Goal: Information Seeking & Learning: Learn about a topic

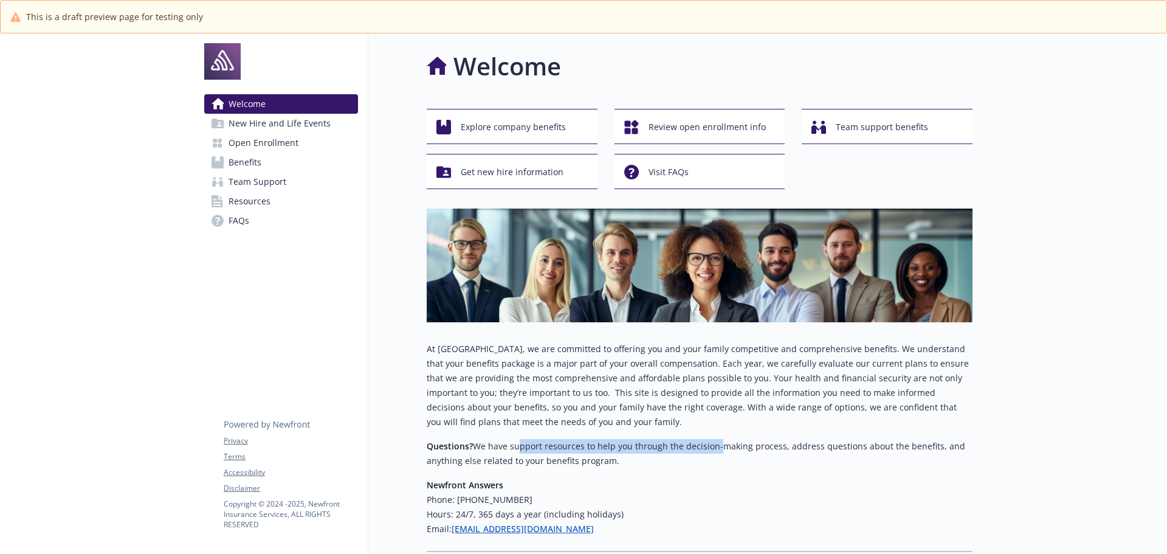
drag, startPoint x: 514, startPoint y: 448, endPoint x: 713, endPoint y: 453, distance: 199.4
click at [713, 453] on p "Questions? We have support resources to help you through the decision-making pr…" at bounding box center [700, 453] width 546 height 29
click at [514, 123] on span "Explore company benefits" at bounding box center [513, 126] width 105 height 23
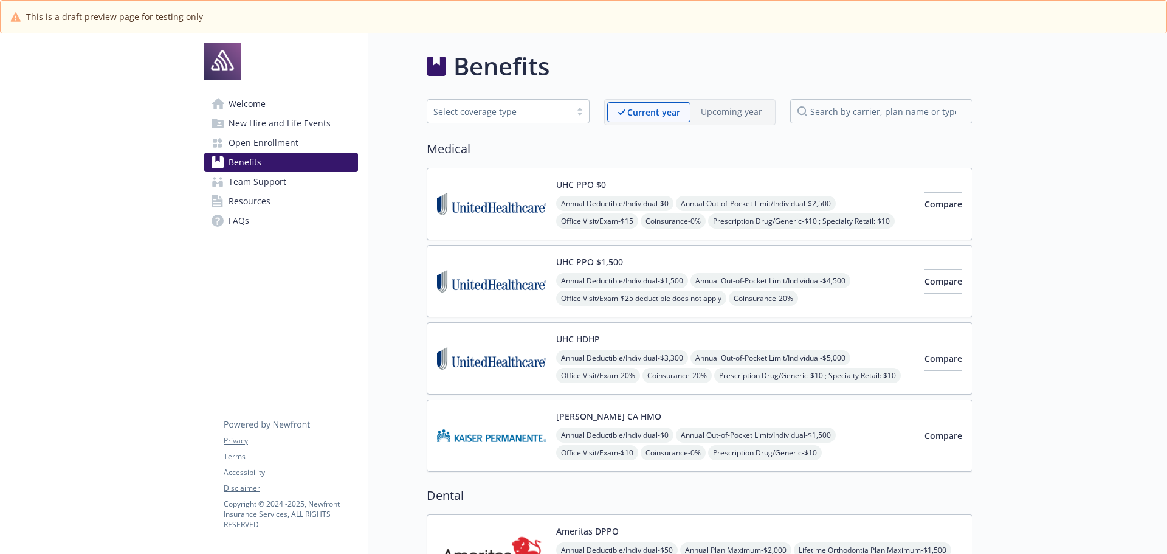
click at [568, 205] on span "Annual Deductible/Individual - $0" at bounding box center [614, 203] width 117 height 15
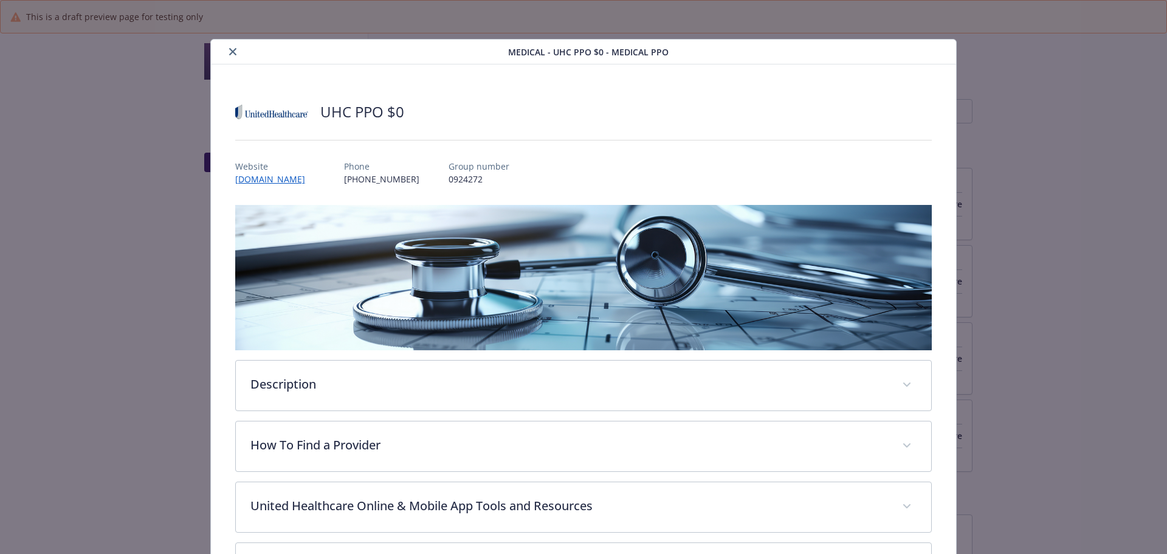
scroll to position [36, 0]
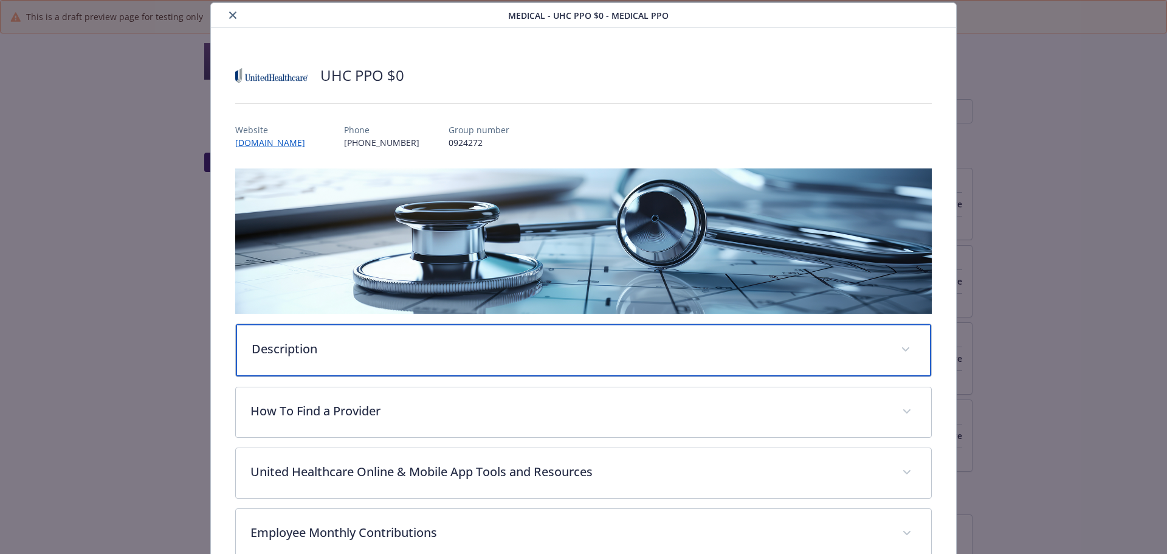
click at [458, 345] on p "Description" at bounding box center [569, 349] width 635 height 18
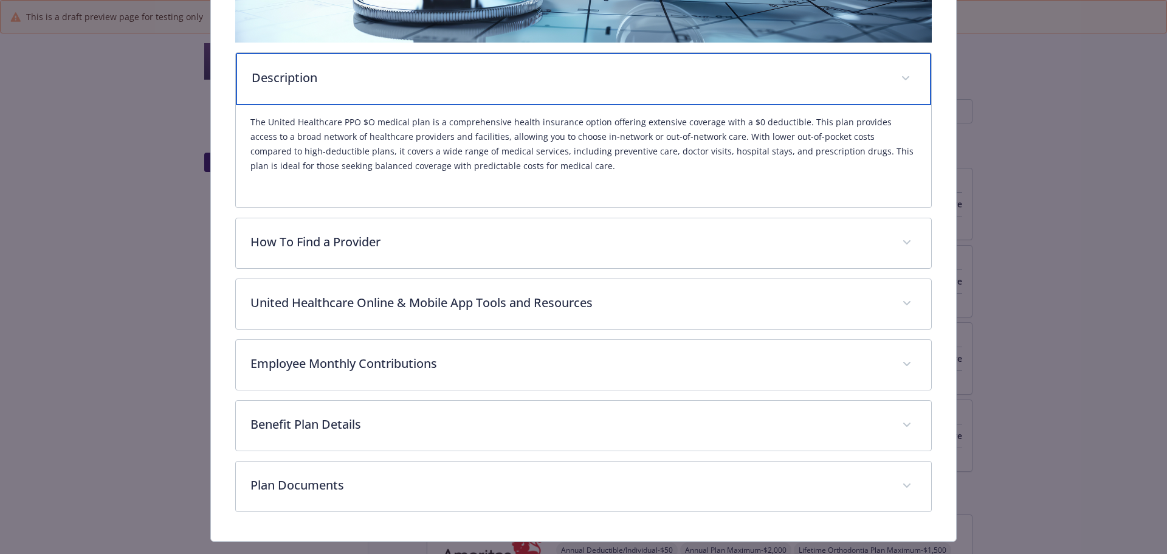
scroll to position [333, 0]
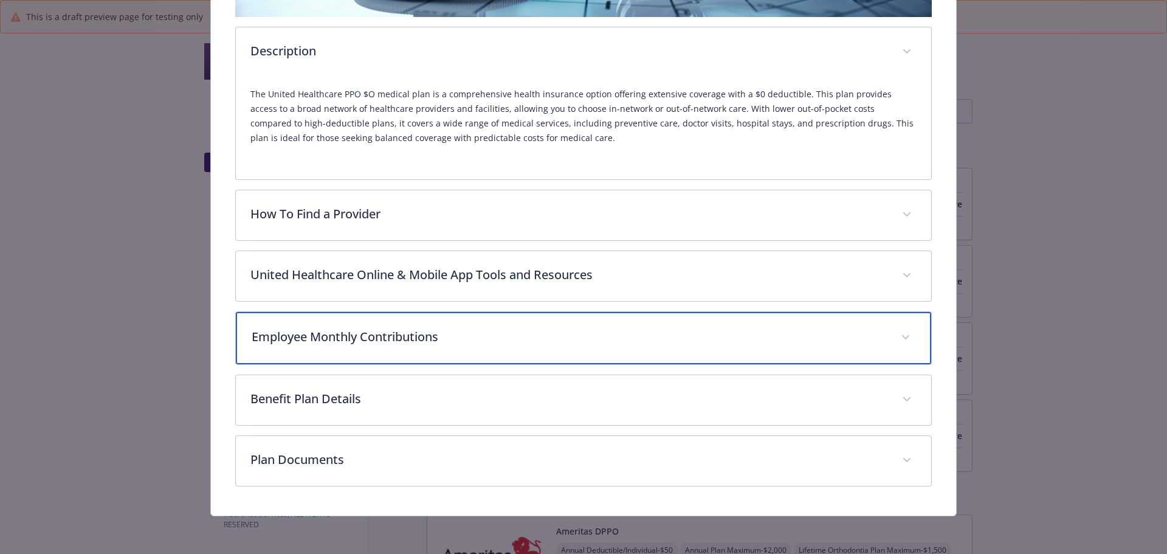
click at [520, 352] on div "Employee Monthly Contributions" at bounding box center [584, 338] width 696 height 52
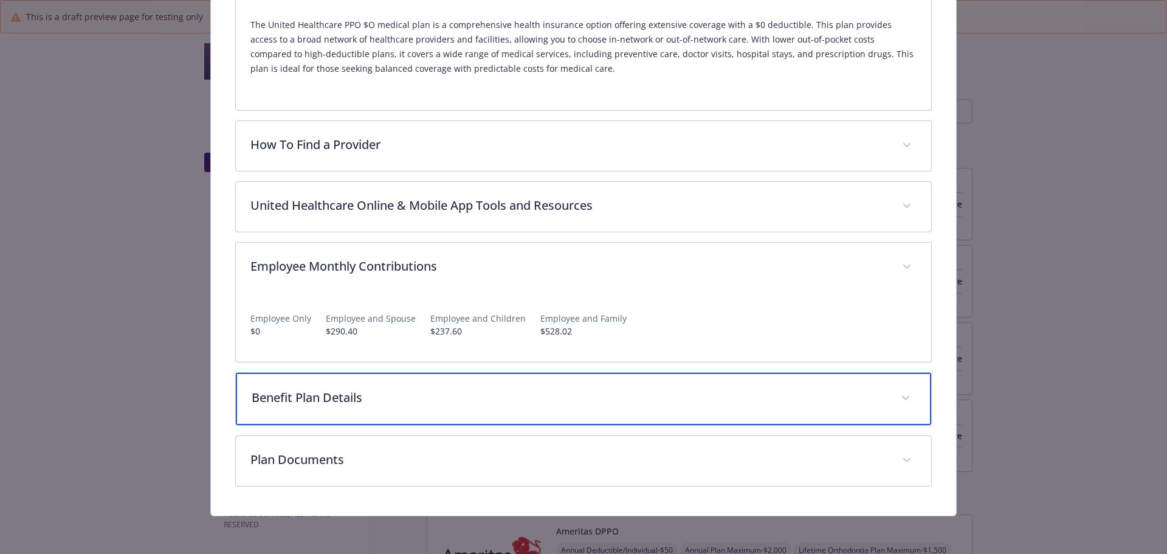
click at [566, 399] on p "Benefit Plan Details" at bounding box center [569, 397] width 635 height 18
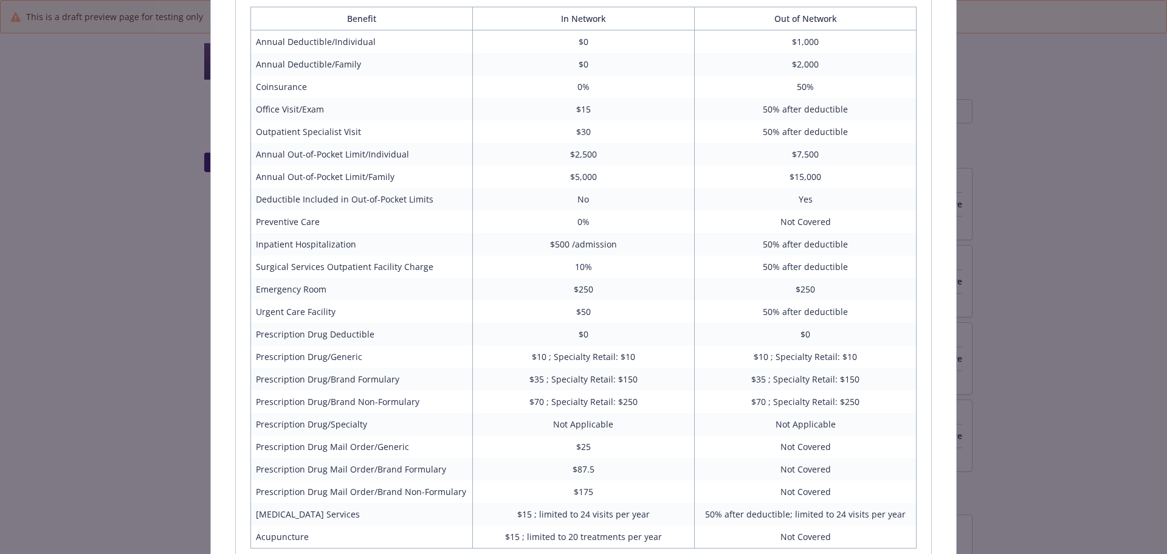
scroll to position [828, 0]
click at [341, 125] on td "Outpatient Specialist Visit" at bounding box center [361, 131] width 222 height 22
drag, startPoint x: 346, startPoint y: 131, endPoint x: 594, endPoint y: 132, distance: 247.9
click at [594, 132] on tr "Outpatient Specialist Visit $30 50% after deductible" at bounding box center [583, 131] width 666 height 22
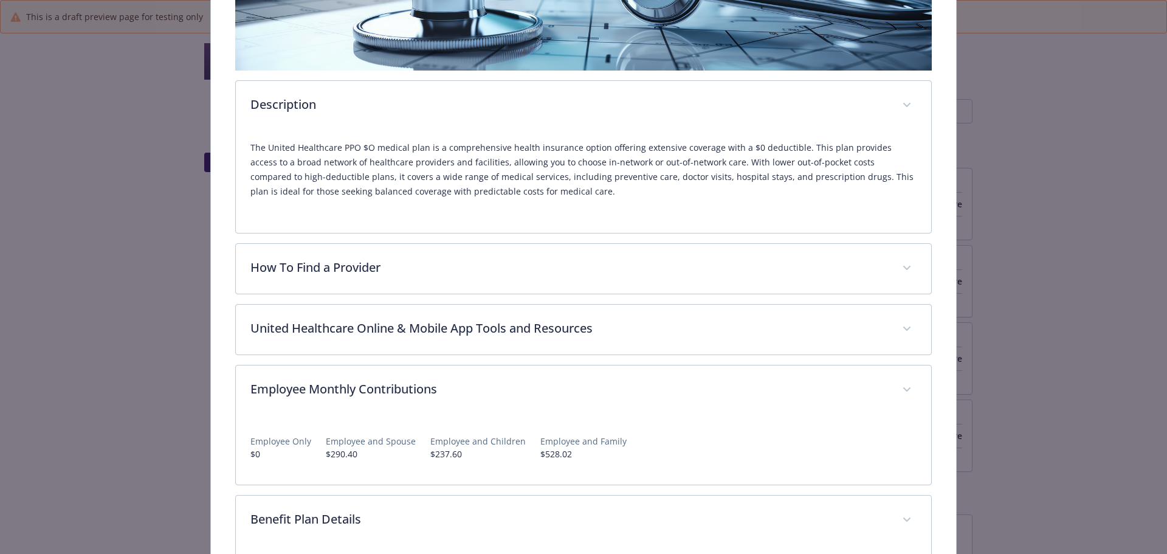
scroll to position [281, 0]
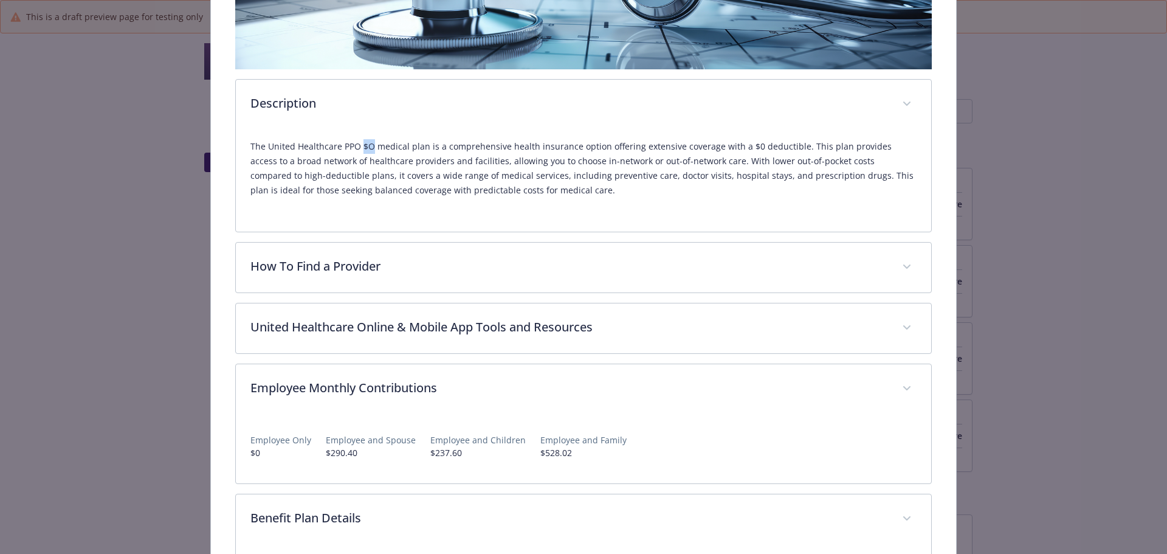
drag, startPoint x: 370, startPoint y: 143, endPoint x: 358, endPoint y: 142, distance: 12.2
click at [358, 142] on p "The United Healthcare PPO $O medical plan is a comprehensive health insurance o…" at bounding box center [583, 168] width 667 height 58
click at [421, 148] on p "The United Healthcare PPO $O medical plan is a comprehensive health insurance o…" at bounding box center [583, 168] width 667 height 58
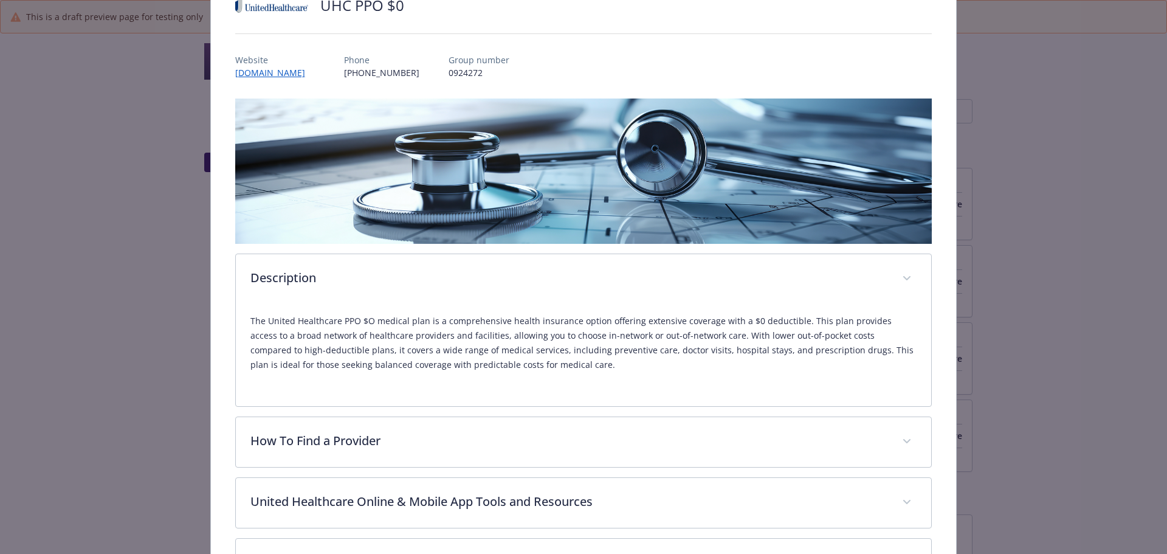
scroll to position [38, 0]
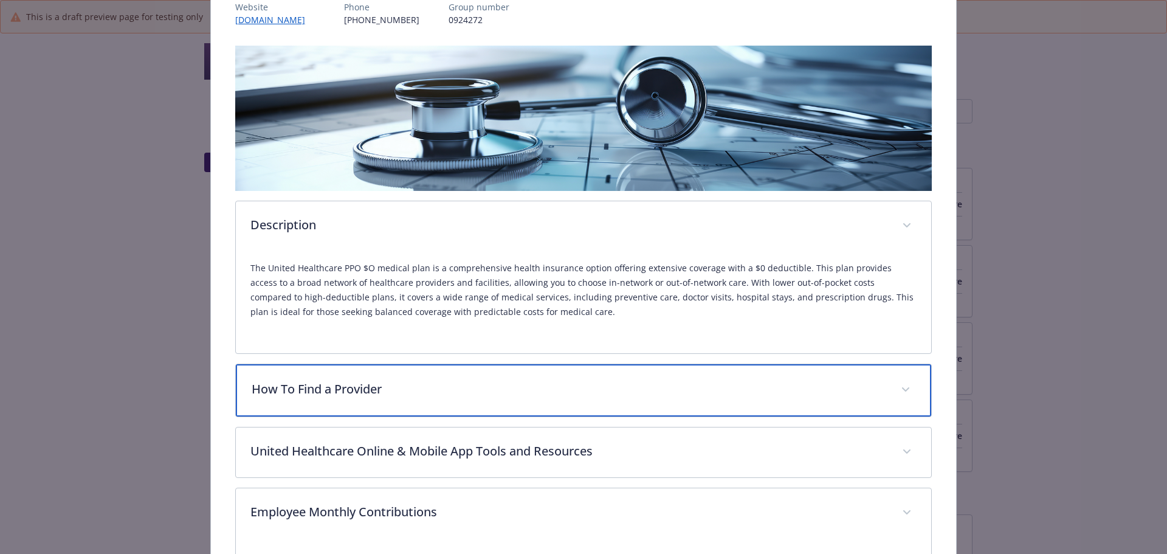
click at [356, 383] on p "How To Find a Provider" at bounding box center [569, 389] width 635 height 18
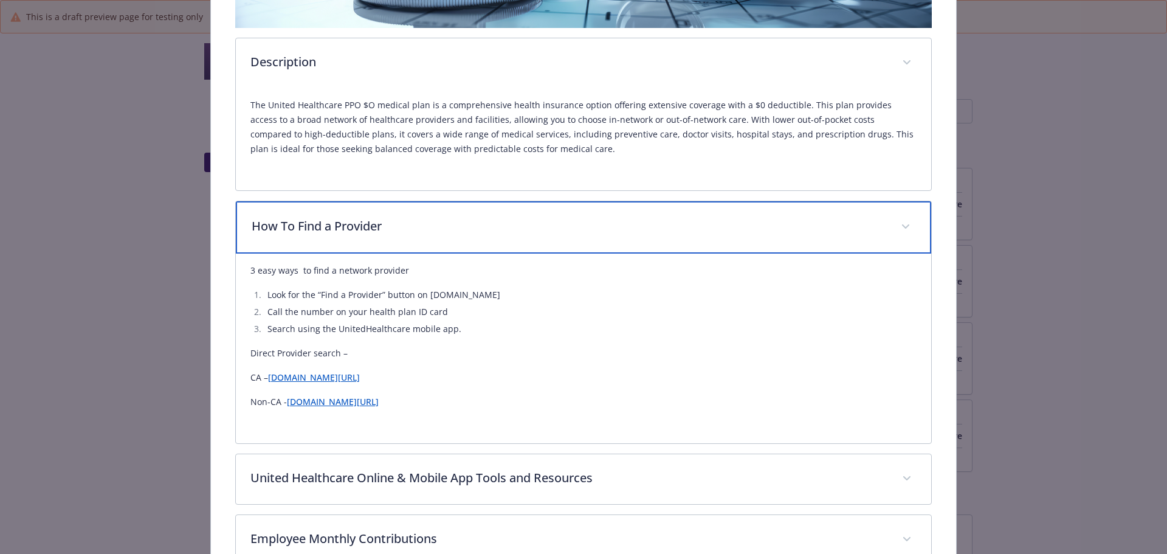
scroll to position [342, 0]
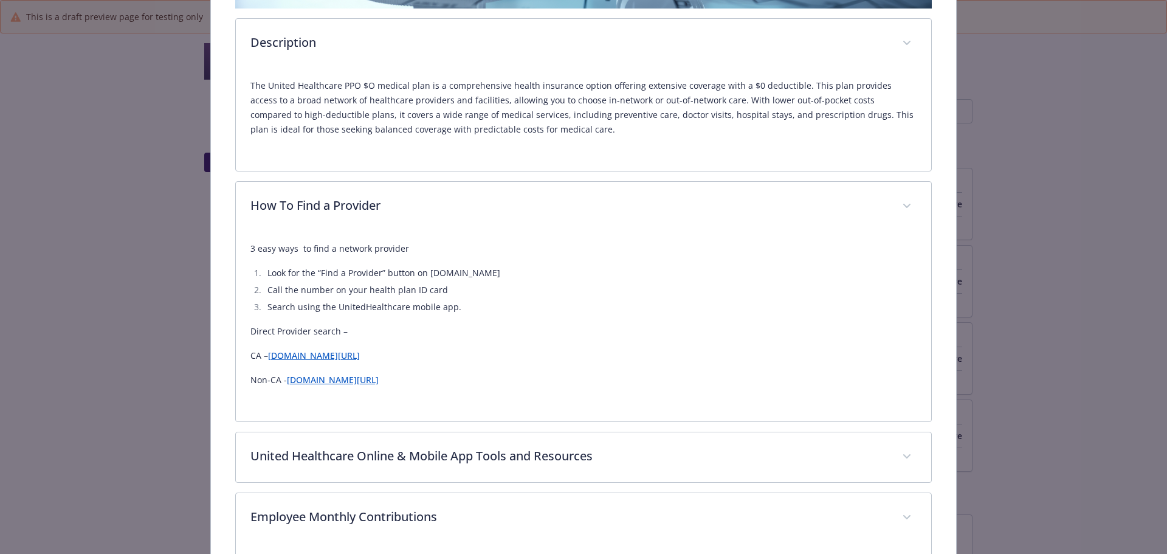
click at [338, 360] on p "CA – www.whyuhc.com/selectpluswest/search-for-a-provider" at bounding box center [583, 355] width 667 height 15
click at [360, 355] on link "www.whyuhc.com/selectpluswest/search-for-a-provider" at bounding box center [314, 355] width 92 height 12
click at [371, 378] on link "www.whyuhc.com/choiceplus/search-for-a-provider" at bounding box center [333, 380] width 92 height 12
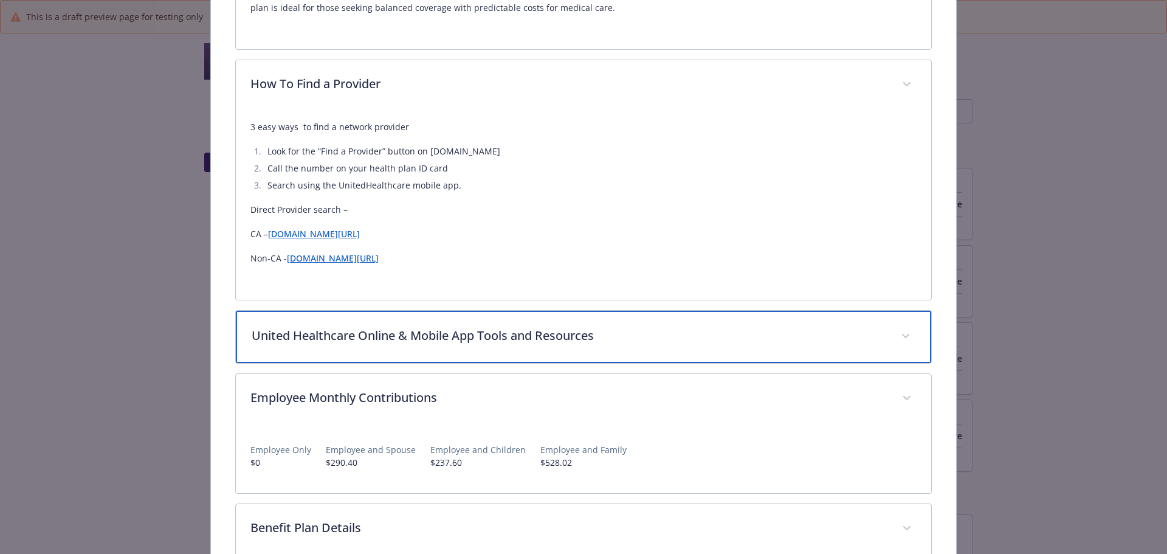
click at [551, 340] on p "United Healthcare Online & Mobile App Tools and Resources" at bounding box center [569, 335] width 635 height 18
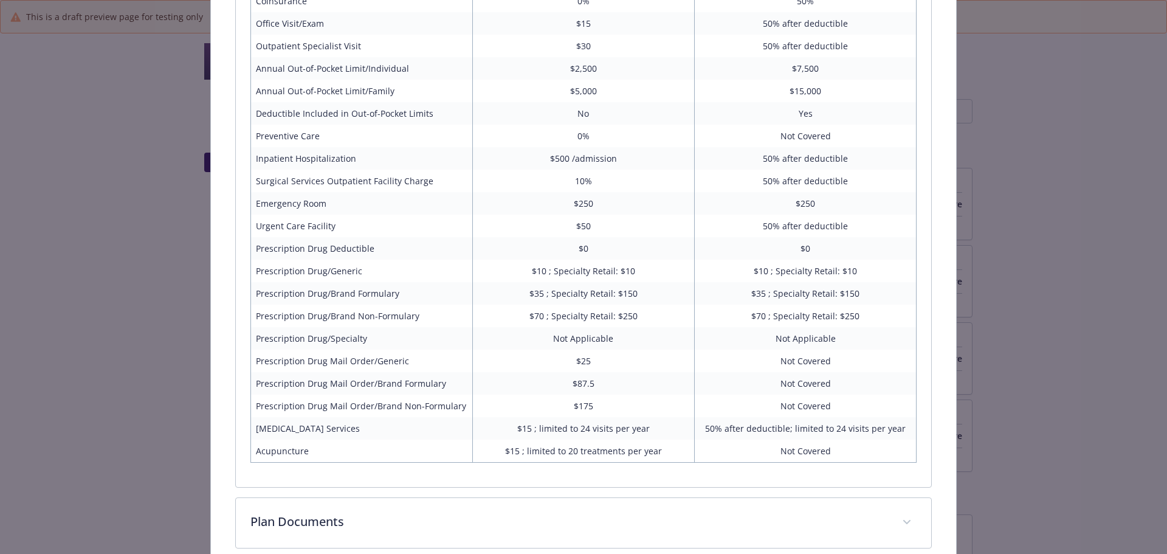
scroll to position [2470, 0]
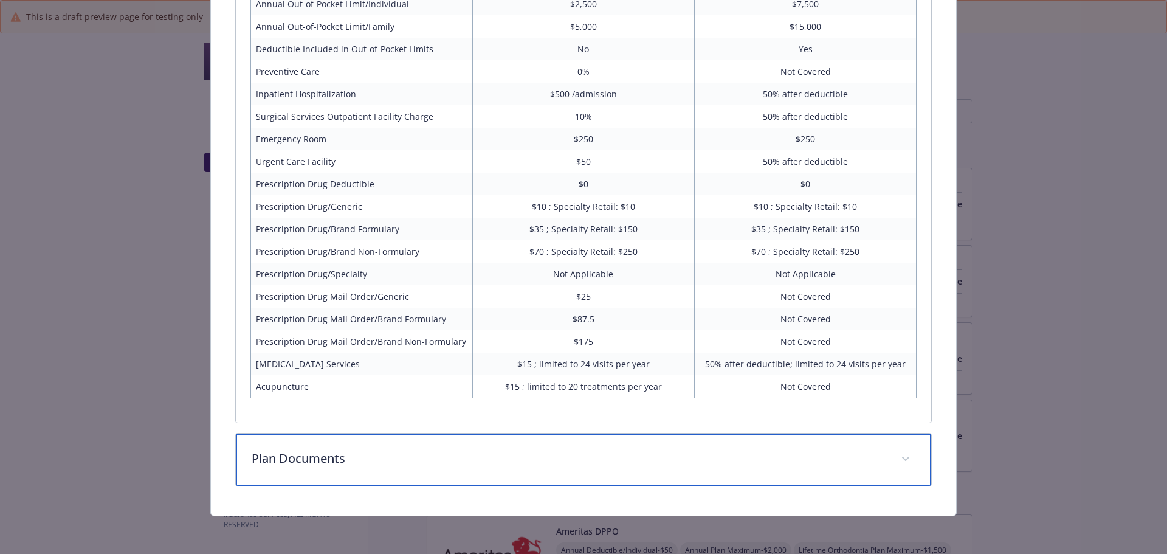
click at [346, 461] on p "Plan Documents" at bounding box center [569, 458] width 635 height 18
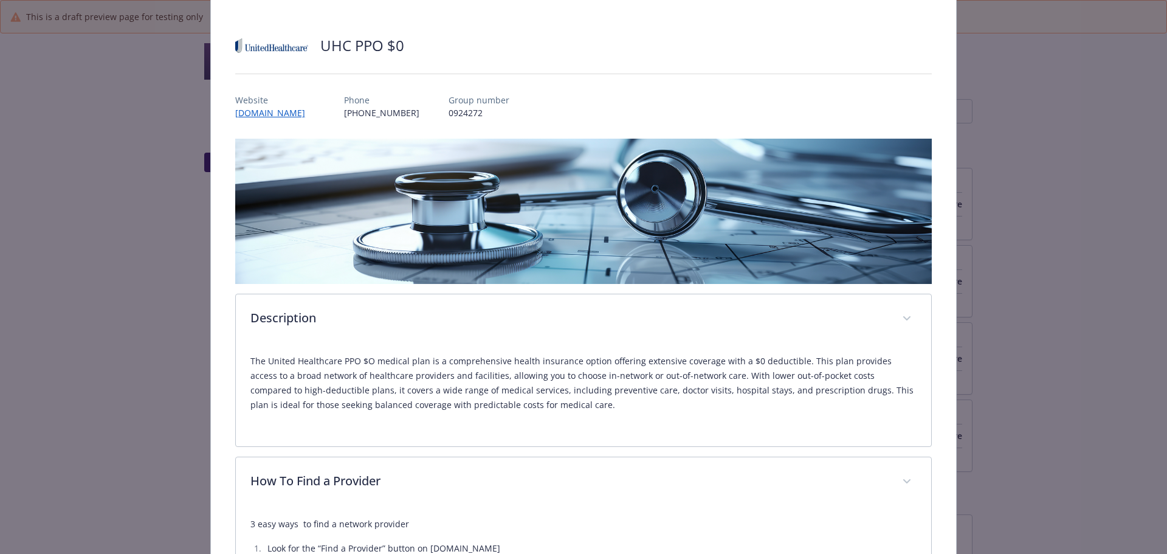
scroll to position [0, 0]
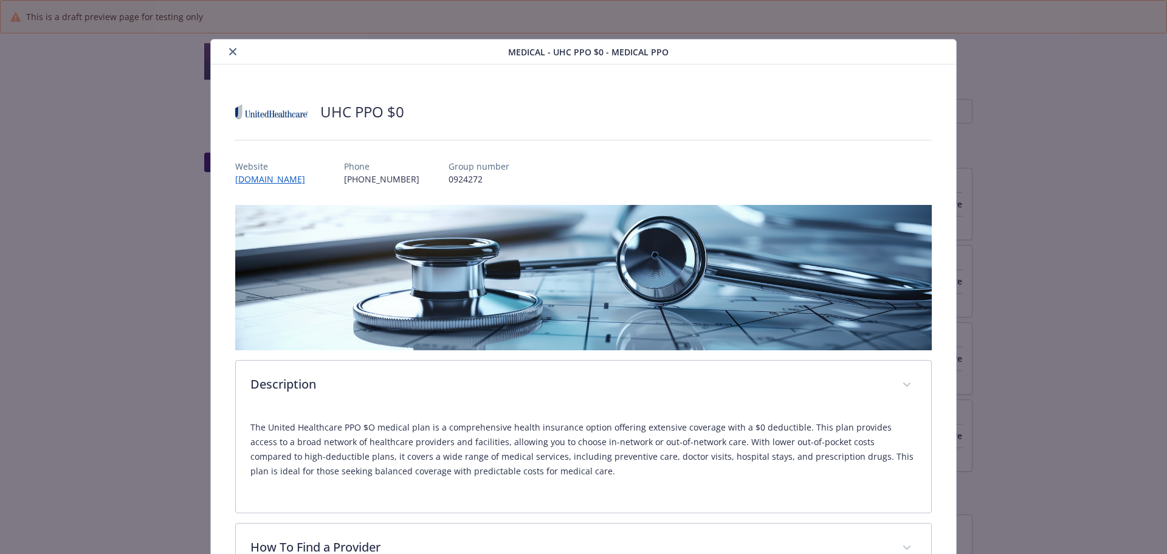
click at [235, 53] on button "close" at bounding box center [232, 51] width 15 height 15
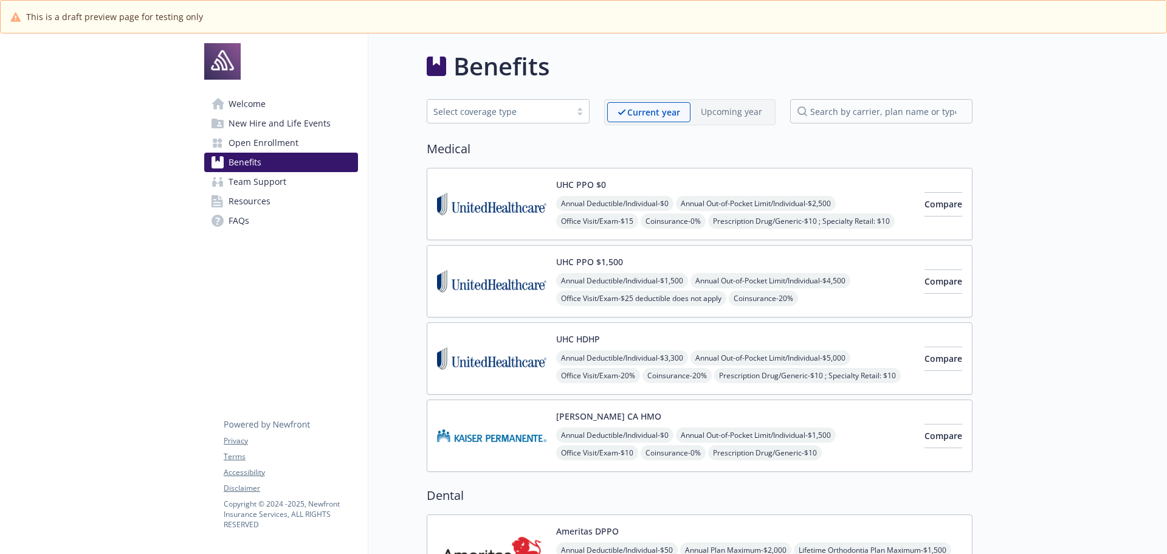
click at [747, 258] on div "UHC PPO $1,500 Annual Deductible/Individual - $1,500 Annual Out-of-Pocket Limit…" at bounding box center [735, 281] width 359 height 52
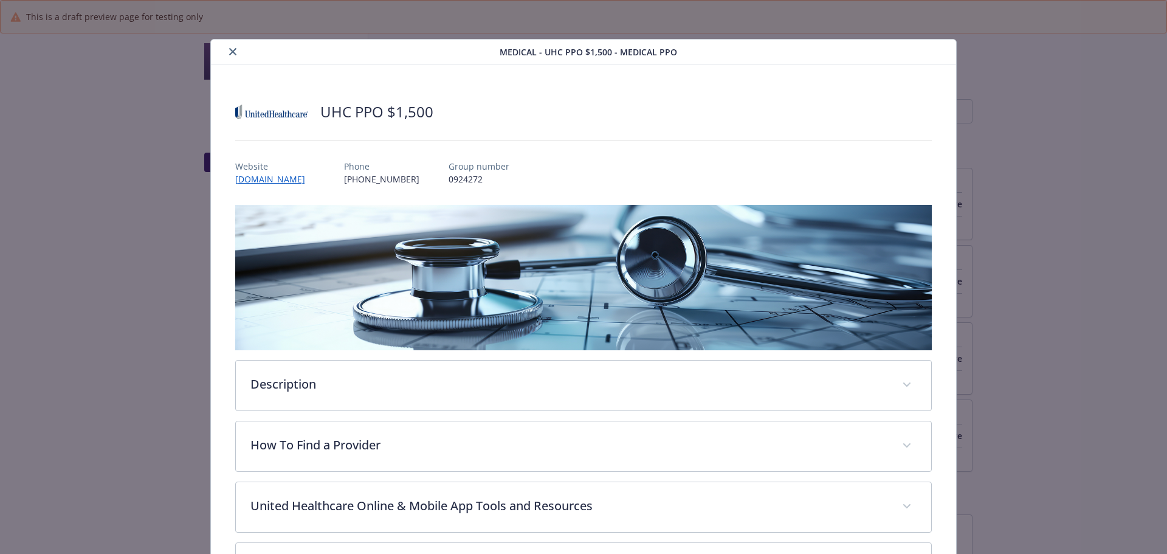
scroll to position [36, 0]
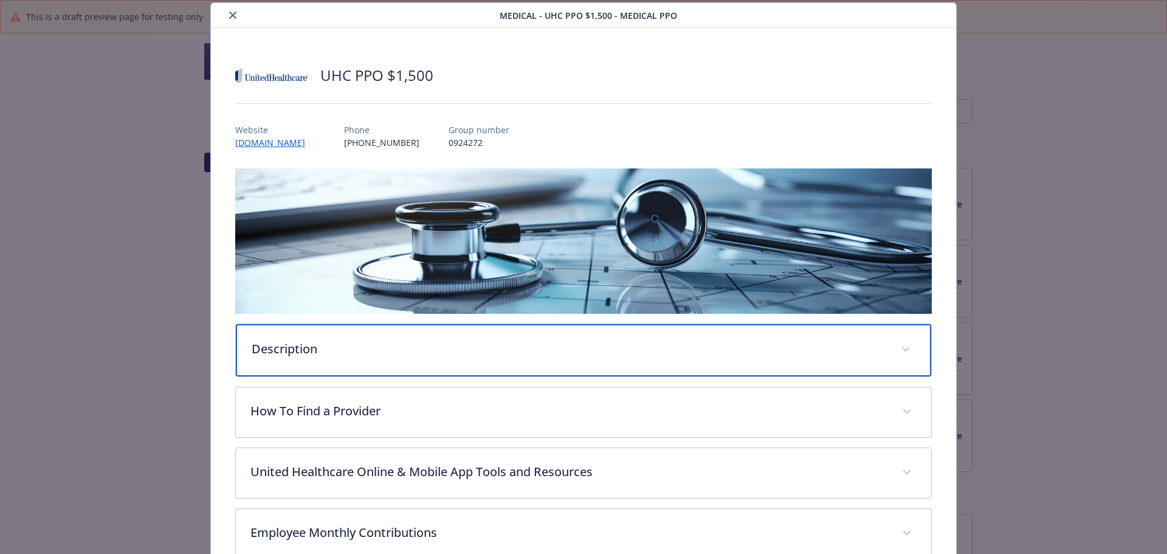
click at [331, 351] on p "Description" at bounding box center [569, 349] width 635 height 18
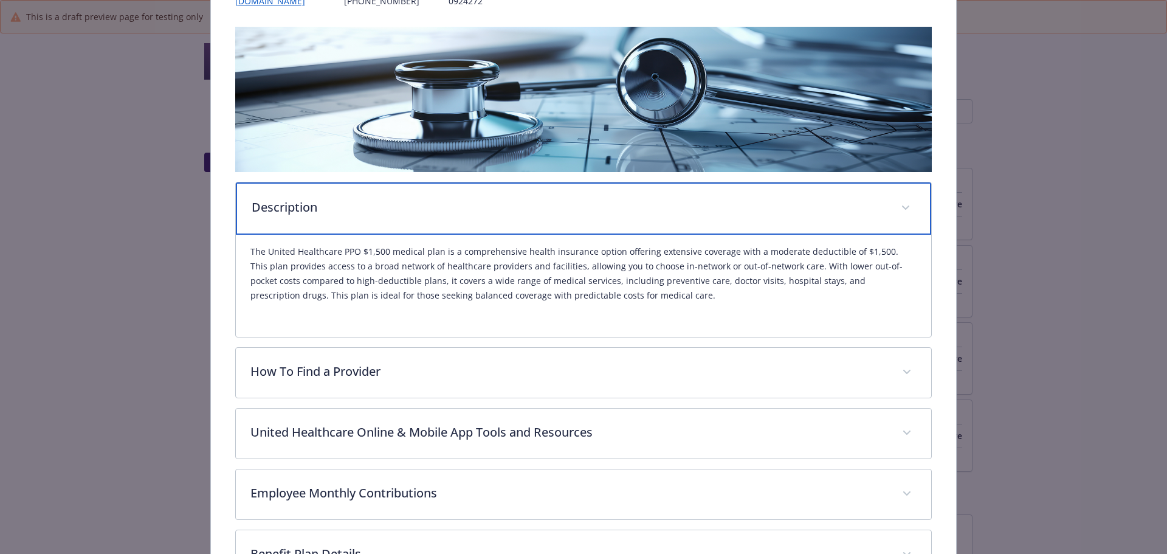
scroll to position [219, 0]
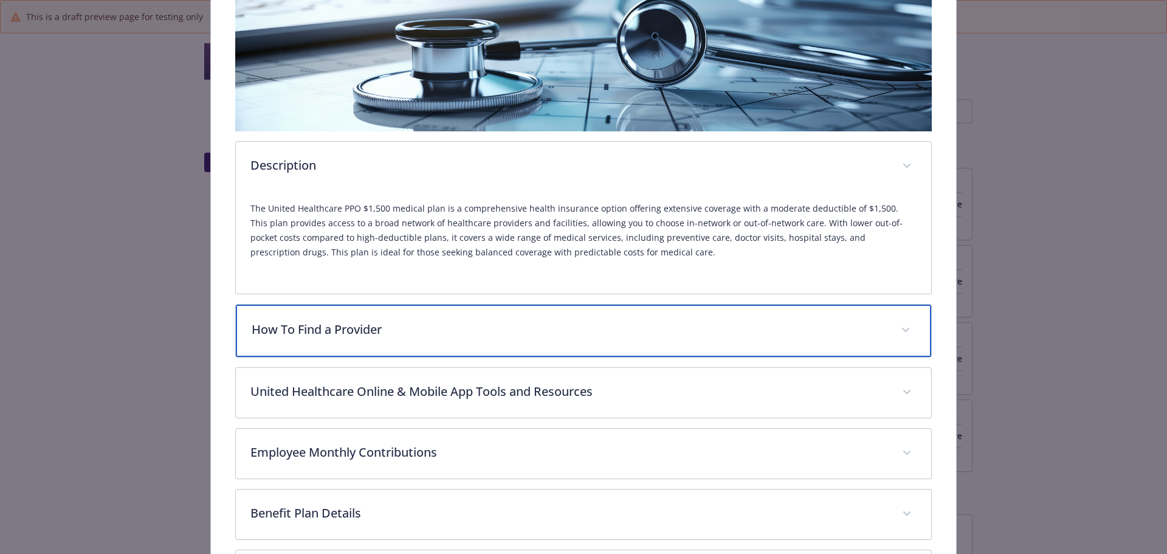
click at [408, 346] on div "How To Find a Provider" at bounding box center [584, 330] width 696 height 52
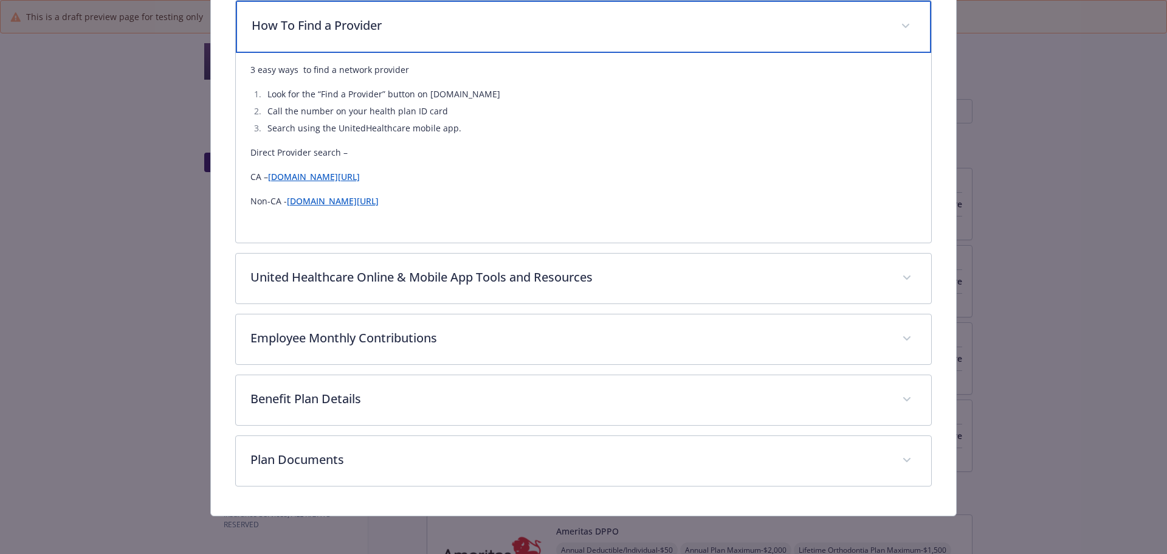
scroll to position [340, 0]
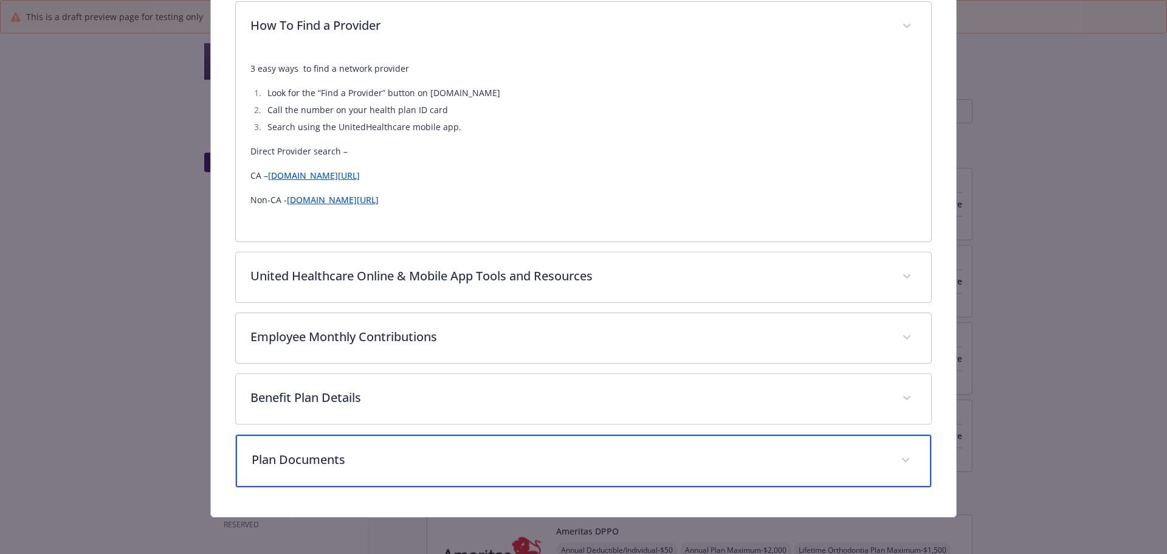
click at [411, 467] on p "Plan Documents" at bounding box center [569, 459] width 635 height 18
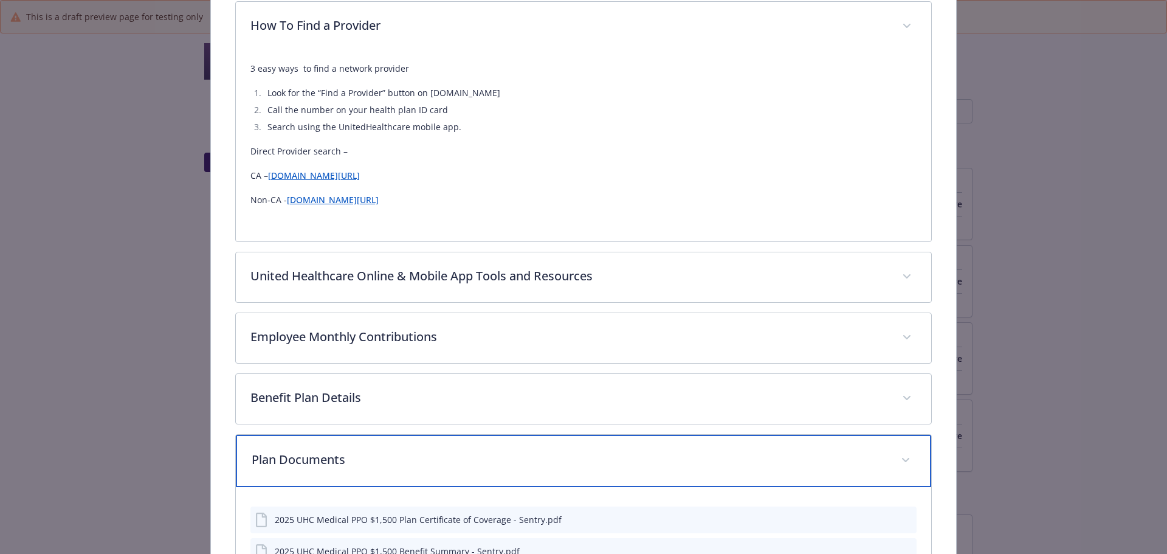
scroll to position [643, 0]
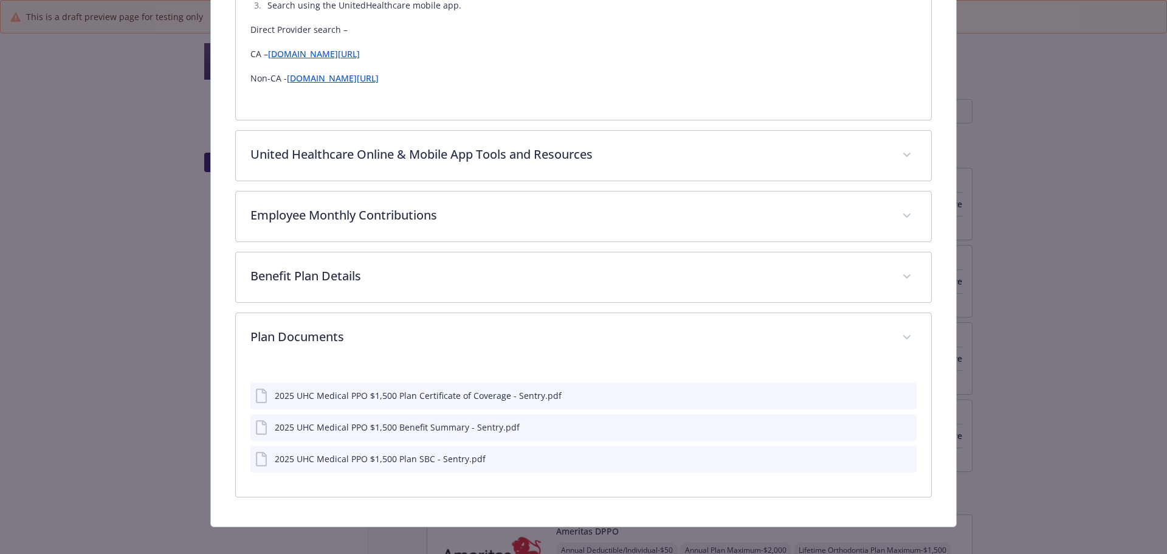
click at [899, 394] on icon "preview file" at bounding box center [904, 394] width 11 height 9
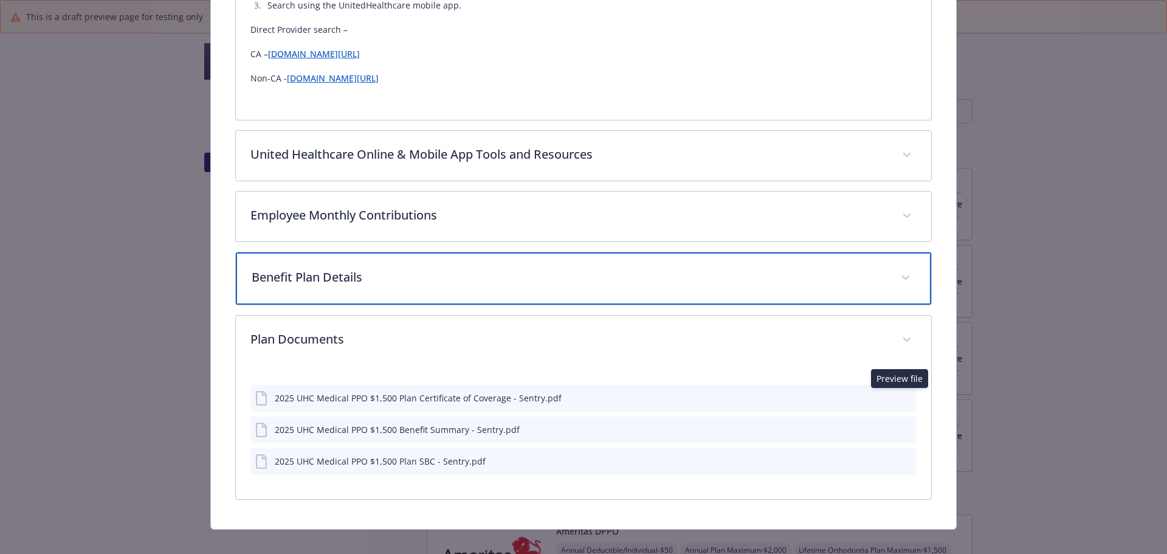
click at [330, 279] on p "Benefit Plan Details" at bounding box center [569, 277] width 635 height 18
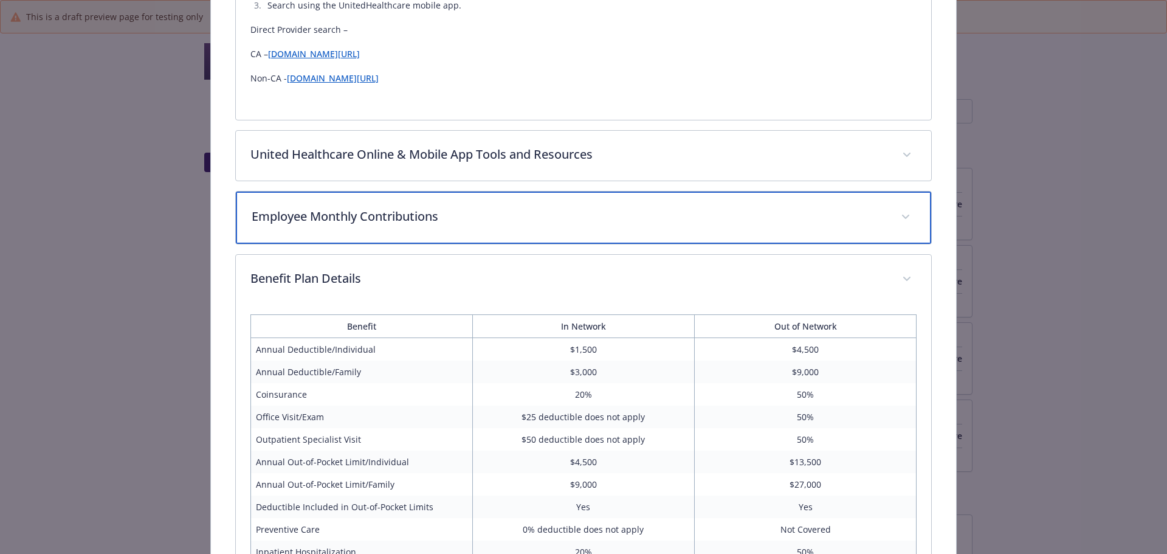
click at [367, 215] on p "Employee Monthly Contributions" at bounding box center [569, 216] width 635 height 18
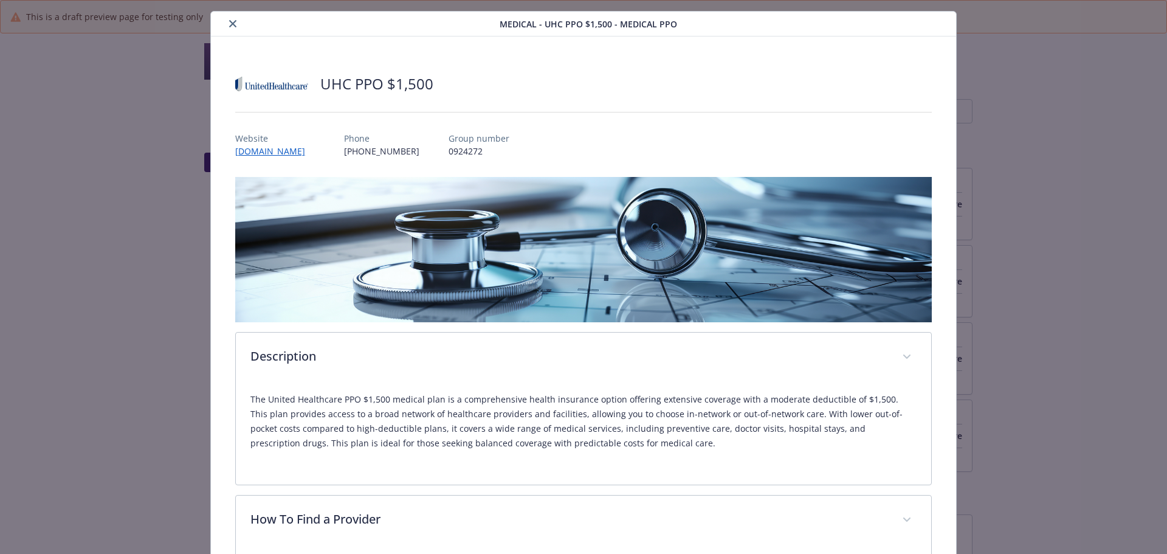
scroll to position [0, 0]
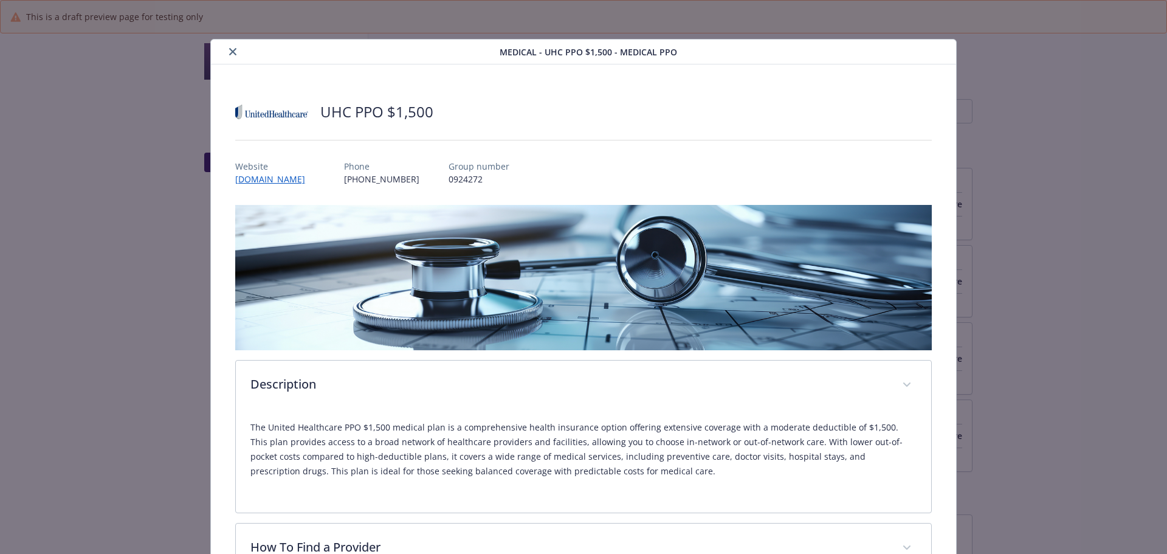
click at [229, 52] on icon "close" at bounding box center [232, 51] width 7 height 7
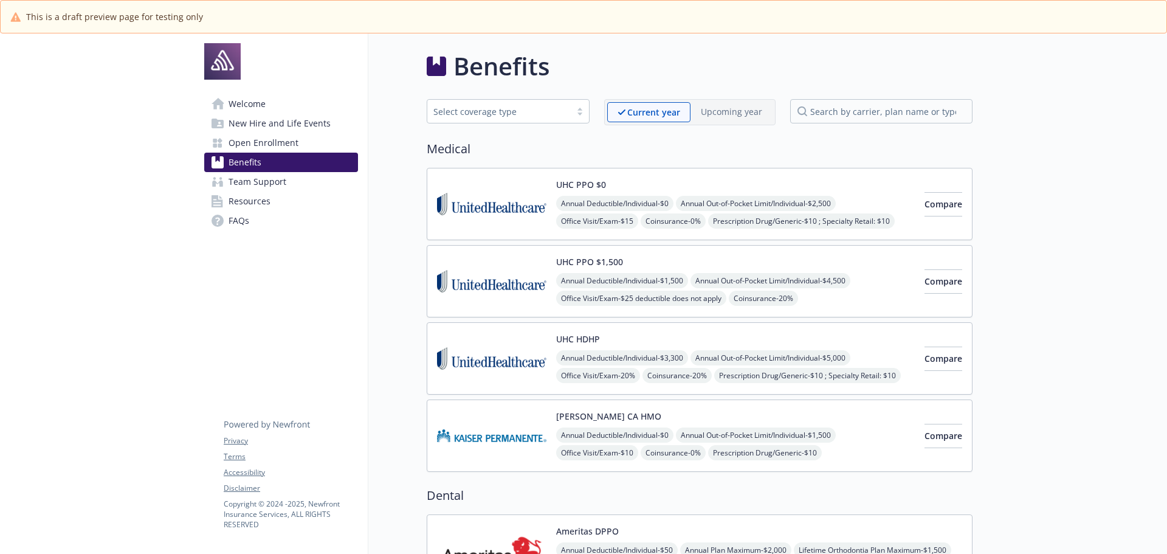
click at [709, 331] on div "UHC HDHP Annual Deductible/Individual - $3,300 Annual Out-of-Pocket Limit/Indiv…" at bounding box center [700, 358] width 546 height 72
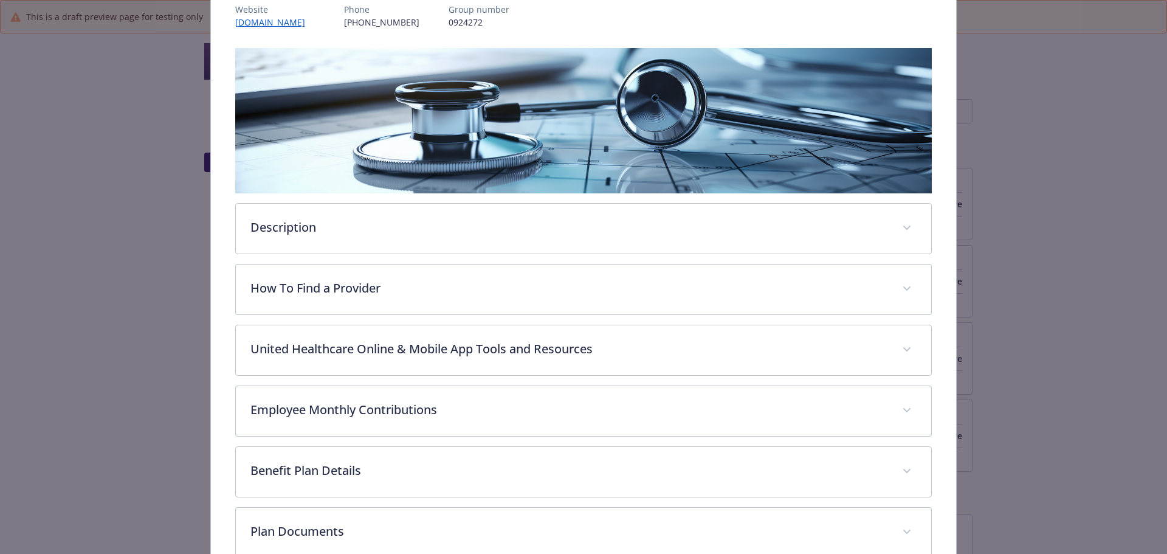
scroll to position [158, 0]
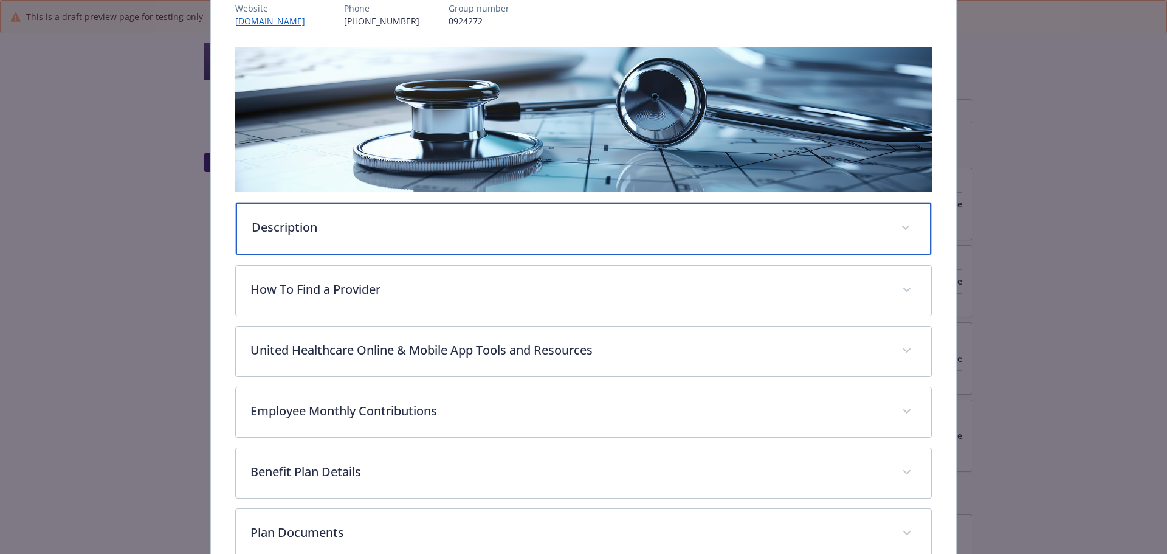
click at [277, 212] on div "Description" at bounding box center [584, 228] width 696 height 52
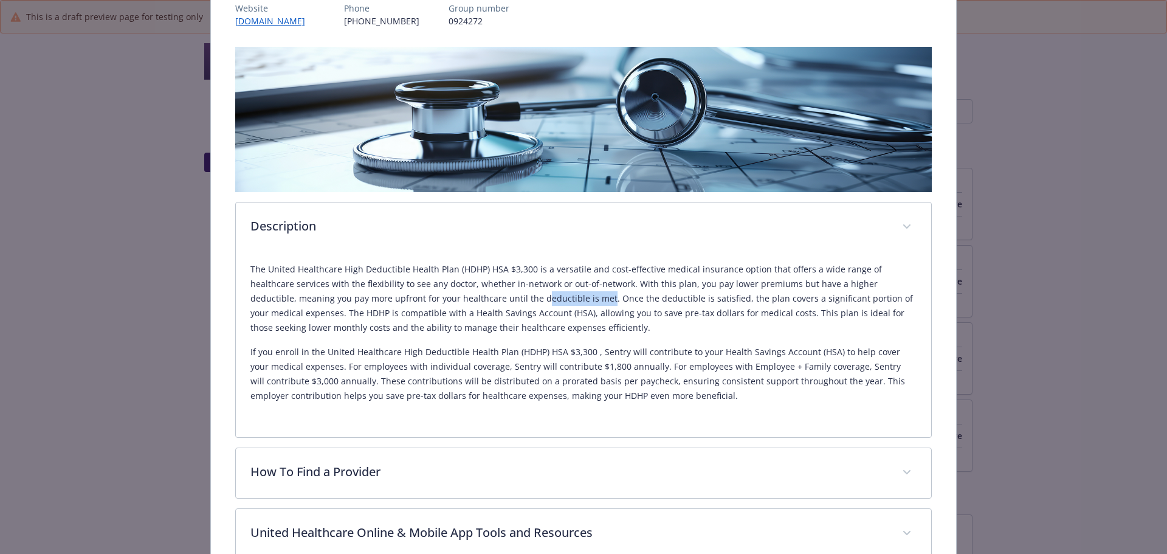
drag, startPoint x: 456, startPoint y: 302, endPoint x: 519, endPoint y: 299, distance: 62.7
click at [519, 299] on p "The United Healthcare High Deductible Health Plan (HDHP) HSA $3,300 is a versat…" at bounding box center [583, 298] width 667 height 73
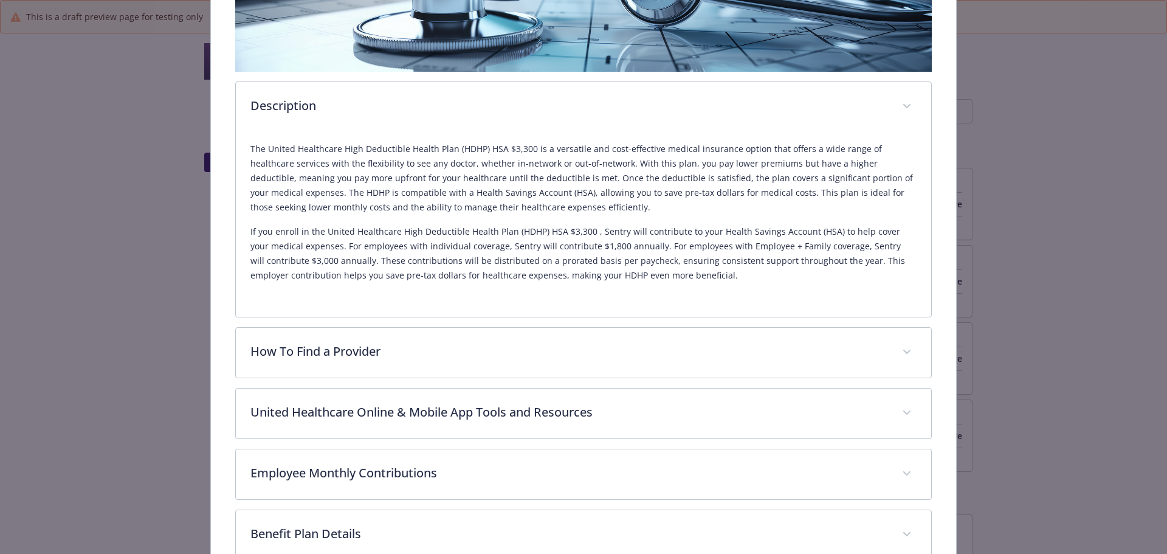
scroll to position [280, 0]
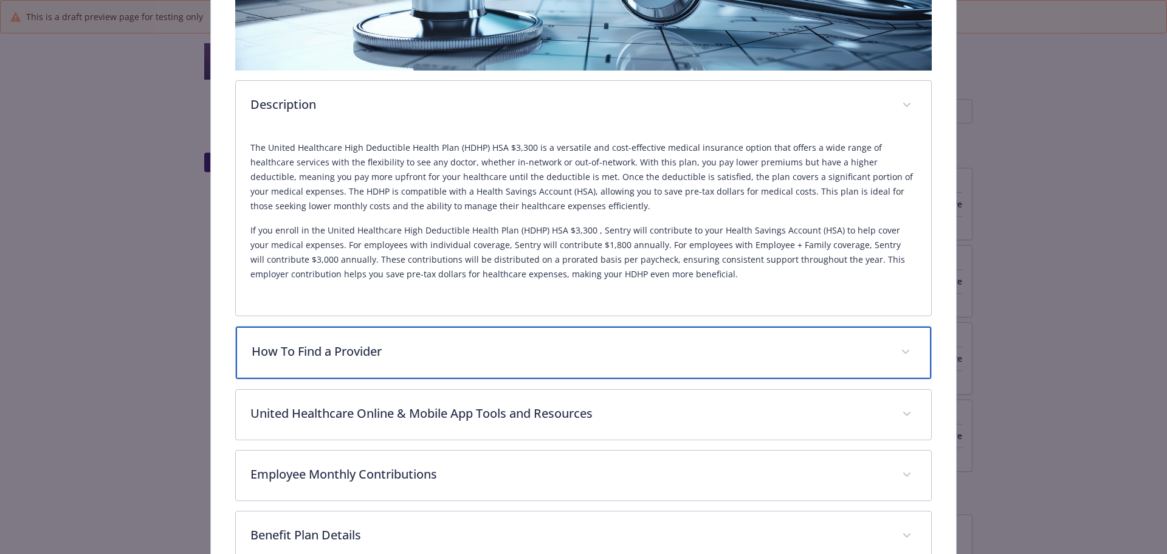
click at [316, 343] on p "How To Find a Provider" at bounding box center [569, 351] width 635 height 18
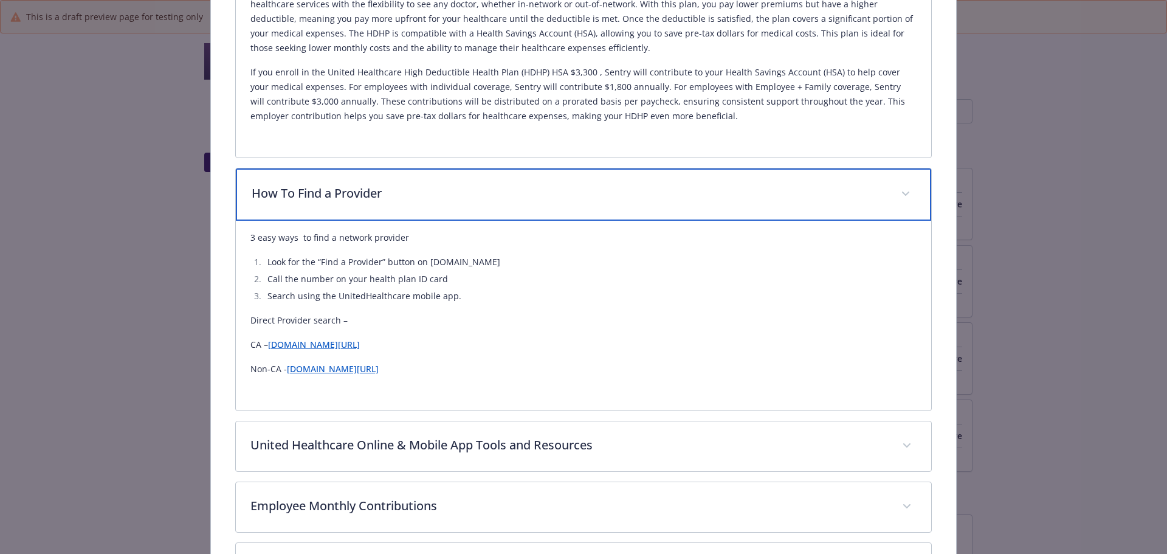
scroll to position [583, 0]
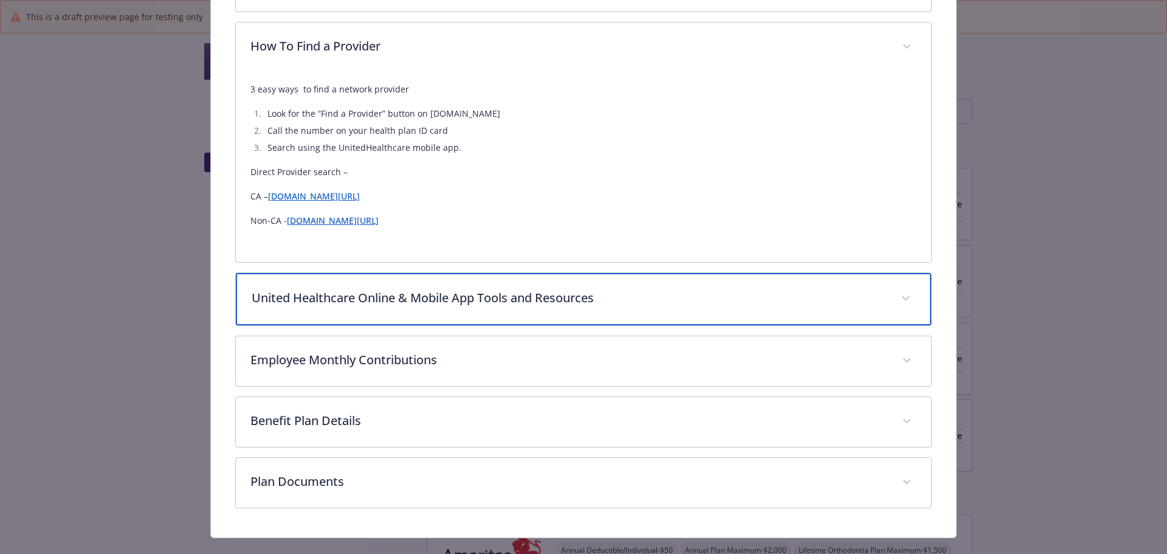
click at [419, 311] on div "United Healthcare Online & Mobile App Tools and Resources" at bounding box center [584, 299] width 696 height 52
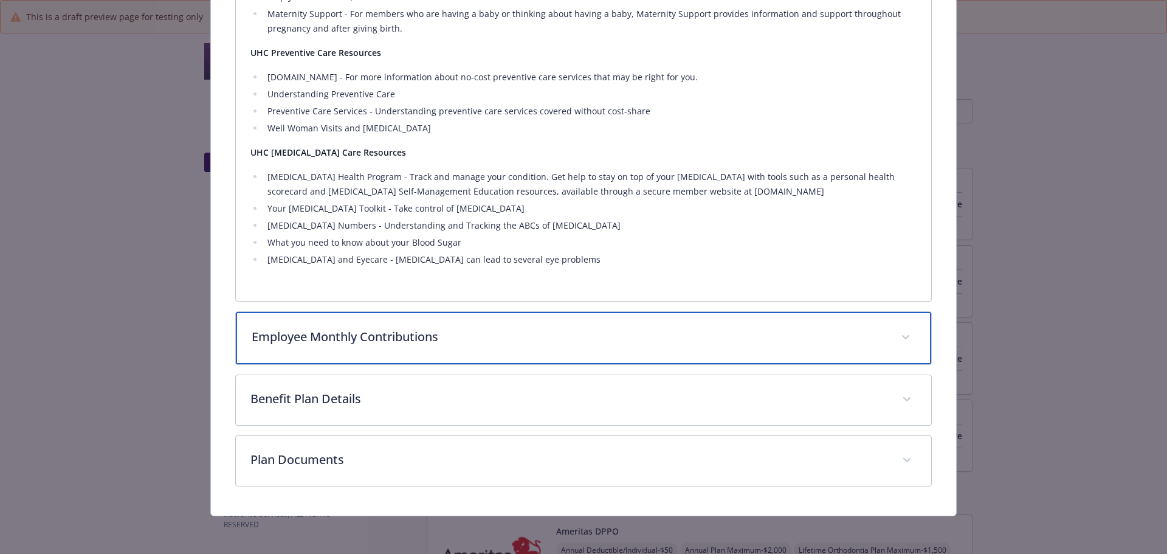
scroll to position [1905, 0]
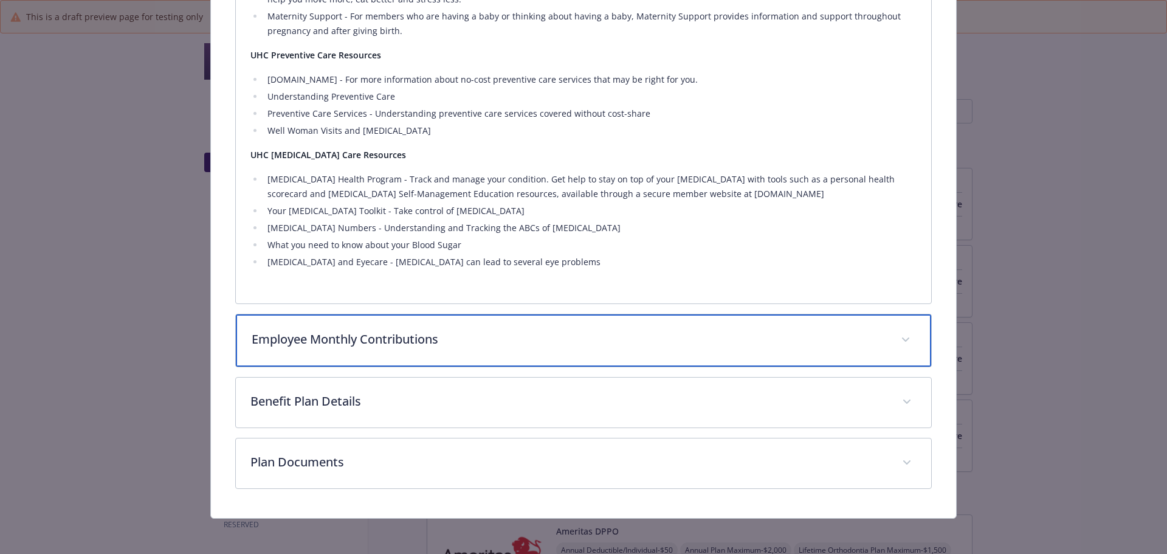
click at [465, 353] on div "Employee Monthly Contributions" at bounding box center [584, 340] width 696 height 52
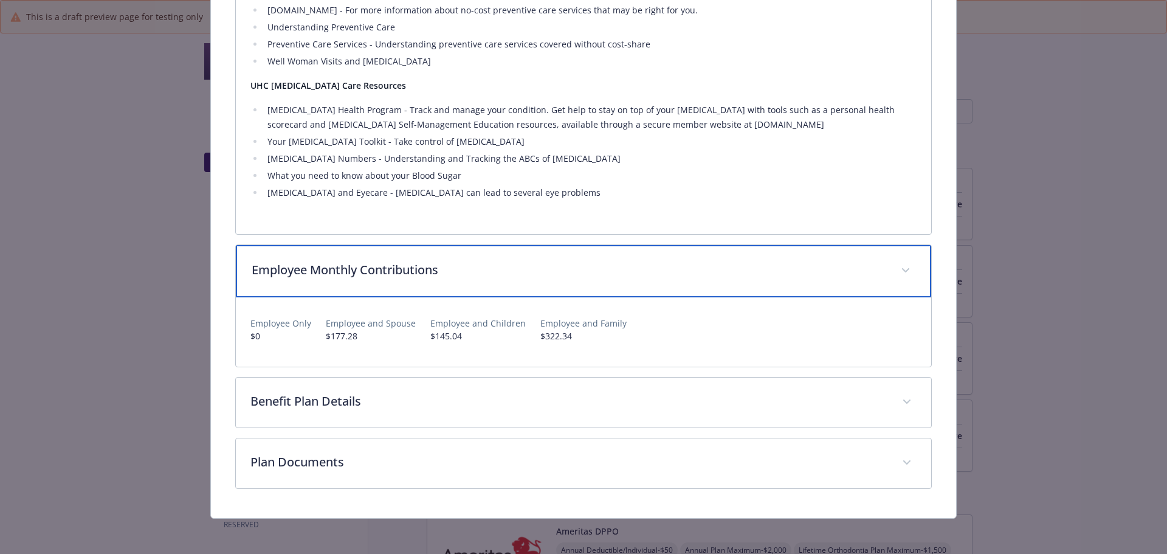
scroll to position [1977, 0]
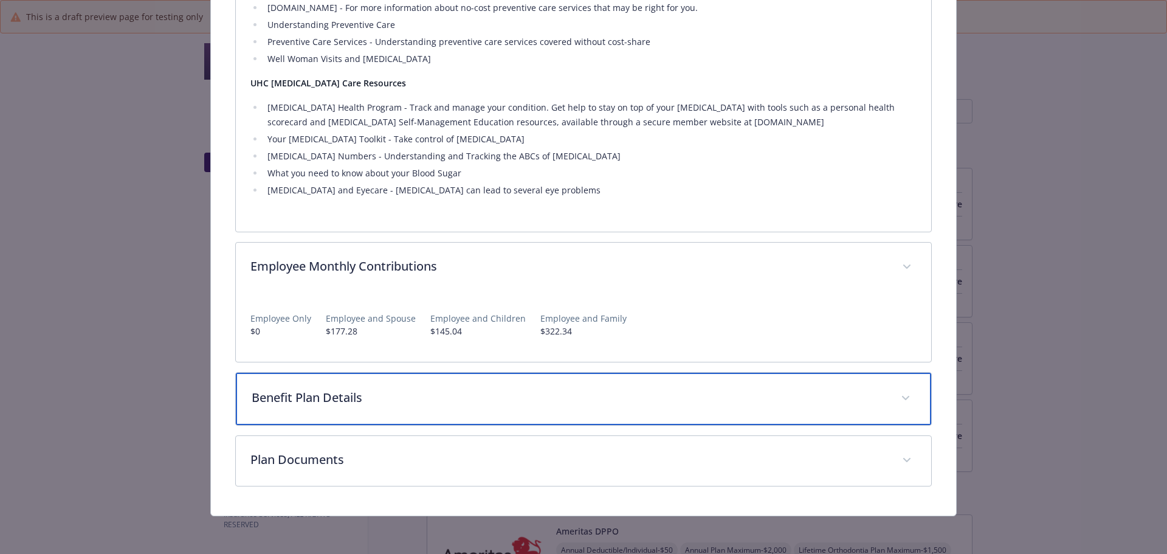
click at [462, 404] on p "Benefit Plan Details" at bounding box center [569, 397] width 635 height 18
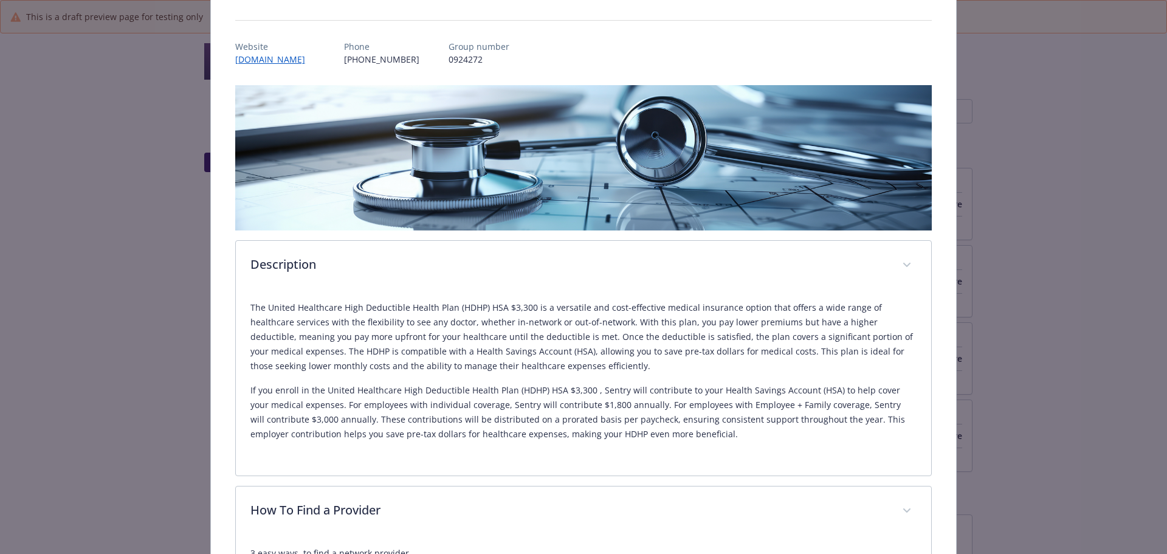
scroll to position [0, 0]
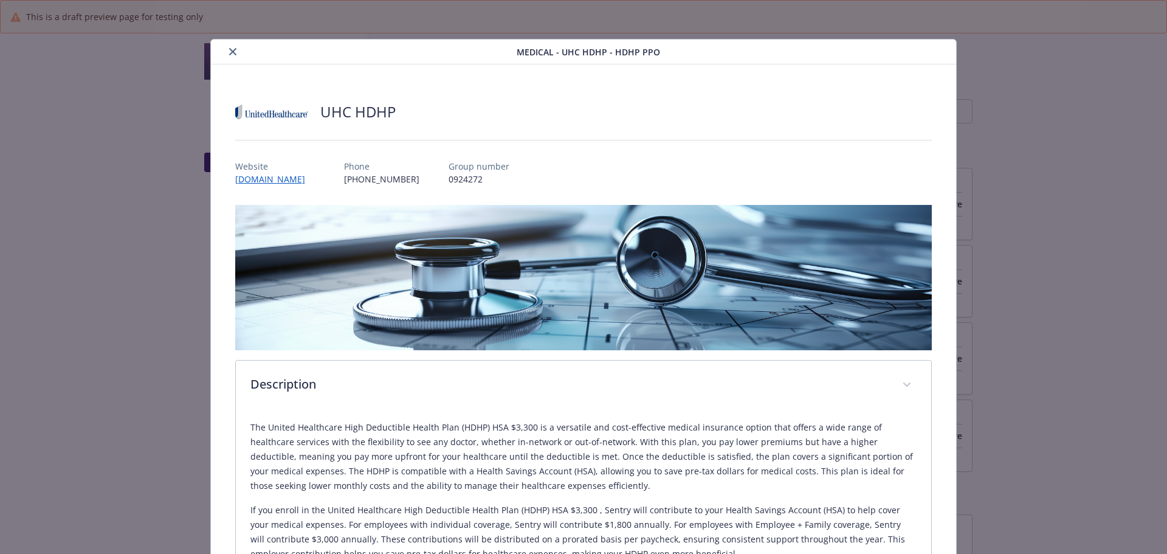
click at [235, 50] on button "close" at bounding box center [232, 51] width 15 height 15
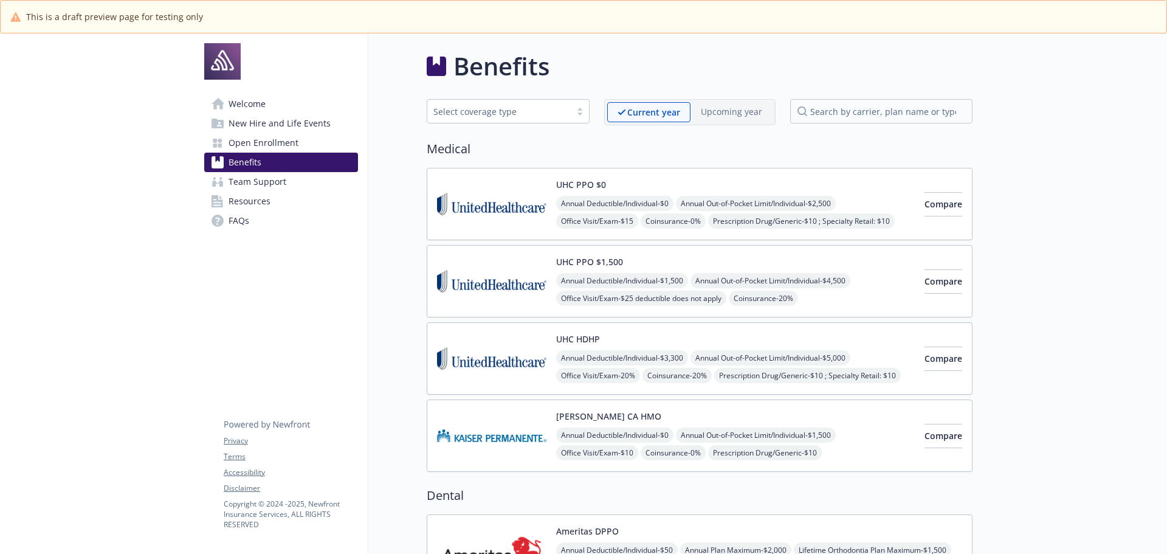
click at [477, 433] on img at bounding box center [491, 436] width 109 height 52
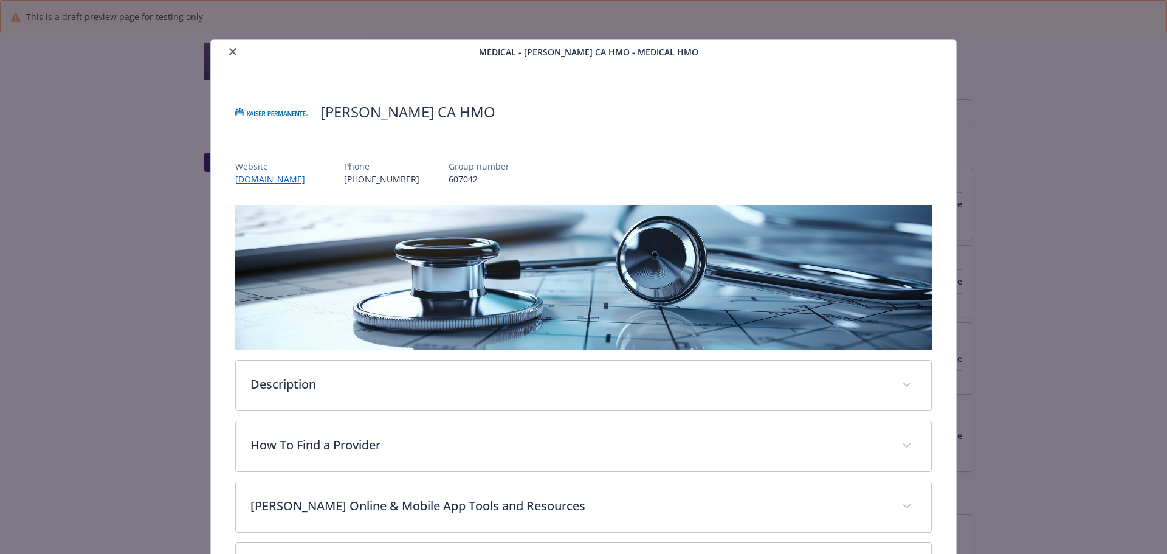
scroll to position [36, 0]
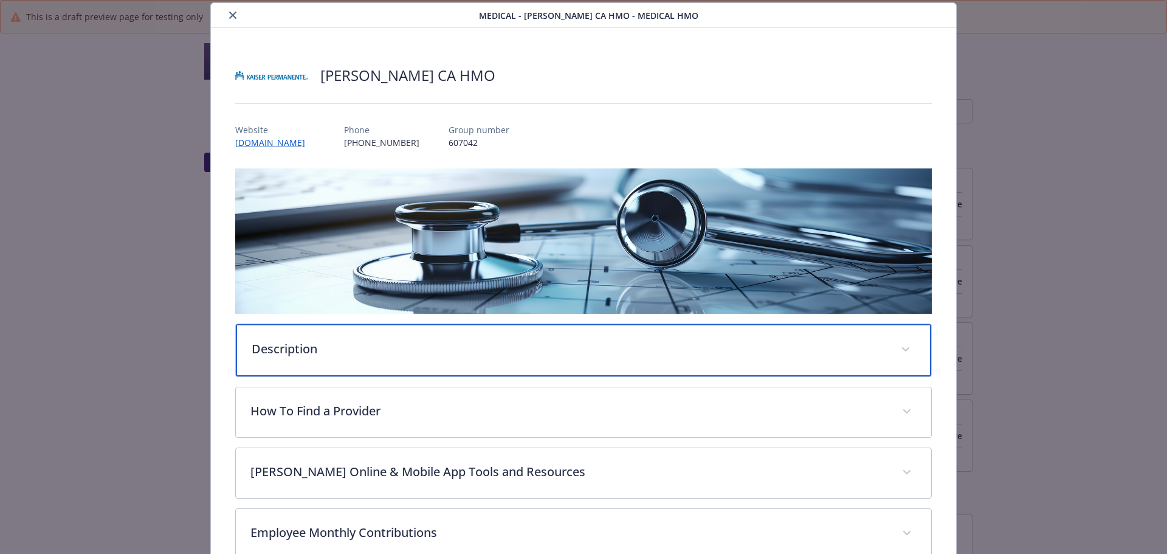
click at [307, 352] on p "Description" at bounding box center [569, 349] width 635 height 18
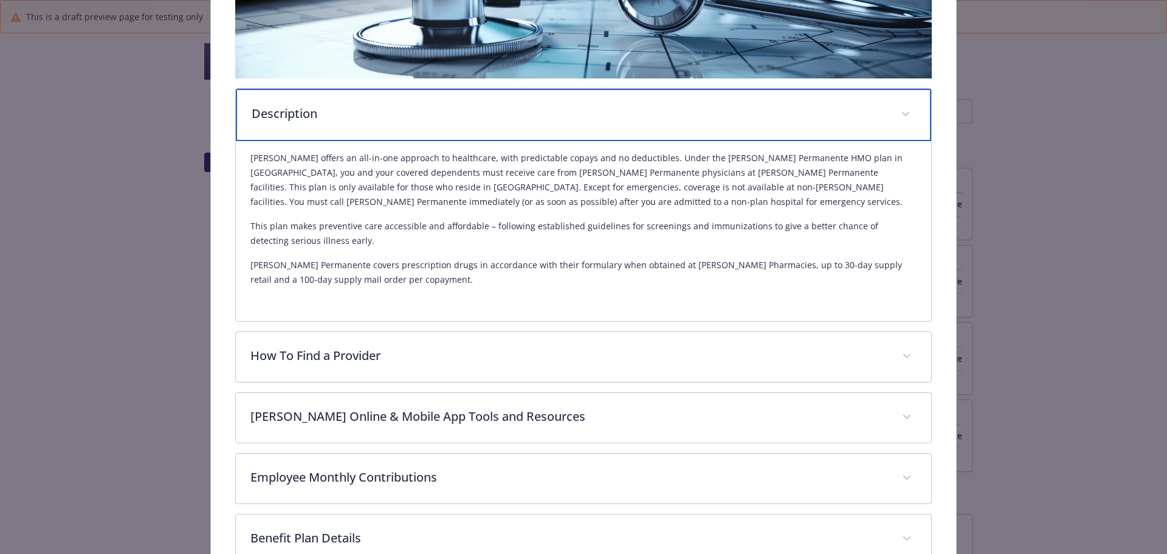
scroll to position [280, 0]
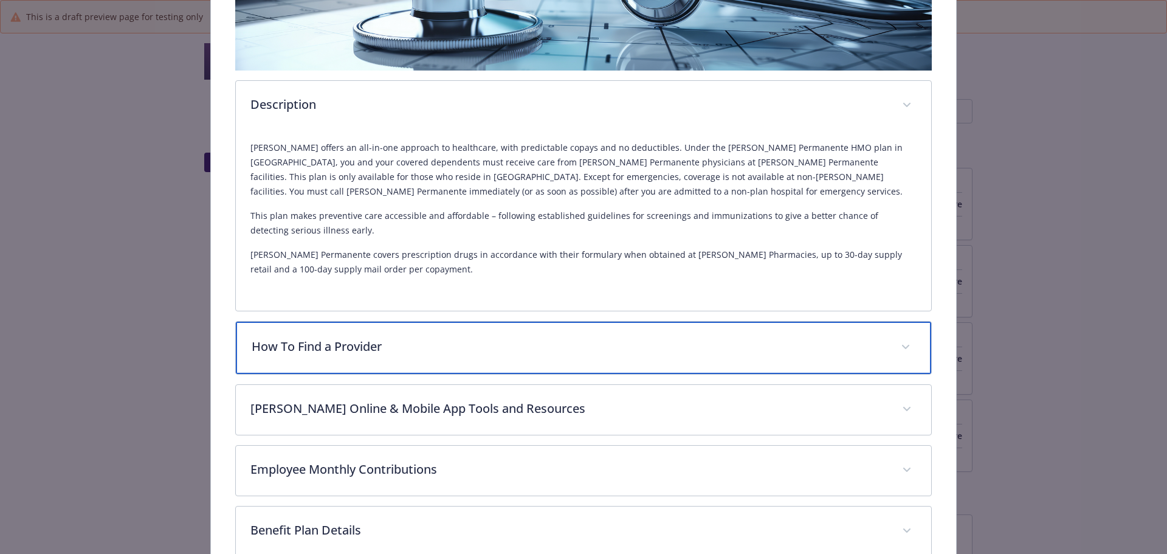
click at [399, 359] on div "How To Find a Provider" at bounding box center [584, 347] width 696 height 52
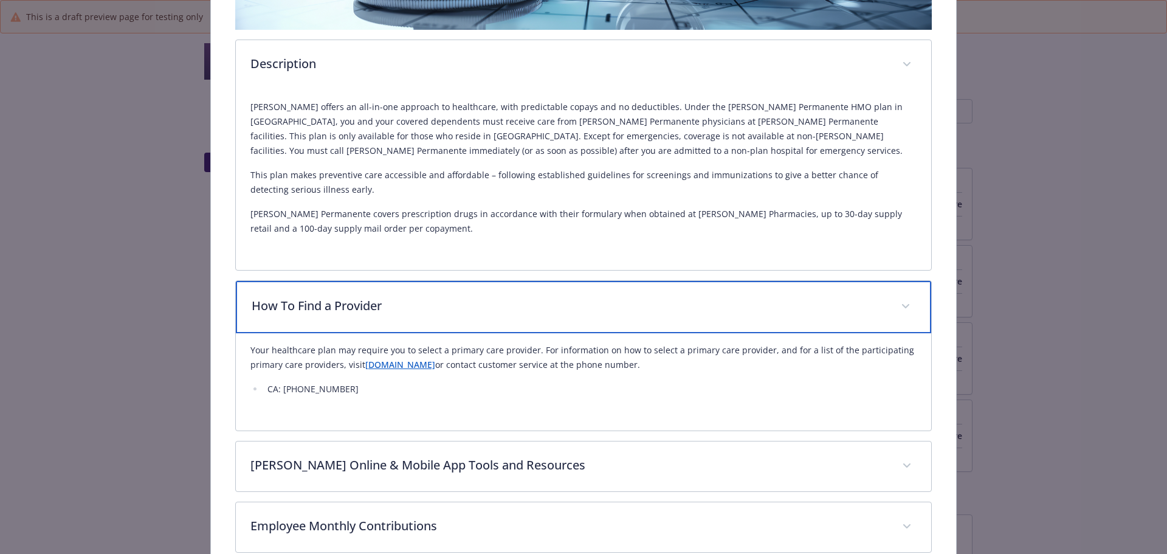
scroll to position [401, 0]
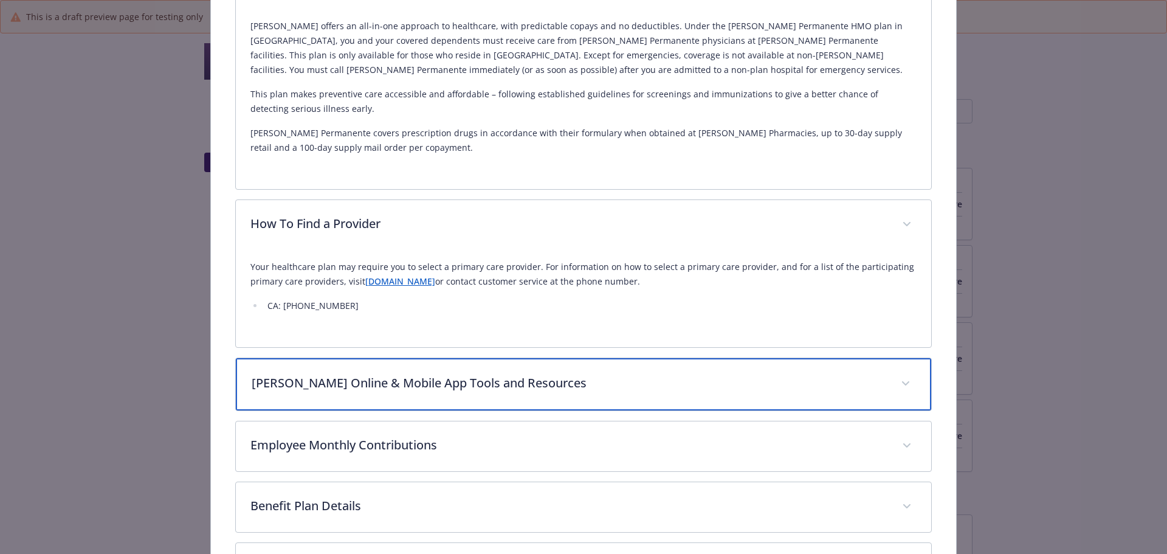
click at [425, 387] on p "Kaiser Online & Mobile App Tools and Resources" at bounding box center [569, 383] width 635 height 18
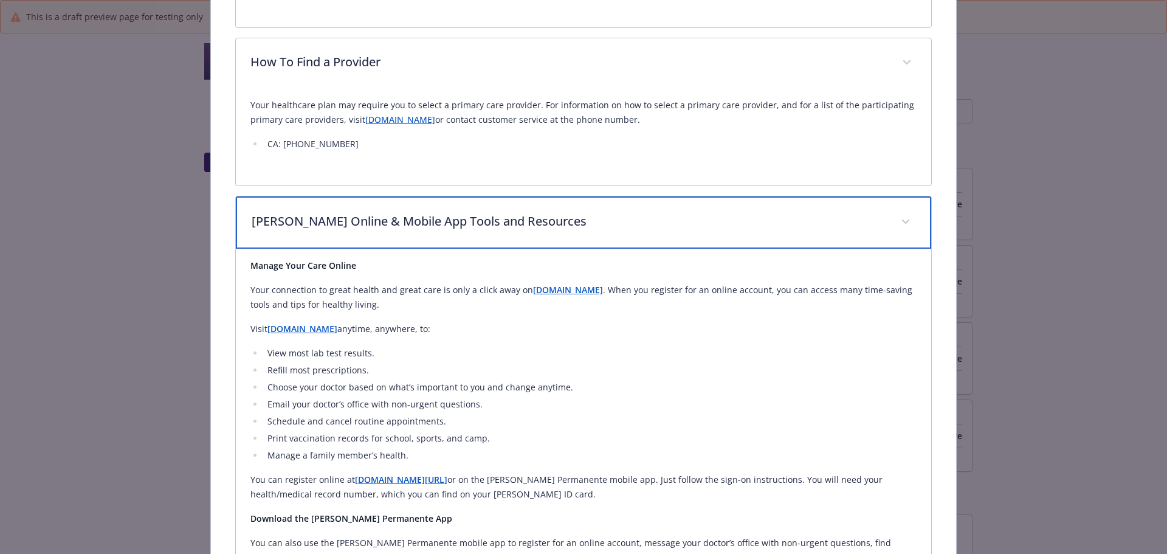
scroll to position [583, 0]
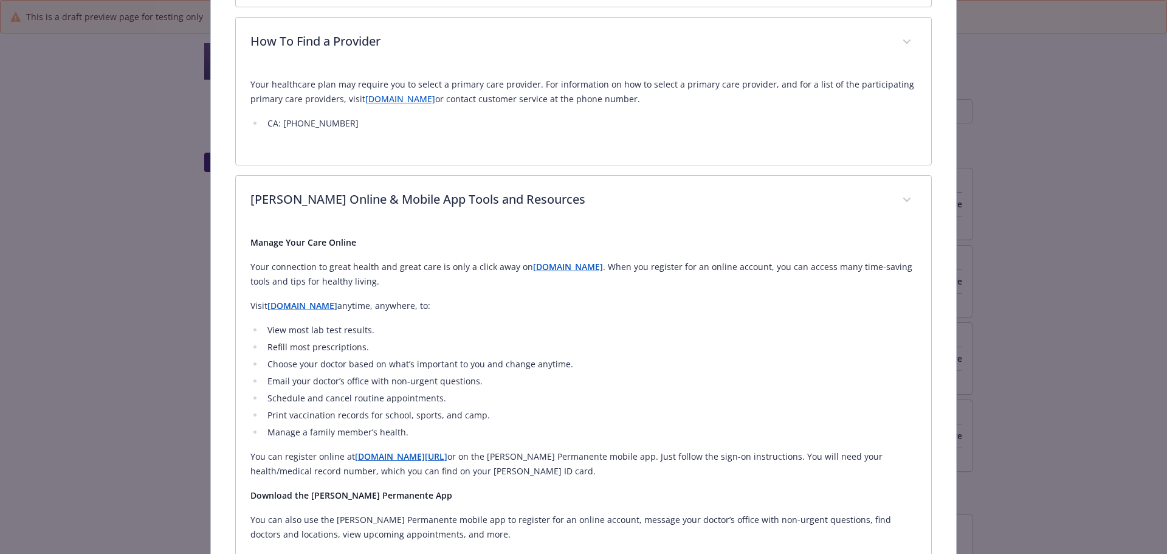
click at [541, 266] on strong "kp.org" at bounding box center [568, 267] width 70 height 12
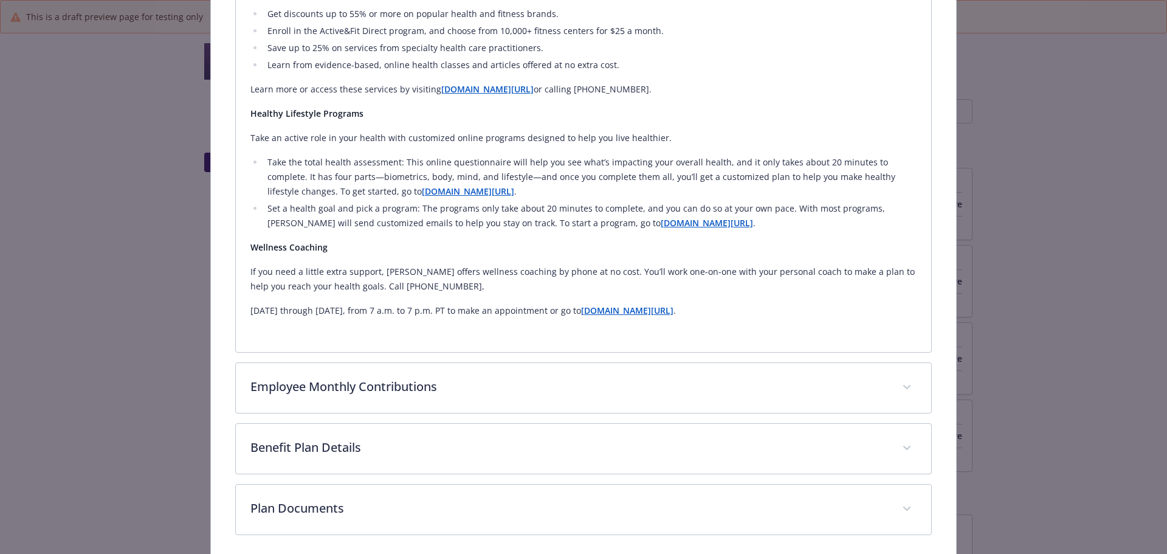
scroll to position [1225, 0]
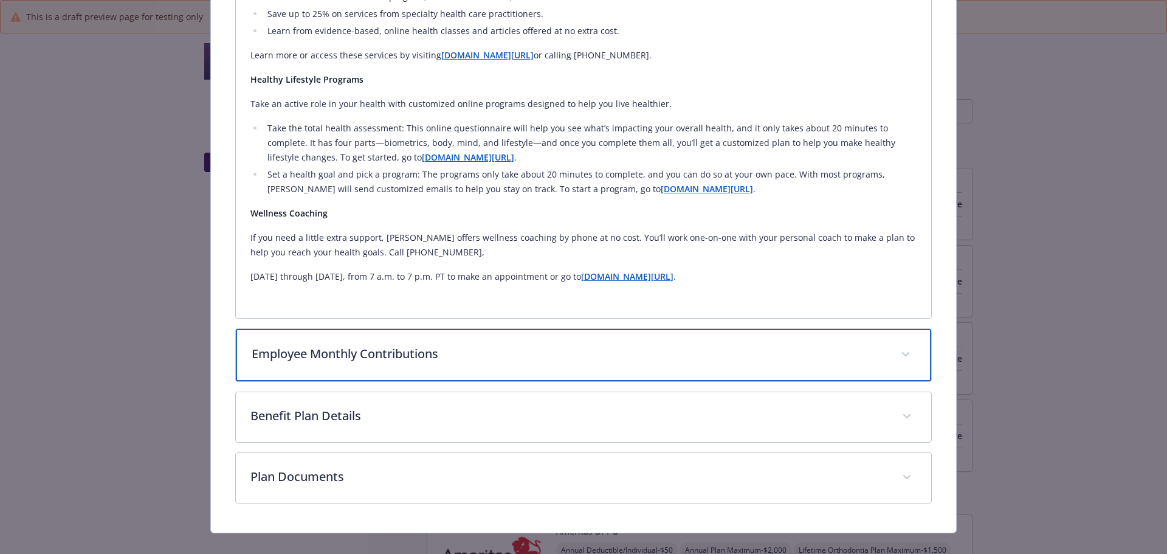
click at [458, 346] on div "Employee Monthly Contributions" at bounding box center [584, 355] width 696 height 52
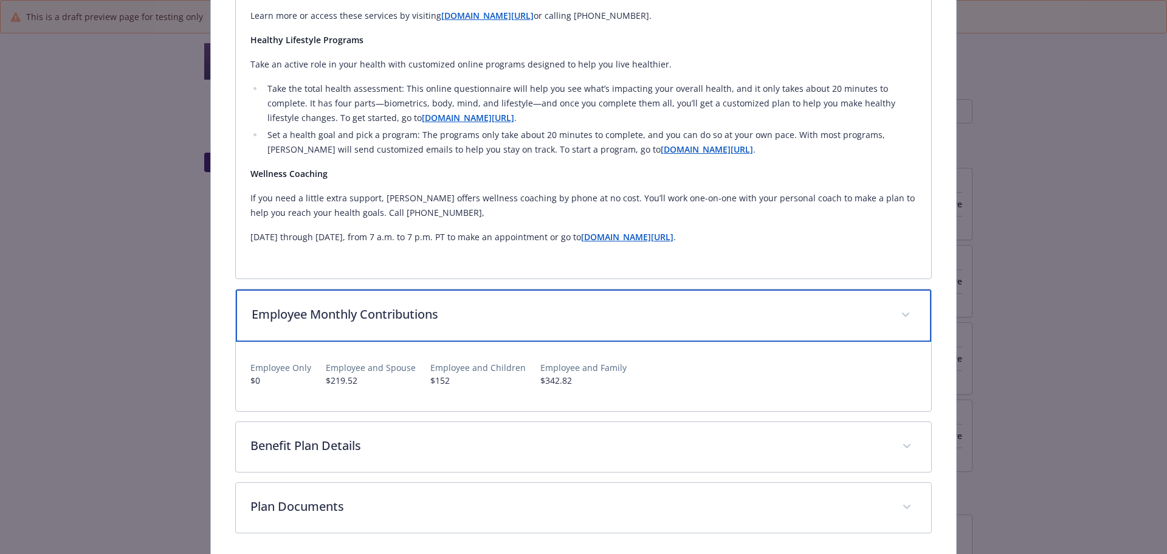
scroll to position [1286, 0]
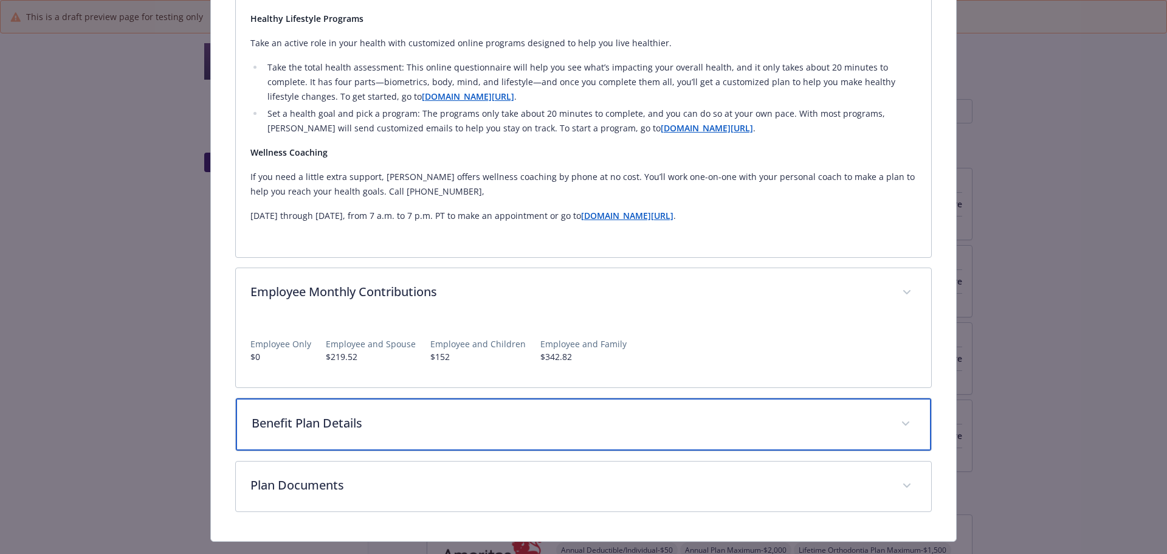
click at [432, 414] on p "Benefit Plan Details" at bounding box center [569, 423] width 635 height 18
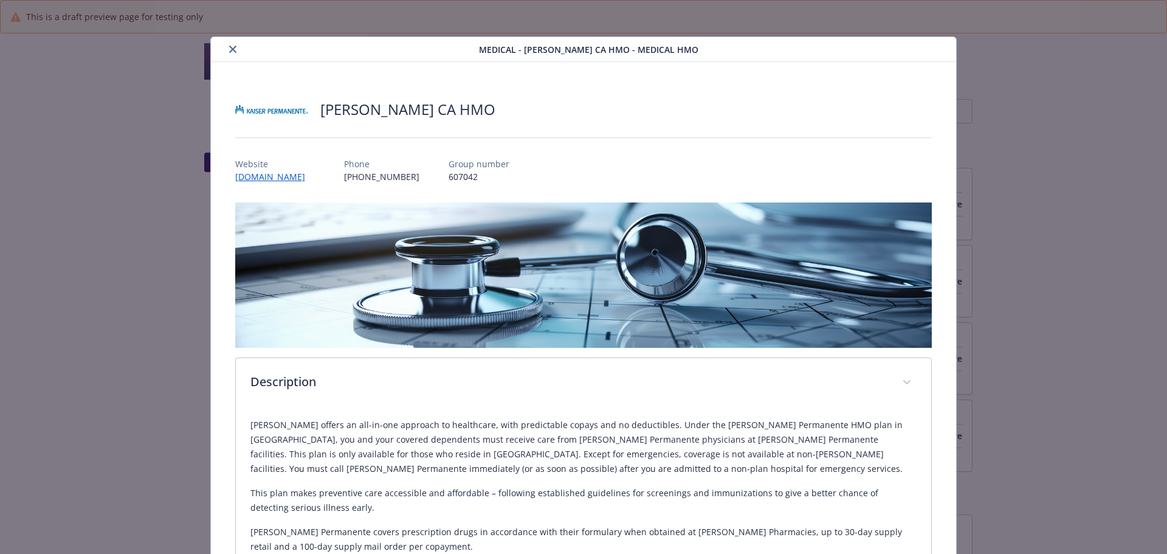
scroll to position [0, 0]
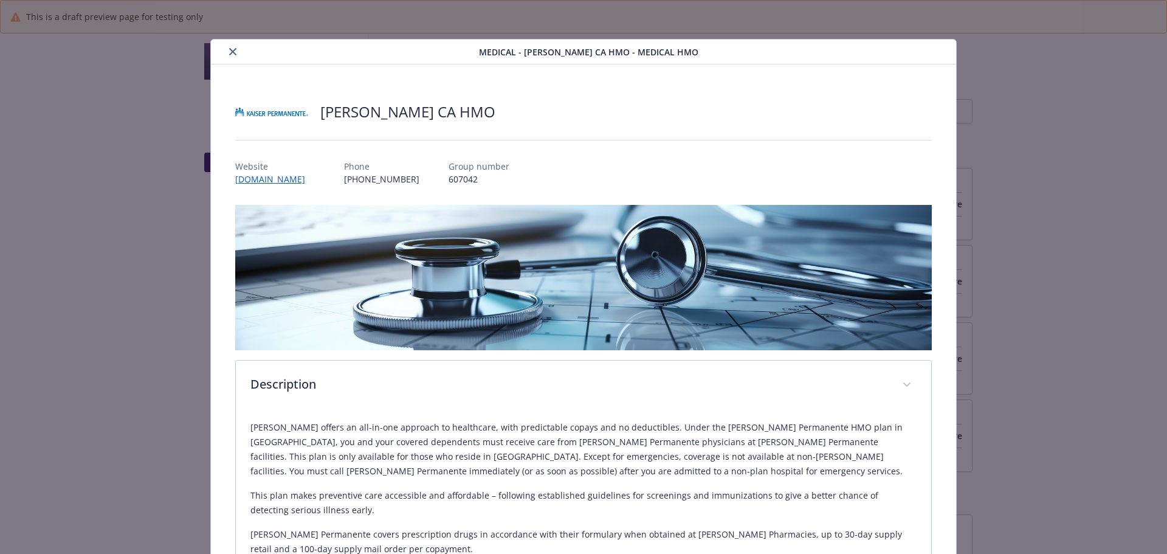
click at [225, 50] on button "close" at bounding box center [232, 51] width 15 height 15
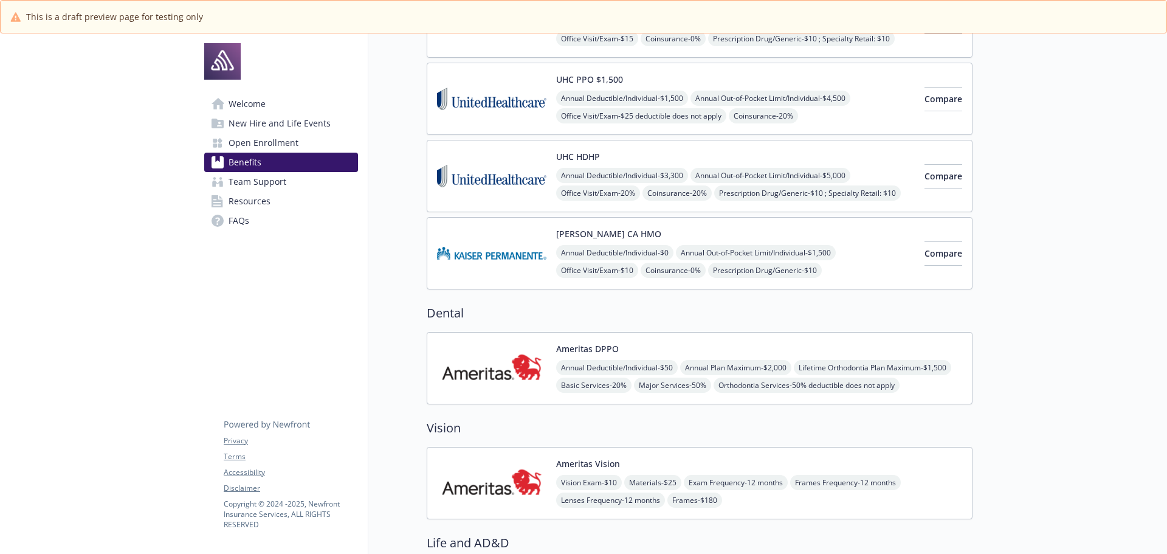
scroll to position [304, 0]
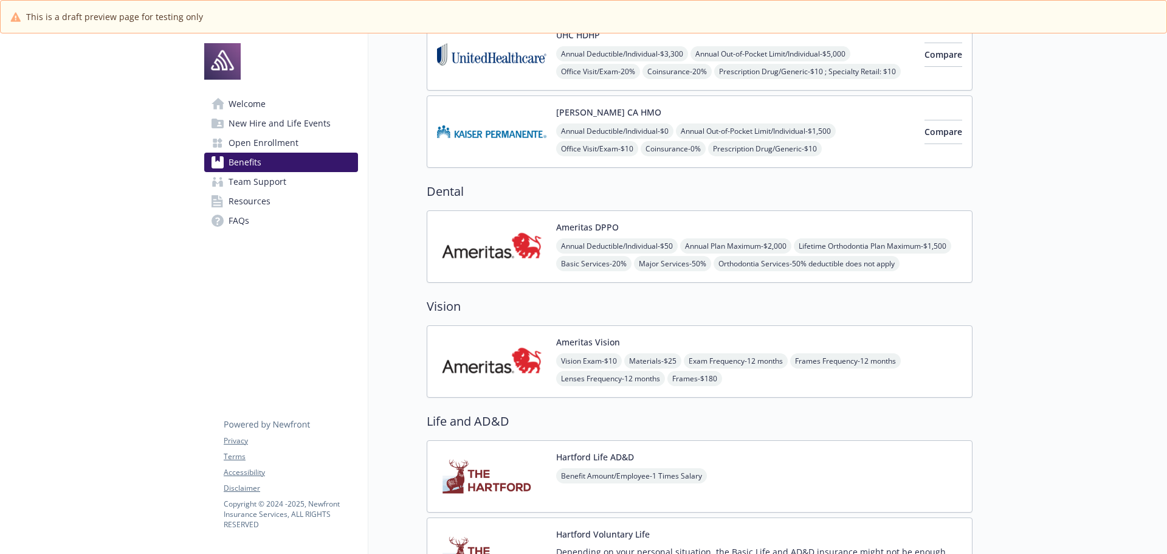
click at [481, 237] on img at bounding box center [491, 247] width 109 height 52
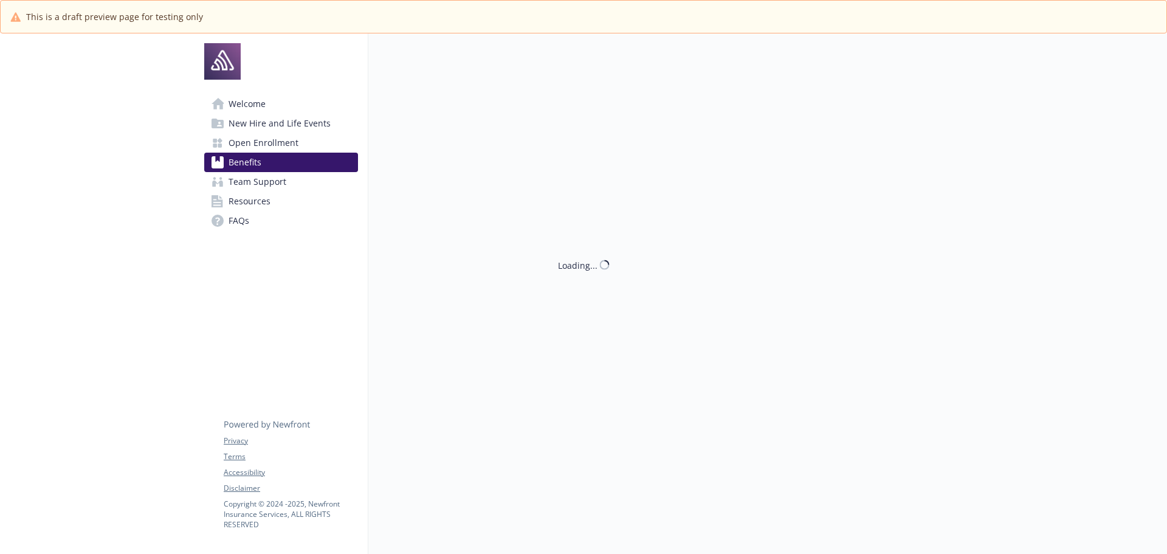
scroll to position [304, 0]
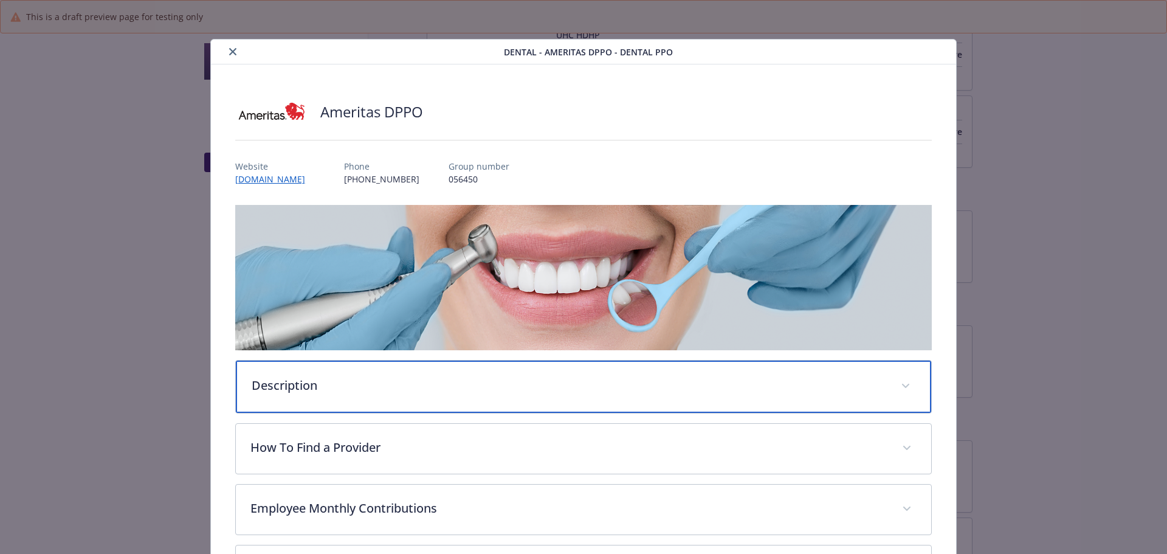
click at [362, 376] on p "Description" at bounding box center [569, 385] width 635 height 18
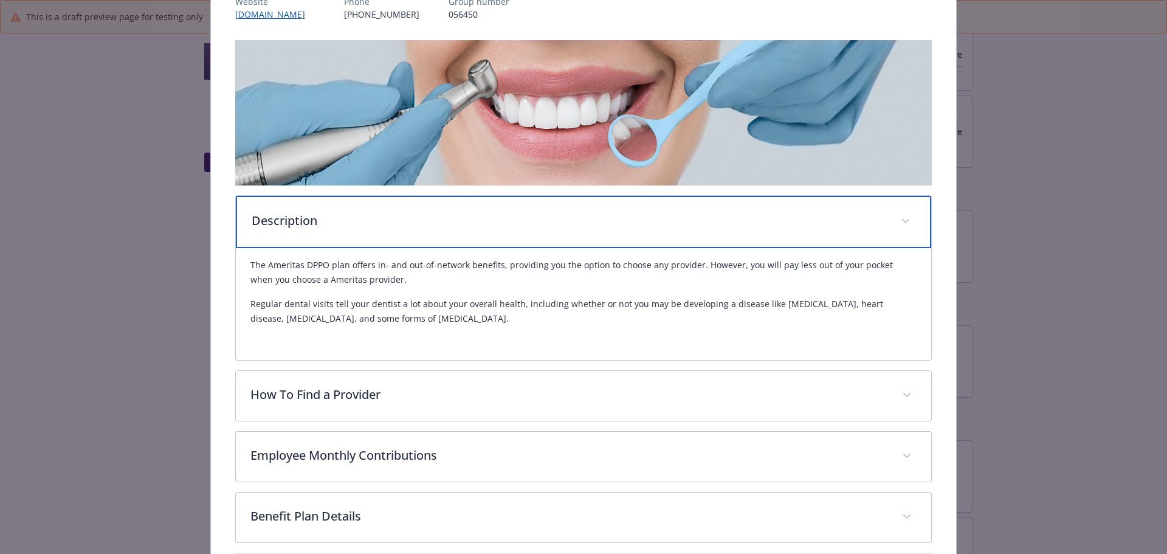
scroll to position [182, 0]
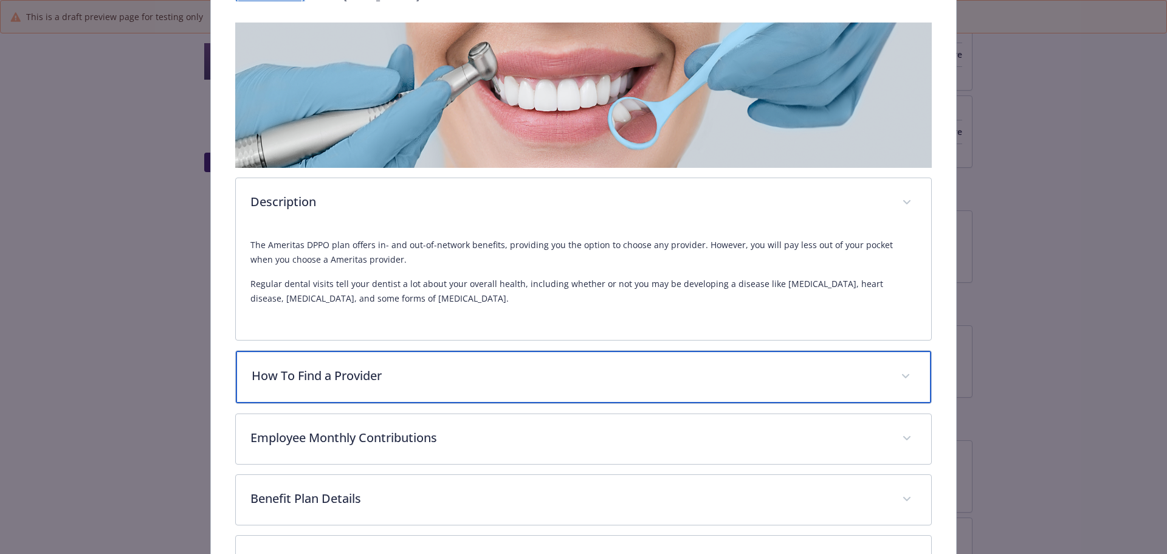
click at [337, 377] on p "How To Find a Provider" at bounding box center [569, 375] width 635 height 18
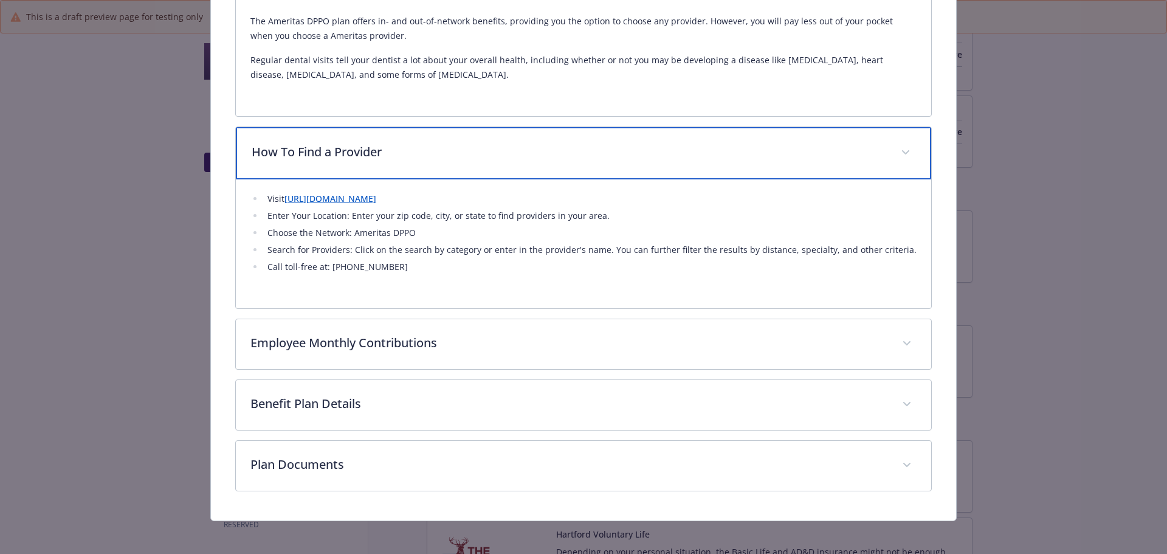
scroll to position [411, 0]
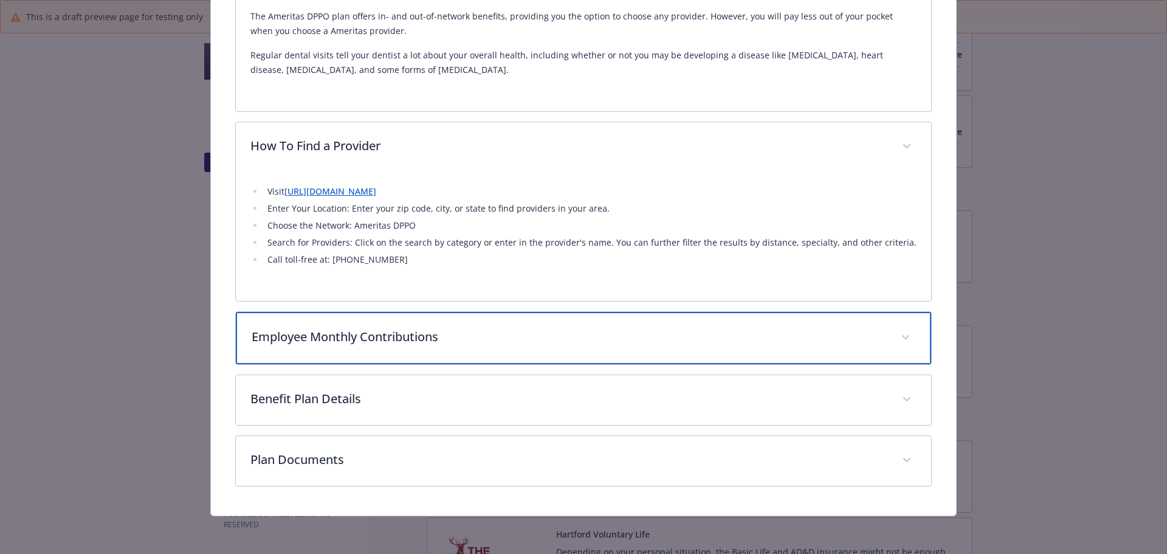
click at [349, 342] on p "Employee Monthly Contributions" at bounding box center [569, 337] width 635 height 18
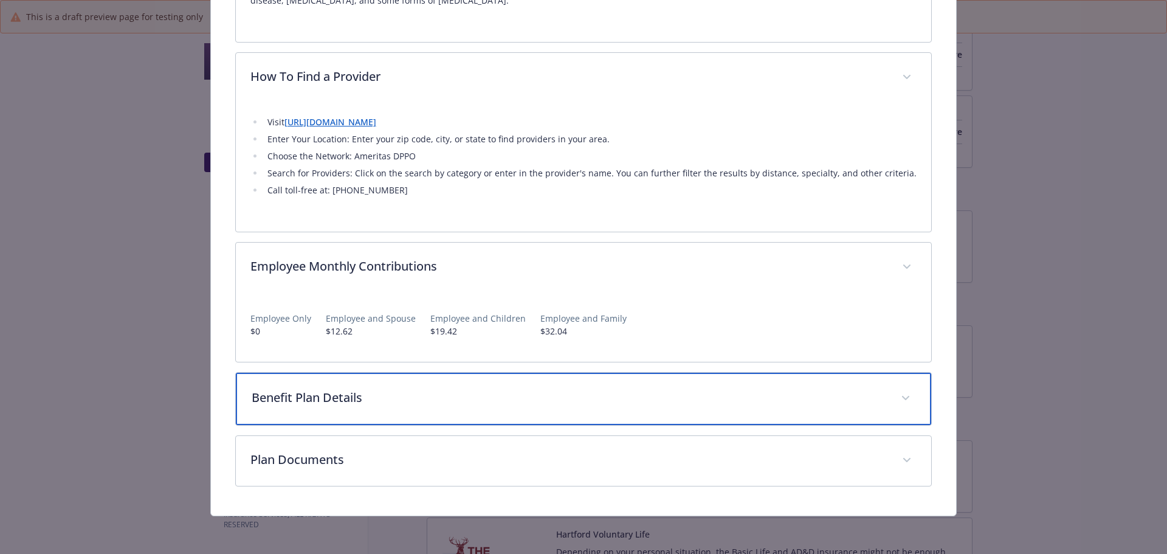
click at [362, 396] on p "Benefit Plan Details" at bounding box center [569, 397] width 635 height 18
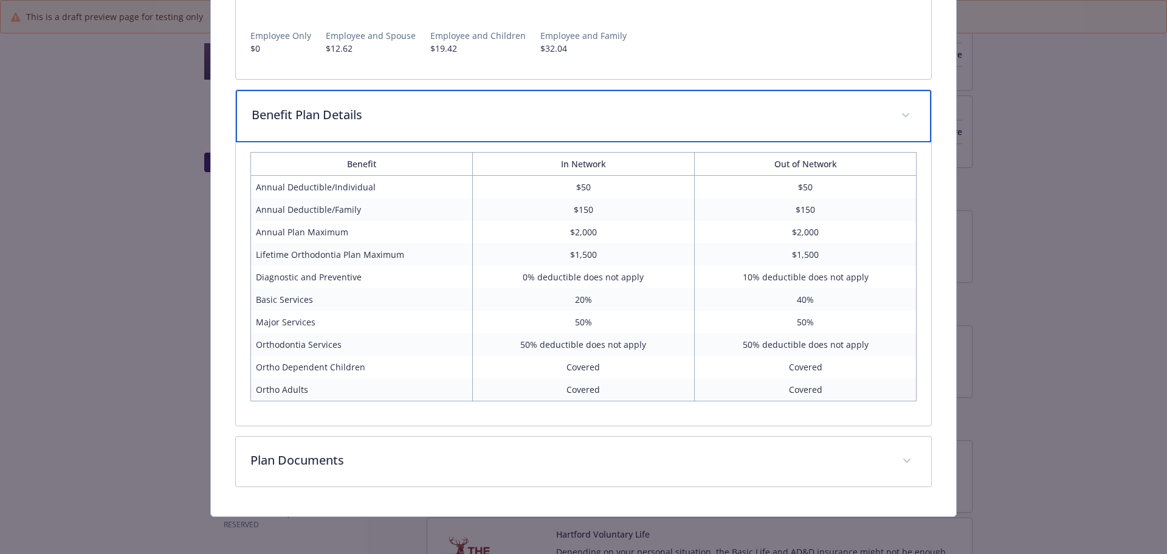
scroll to position [763, 0]
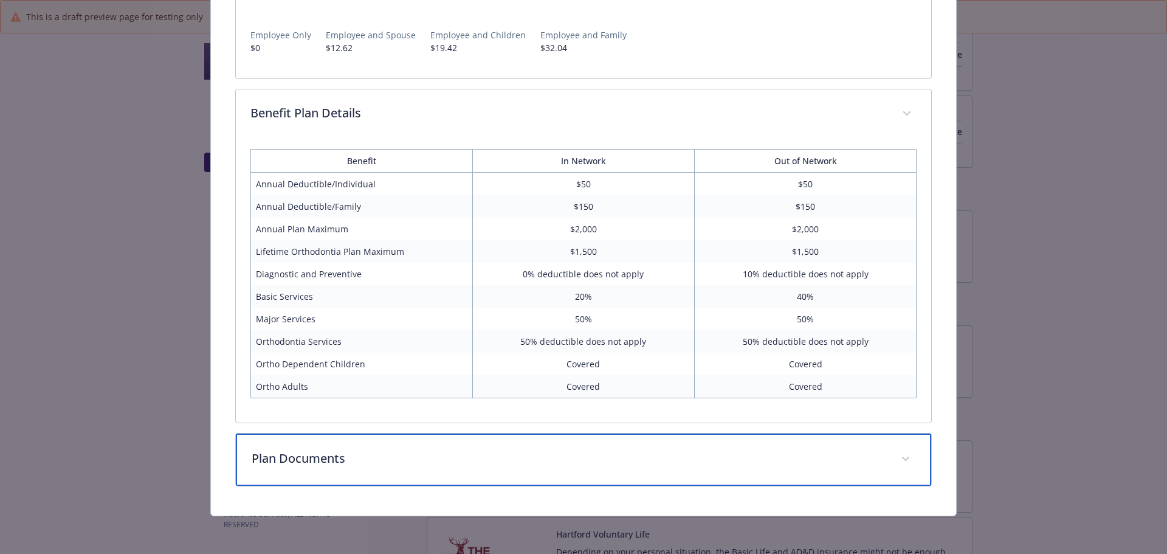
click at [341, 459] on p "Plan Documents" at bounding box center [569, 458] width 635 height 18
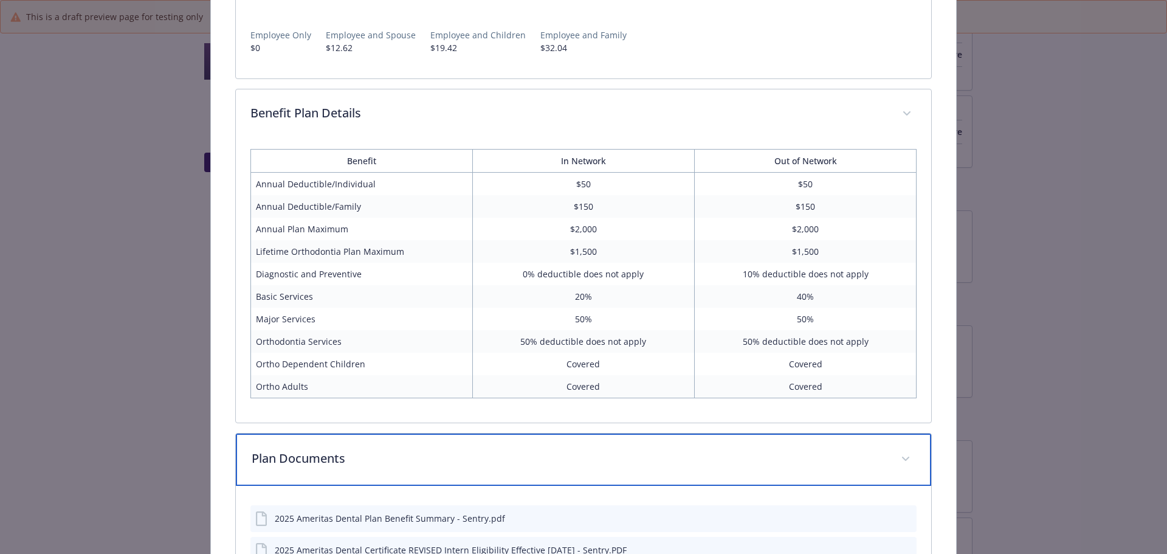
scroll to position [865, 0]
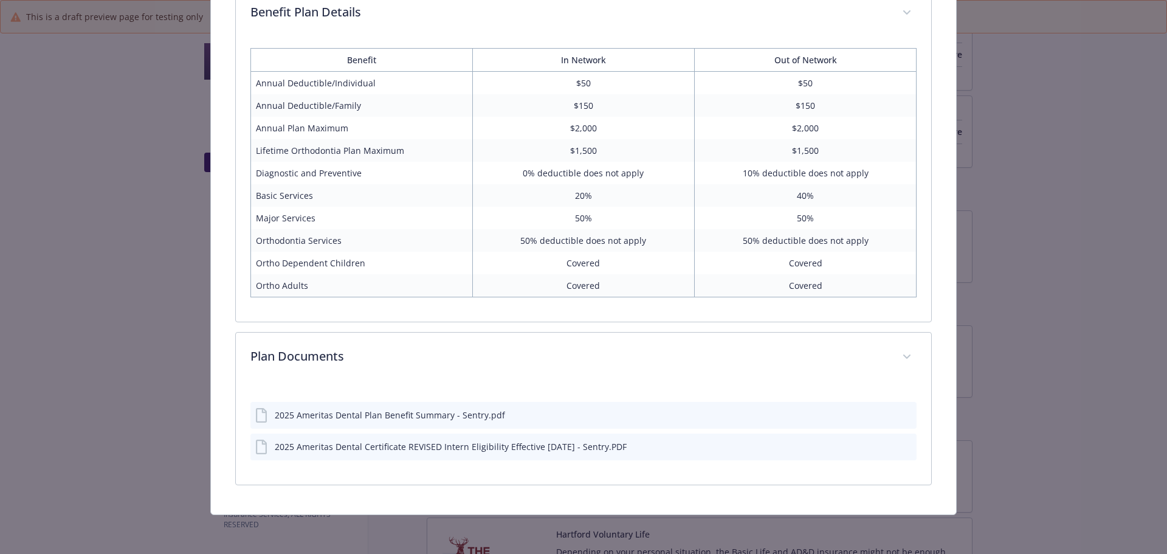
click at [899, 416] on icon "preview file" at bounding box center [904, 414] width 11 height 9
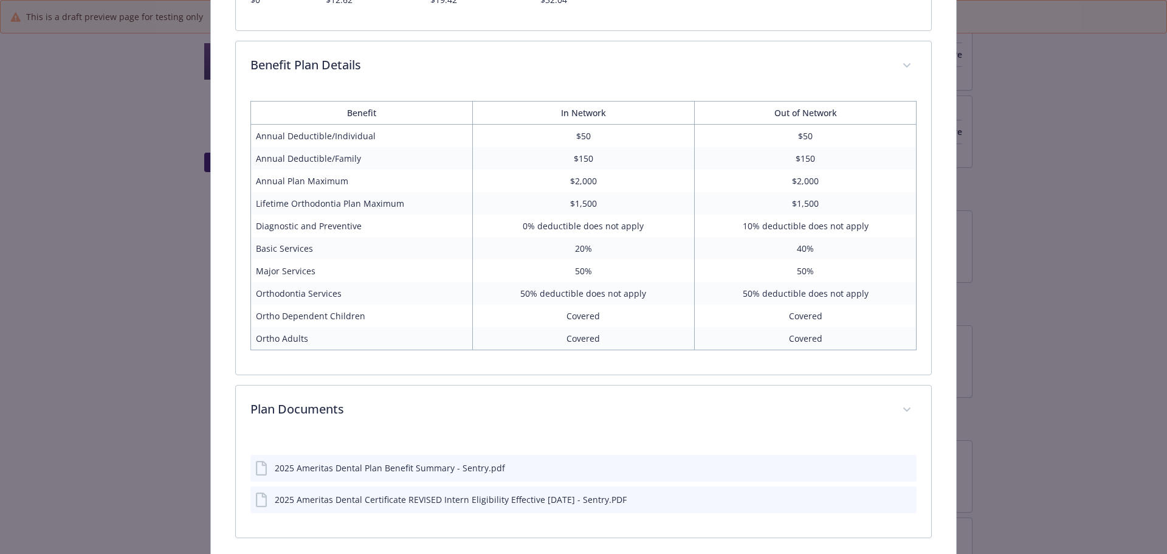
scroll to position [863, 0]
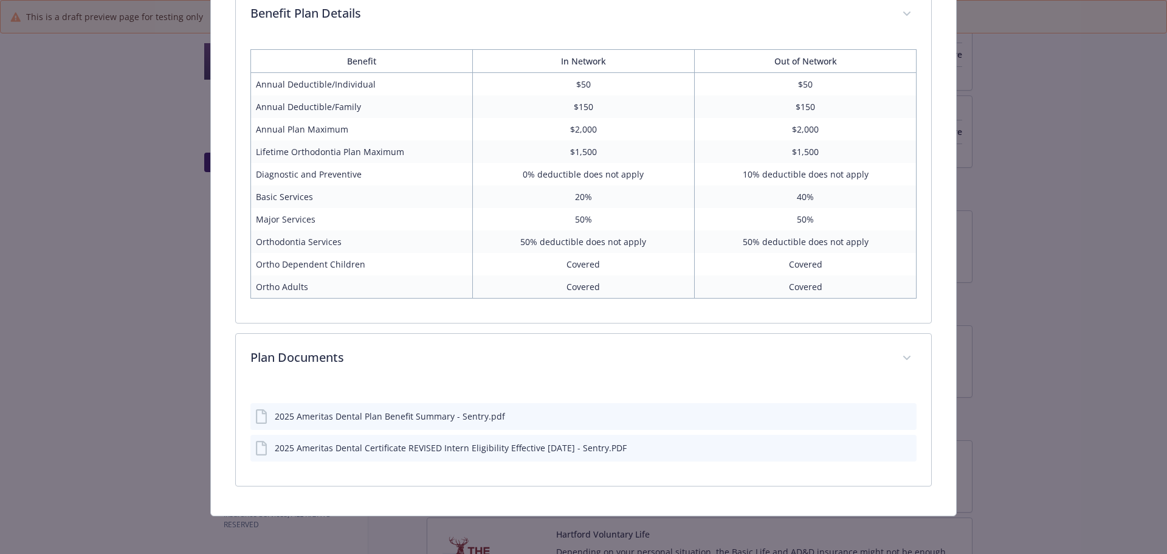
click at [490, 413] on div "2025 Ameritas Dental Plan Benefit Summary - Sentry.pdf" at bounding box center [390, 416] width 230 height 13
click at [899, 411] on icon "preview file" at bounding box center [904, 415] width 11 height 9
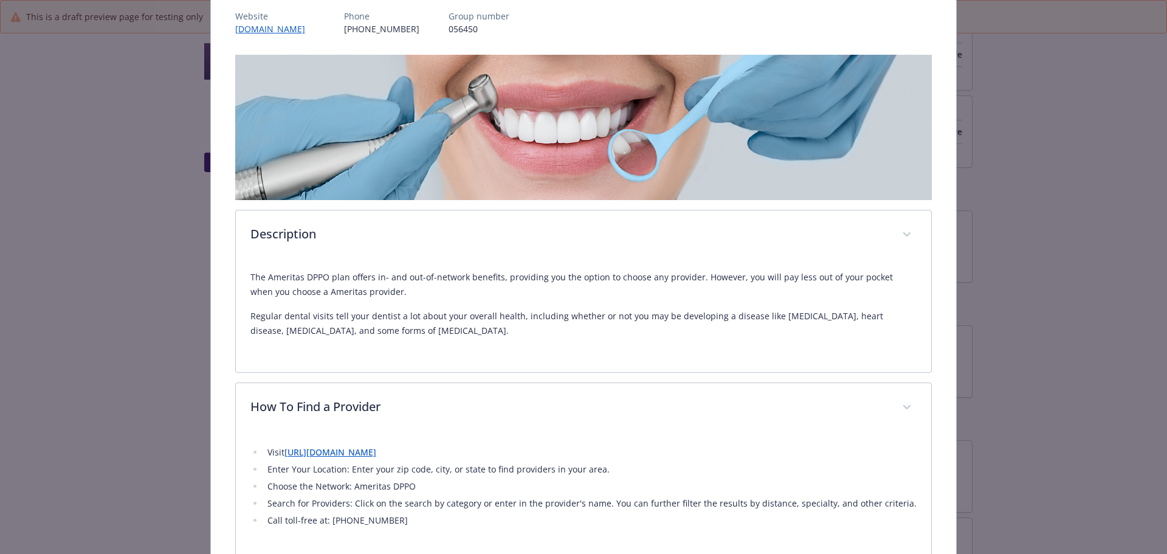
scroll to position [0, 0]
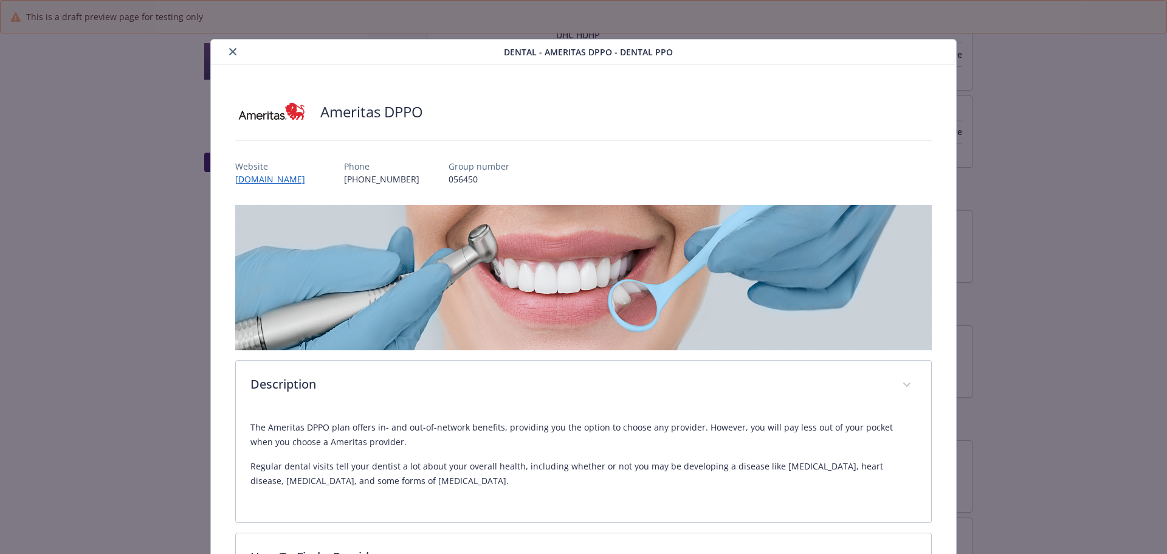
click at [230, 50] on icon "close" at bounding box center [232, 51] width 7 height 7
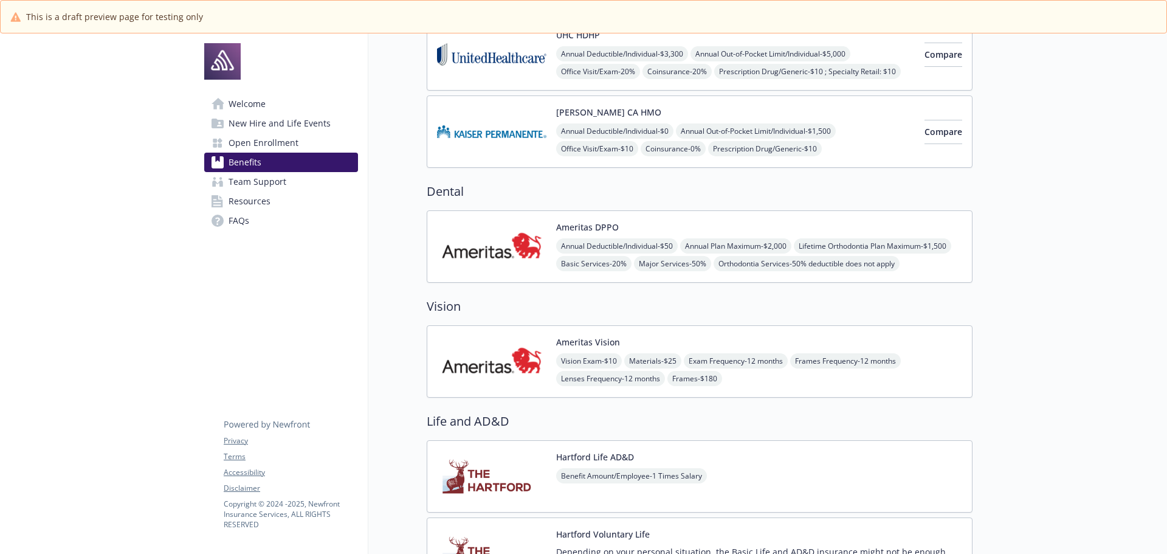
click at [493, 355] on img at bounding box center [491, 361] width 109 height 52
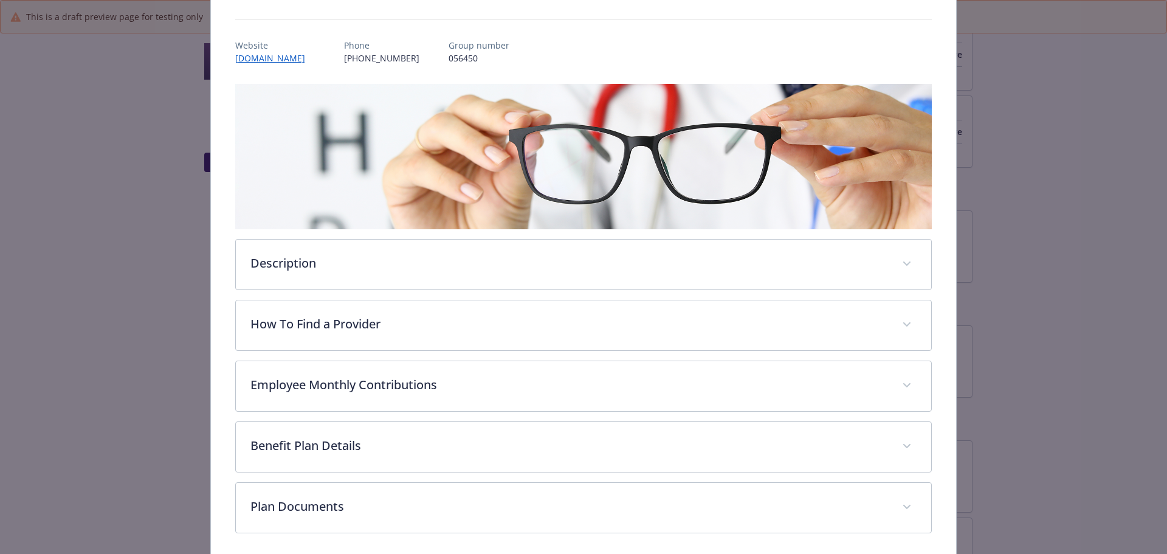
scroll to position [122, 0]
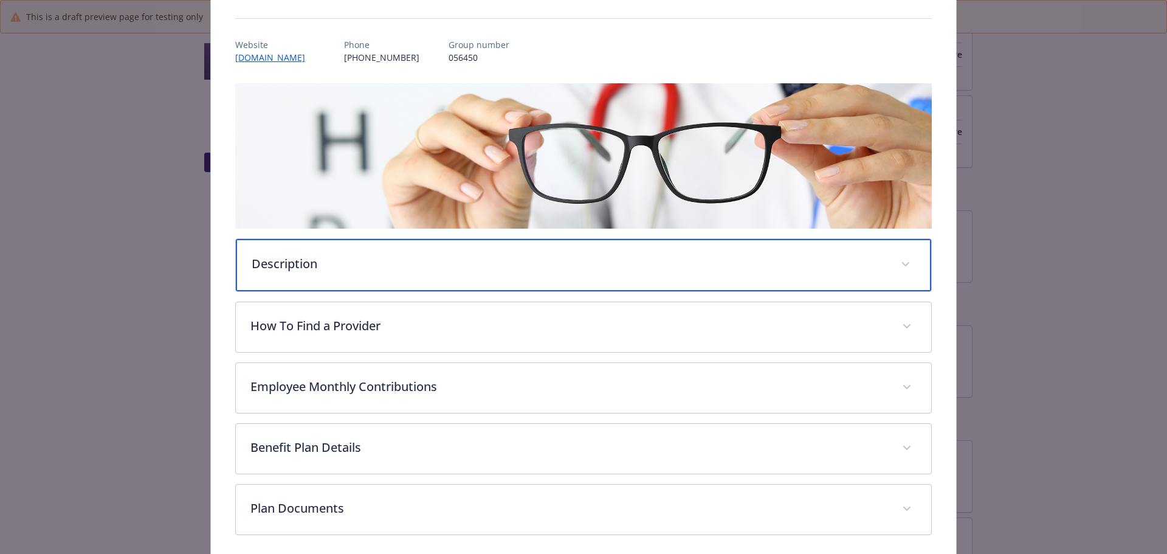
click at [360, 274] on div "Description" at bounding box center [584, 265] width 696 height 52
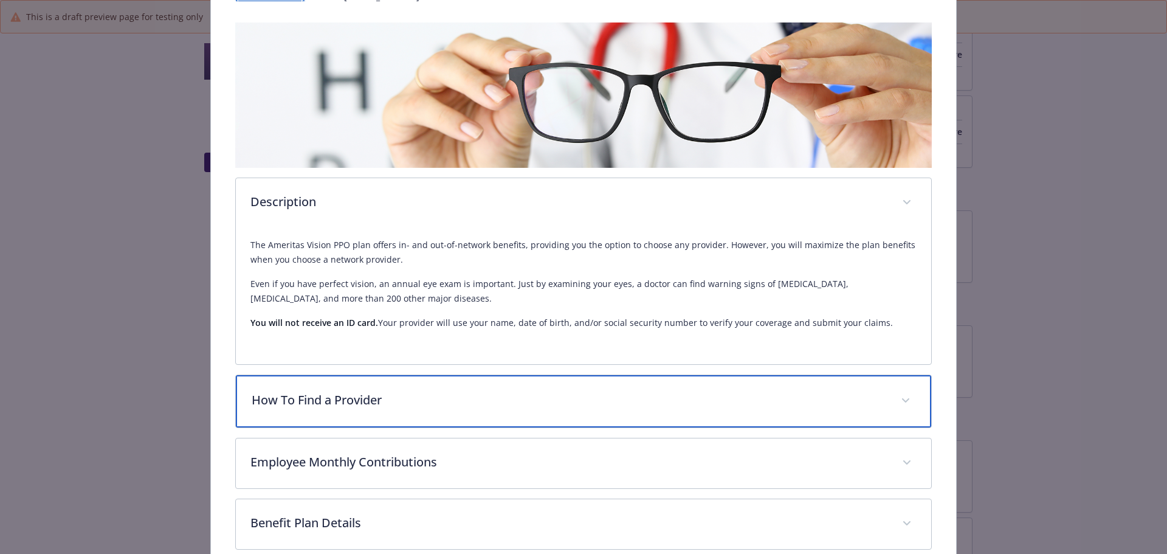
click at [500, 388] on div "How To Find a Provider" at bounding box center [584, 401] width 696 height 52
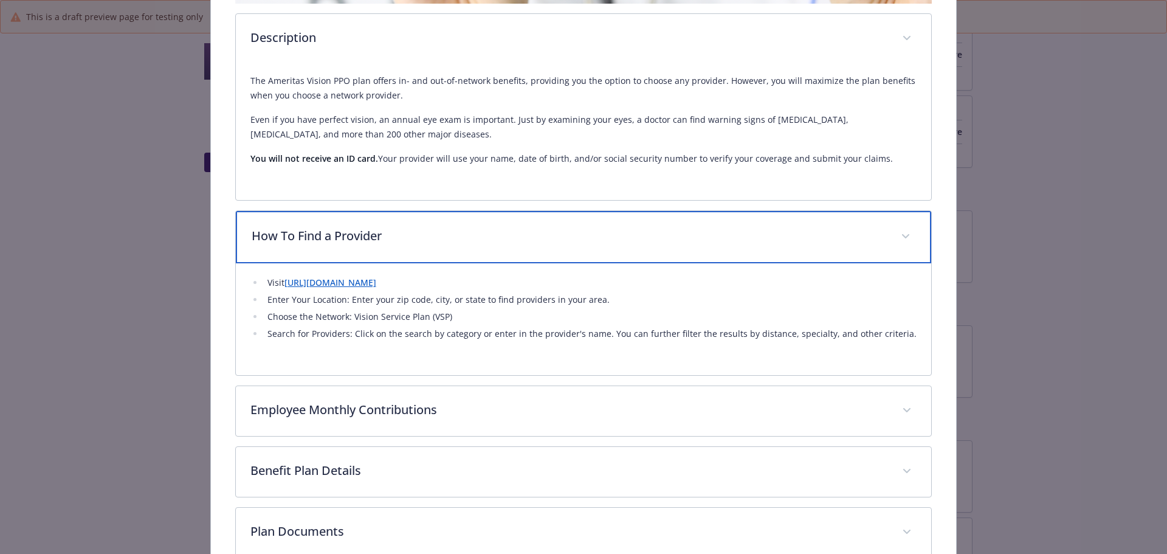
scroll to position [365, 0]
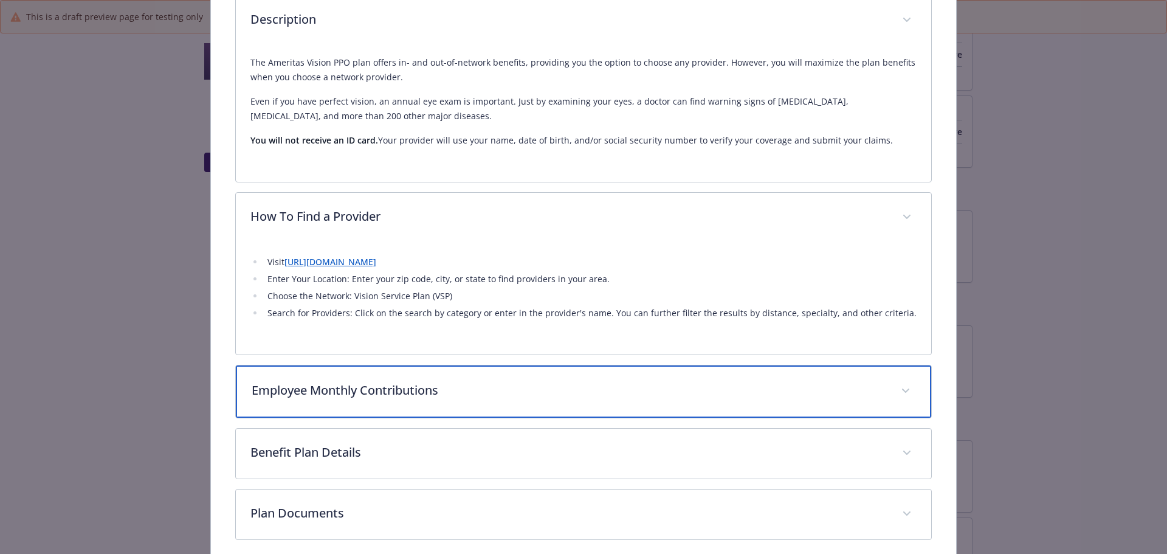
click at [444, 401] on div "Employee Monthly Contributions" at bounding box center [584, 391] width 696 height 52
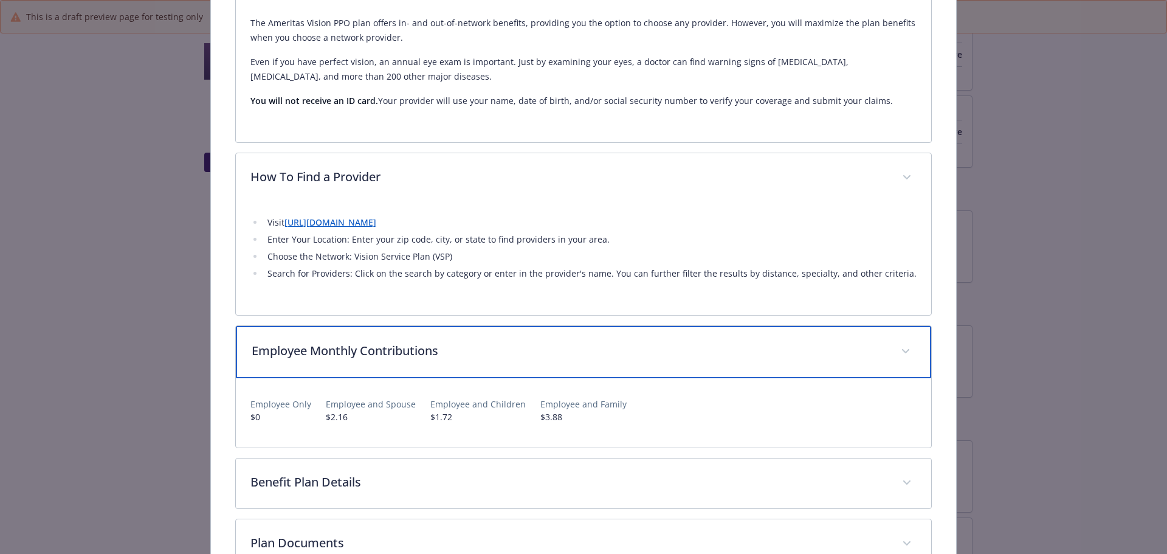
scroll to position [425, 0]
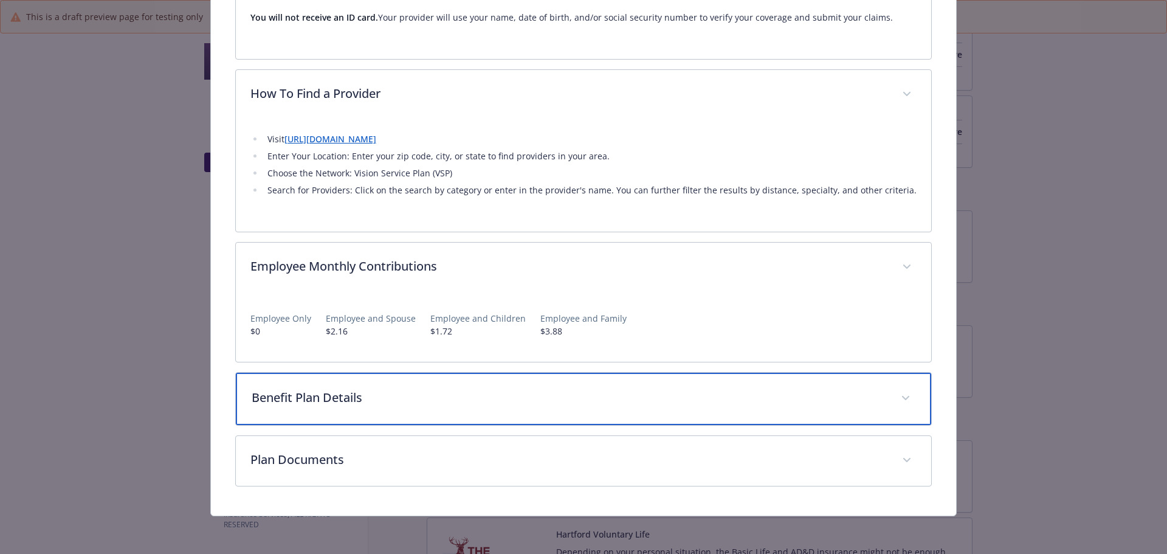
click at [438, 404] on p "Benefit Plan Details" at bounding box center [569, 397] width 635 height 18
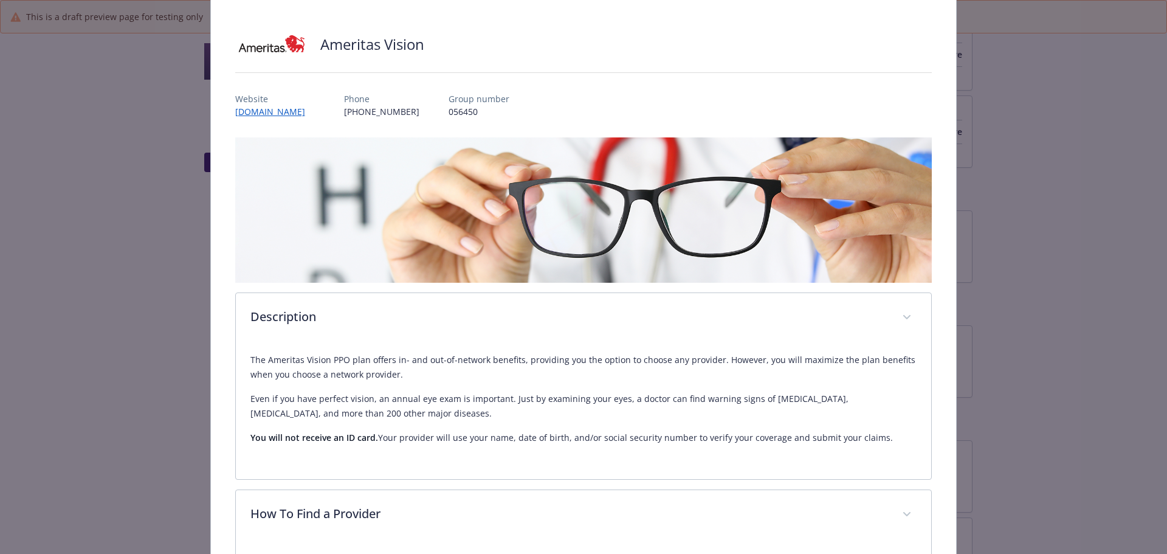
scroll to position [0, 0]
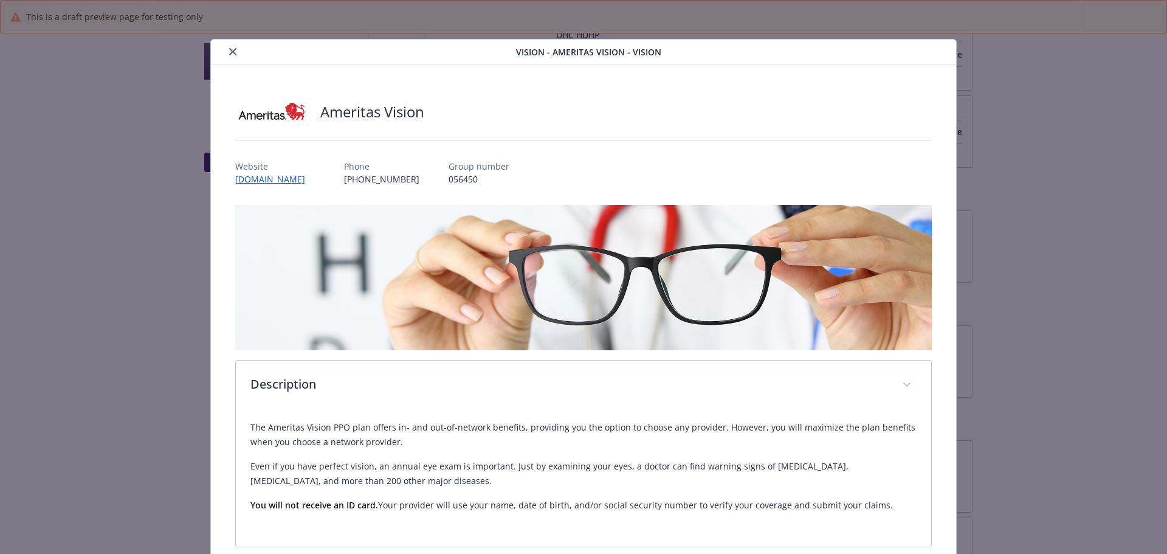
click at [227, 55] on button "close" at bounding box center [232, 51] width 15 height 15
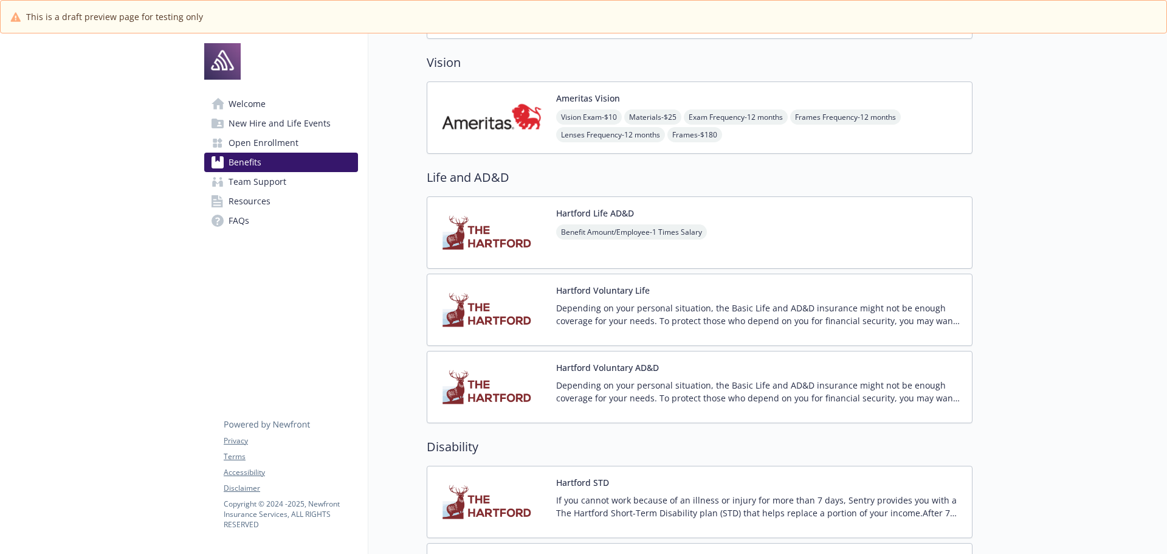
scroll to position [547, 0]
click at [768, 225] on div "Hartford Life AD&D Benefit Amount/Employee - 1 Times Salary" at bounding box center [700, 233] width 546 height 72
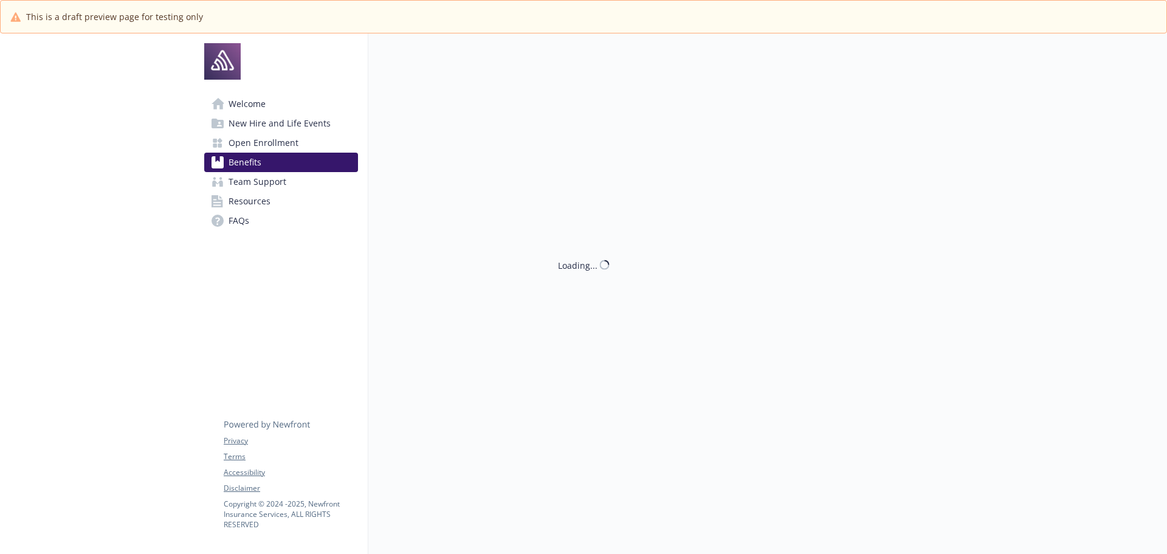
scroll to position [547, 0]
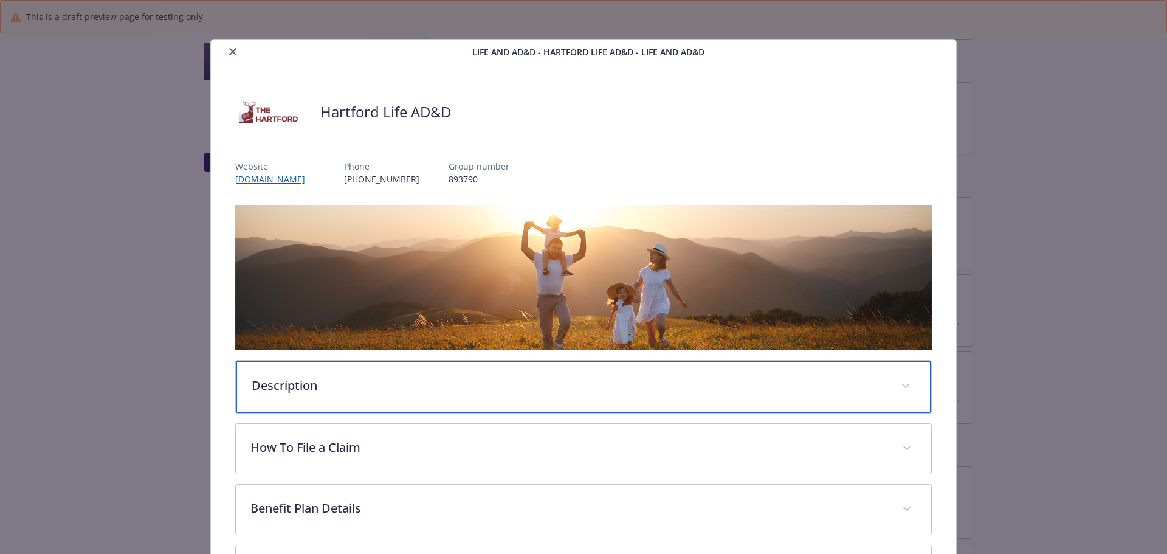
click at [407, 393] on div "Description" at bounding box center [584, 386] width 696 height 52
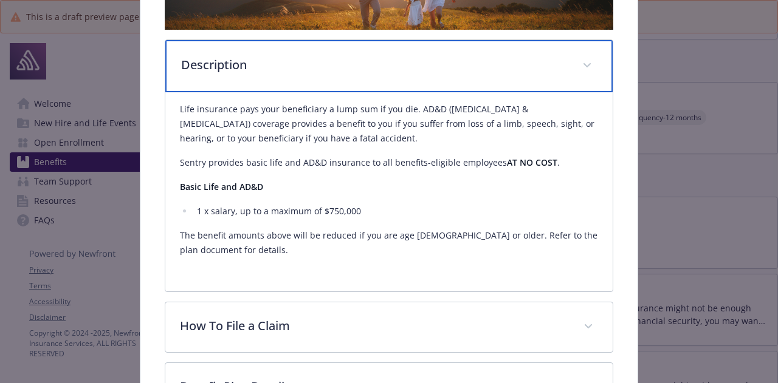
scroll to position [269, 0]
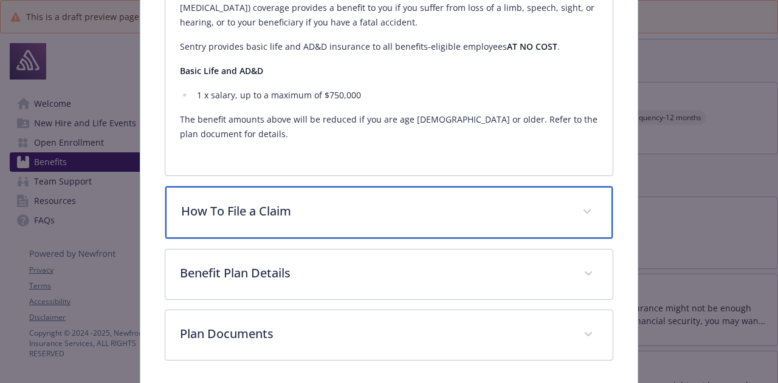
click at [329, 211] on p "How To File a Claim" at bounding box center [374, 211] width 386 height 18
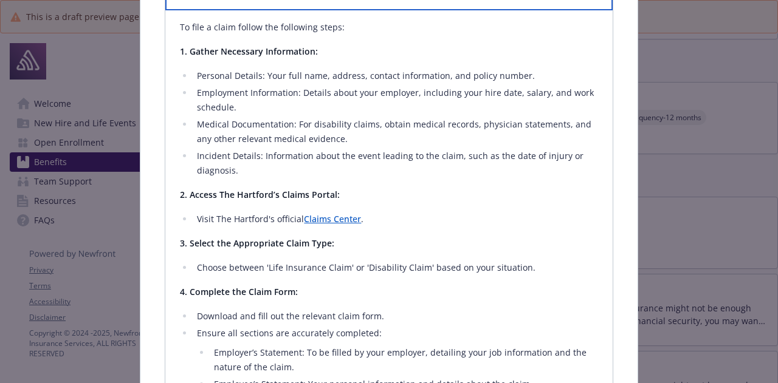
scroll to position [611, 0]
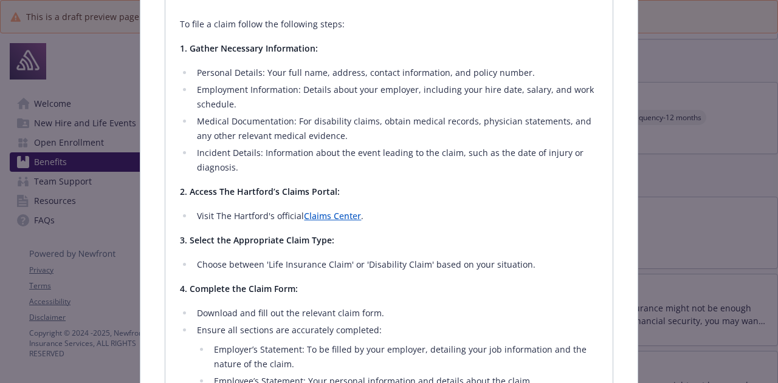
click at [331, 212] on link "Claims Center" at bounding box center [332, 216] width 57 height 12
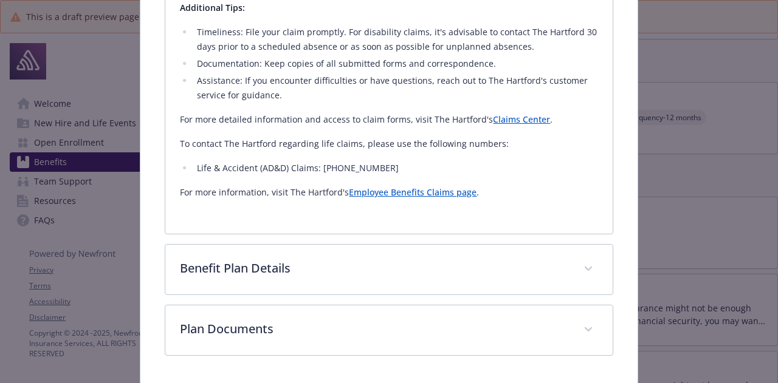
scroll to position [1253, 0]
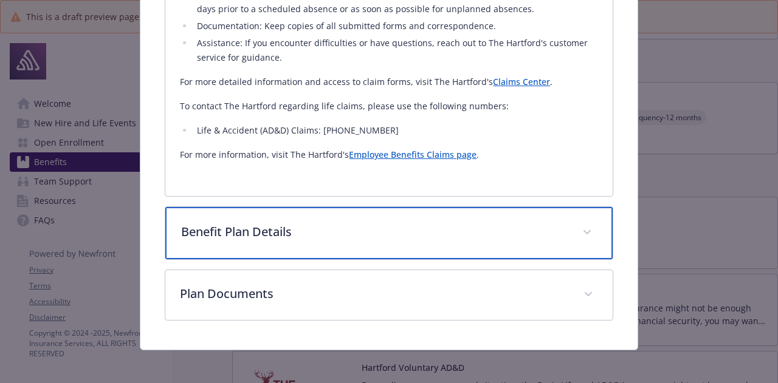
click at [340, 230] on p "Benefit Plan Details" at bounding box center [374, 232] width 386 height 18
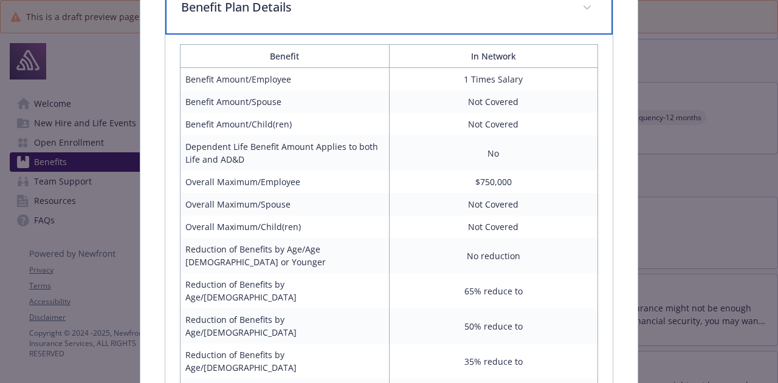
scroll to position [1618, 0]
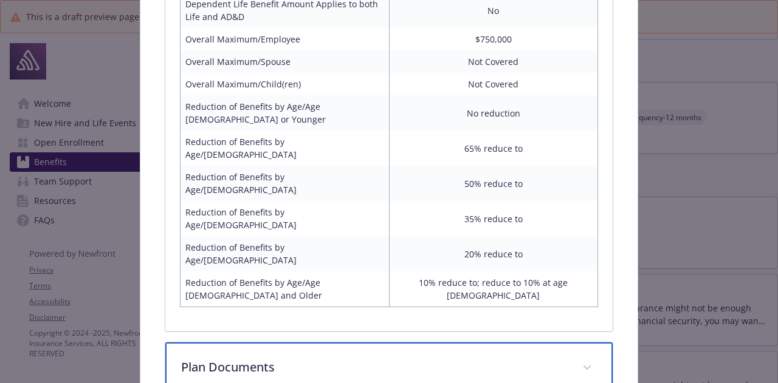
click at [295, 359] on p "Plan Documents" at bounding box center [374, 368] width 386 height 18
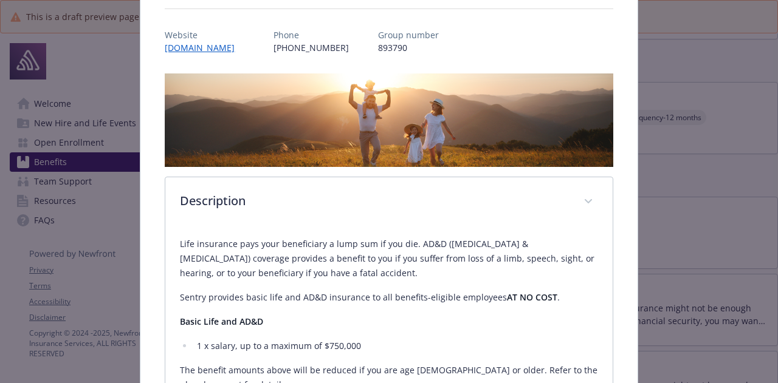
scroll to position [0, 0]
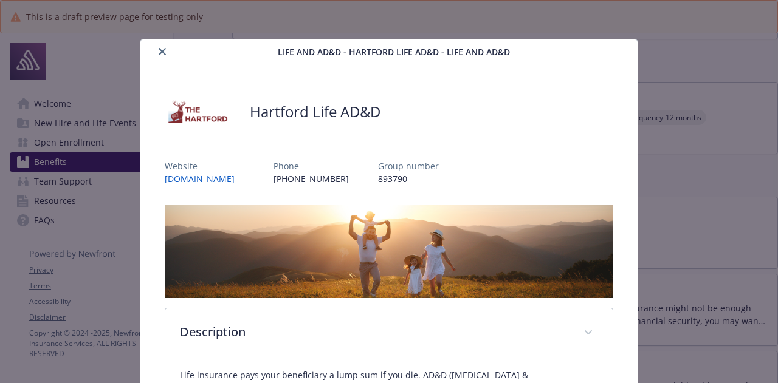
click at [160, 52] on icon "close" at bounding box center [162, 51] width 7 height 7
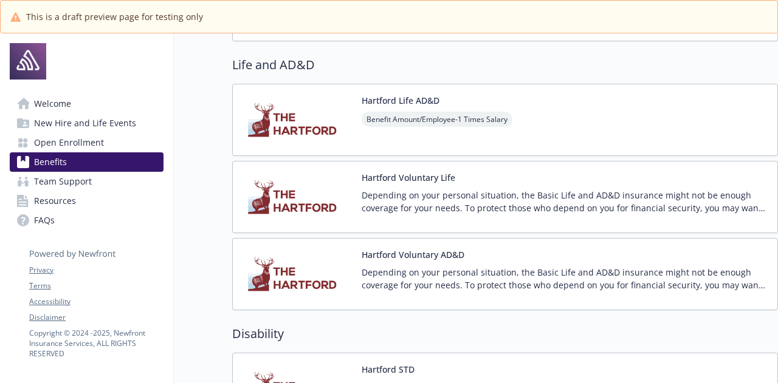
click at [416, 204] on p "Depending on your personal situation, the Basic Life and AD&D insurance might n…" at bounding box center [565, 202] width 406 height 26
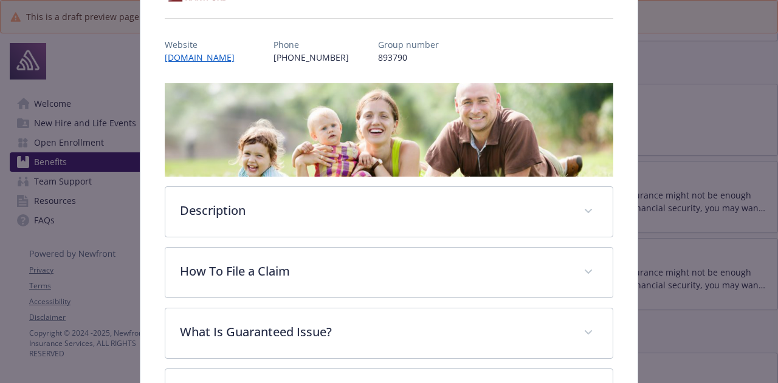
scroll to position [136, 0]
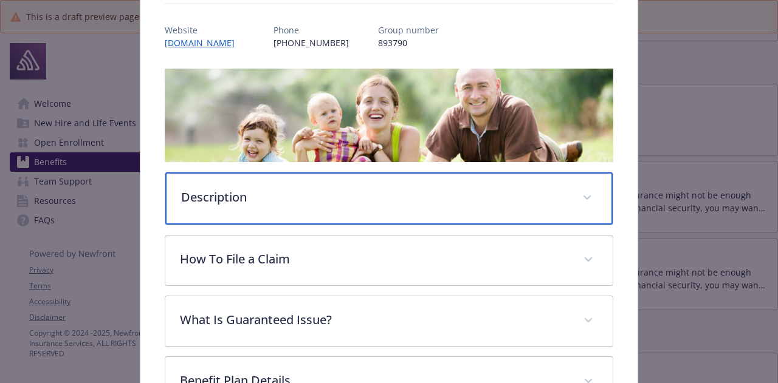
click at [282, 204] on div "Description" at bounding box center [388, 199] width 447 height 52
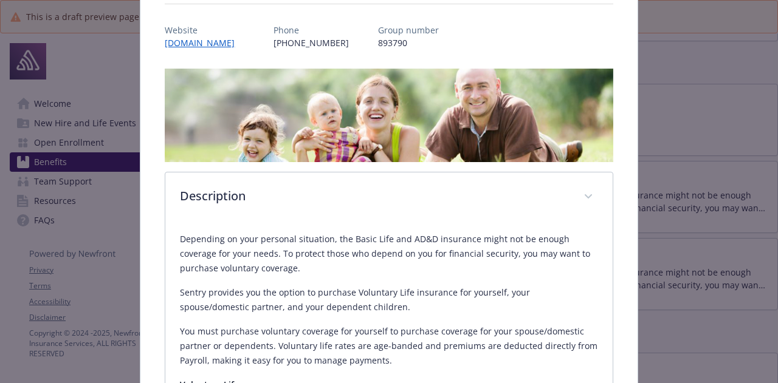
click at [276, 325] on p "You must purchase voluntary coverage for yourself to purchase coverage for your…" at bounding box center [388, 347] width 417 height 44
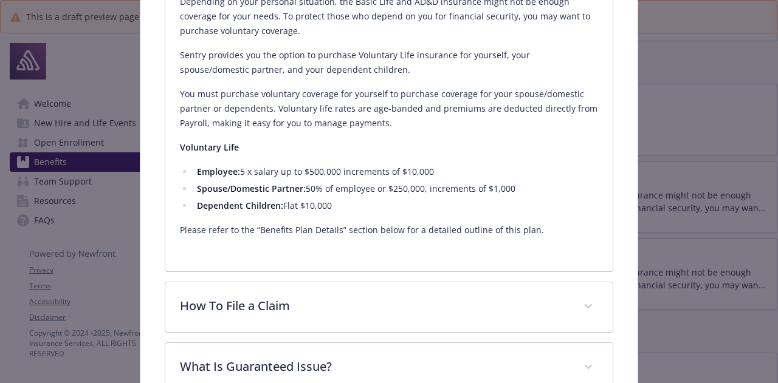
scroll to position [469, 0]
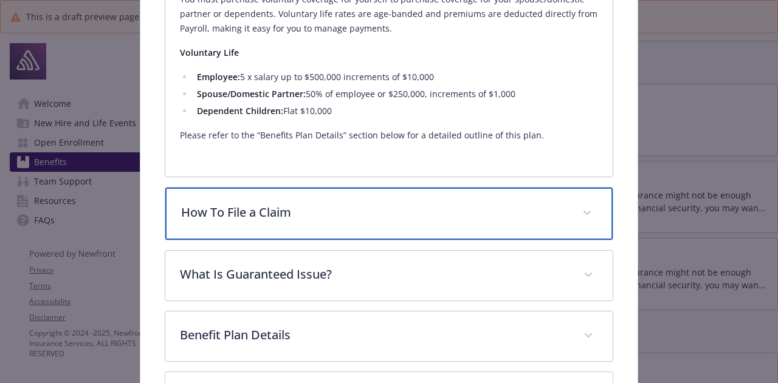
click at [365, 221] on div "How To File a Claim" at bounding box center [388, 214] width 447 height 52
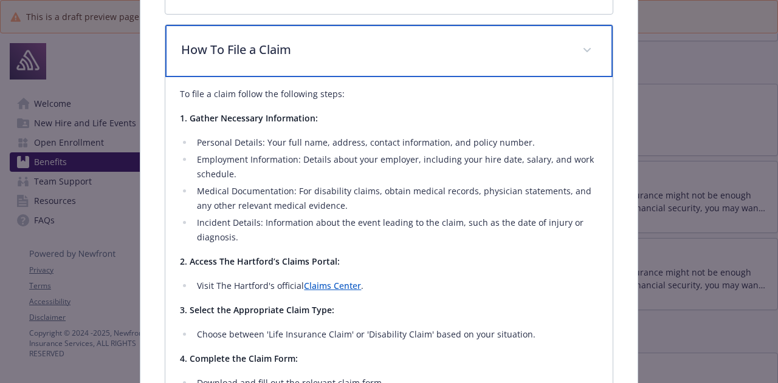
scroll to position [633, 0]
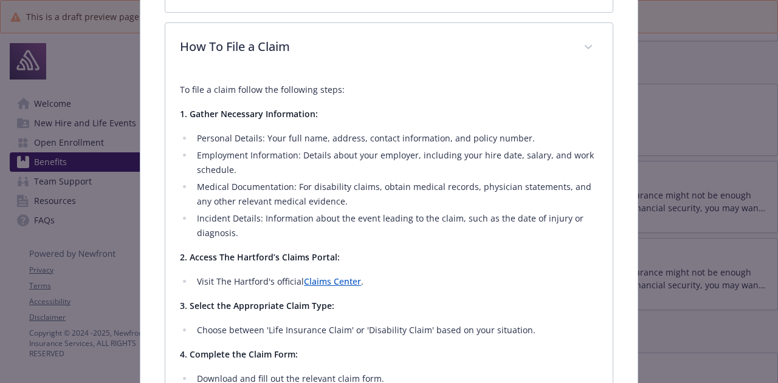
click at [365, 221] on li "Incident Details: Information about the event leading to the claim, such as the…" at bounding box center [395, 225] width 404 height 29
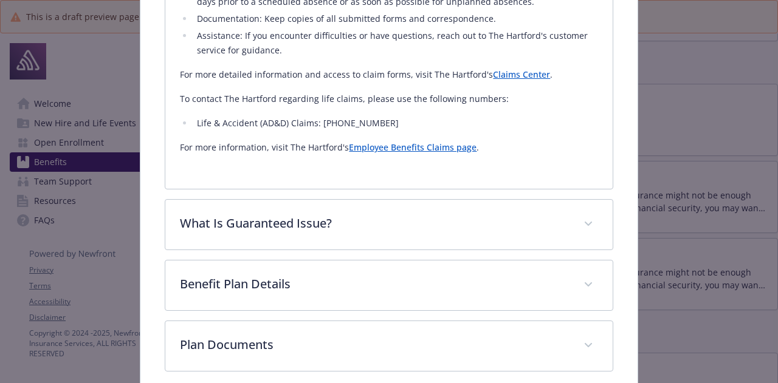
scroll to position [1401, 0]
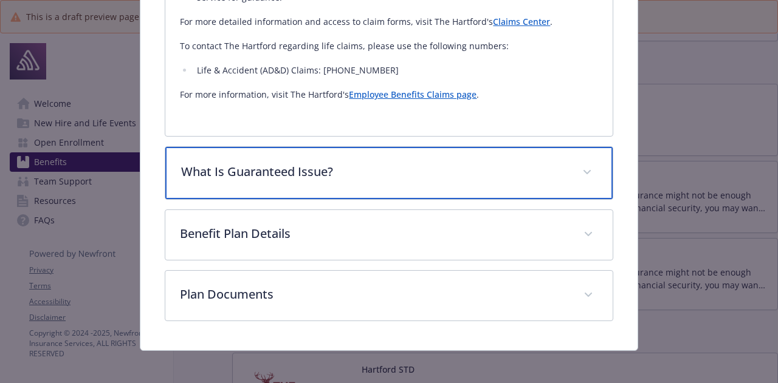
click at [359, 176] on p "What Is Guaranteed Issue?" at bounding box center [374, 172] width 386 height 18
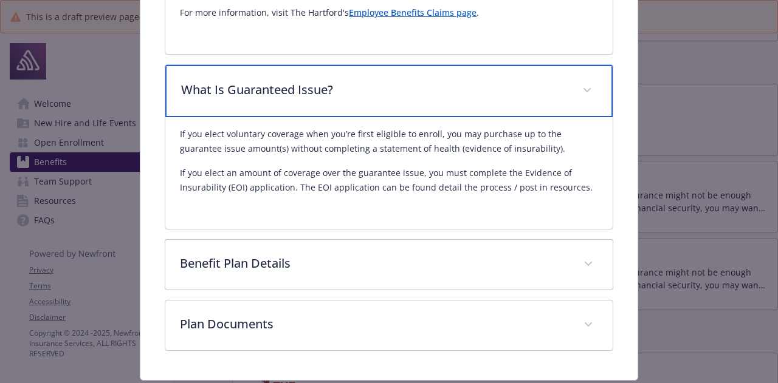
scroll to position [1515, 0]
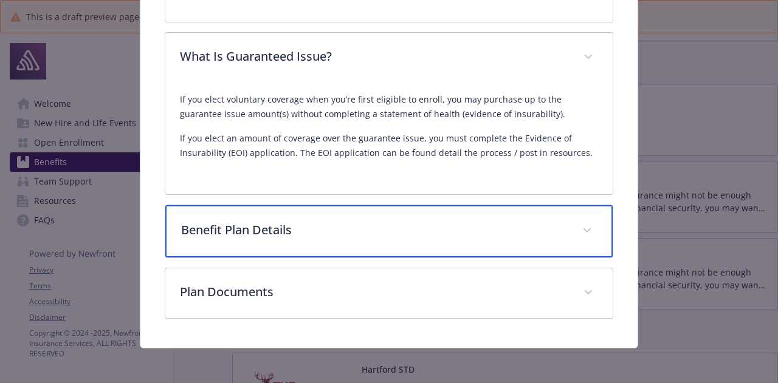
click at [335, 233] on p "Benefit Plan Details" at bounding box center [374, 230] width 386 height 18
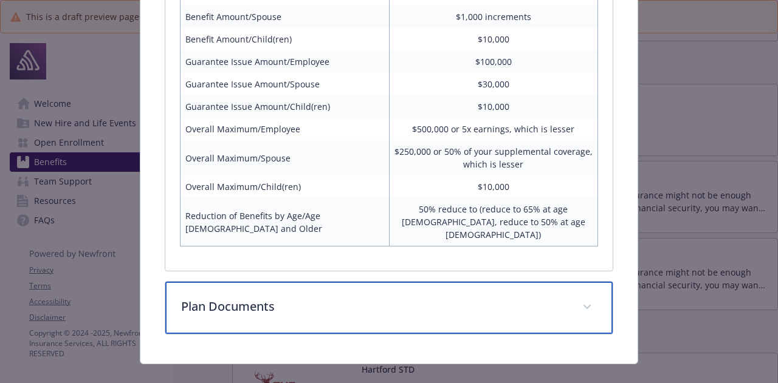
click at [274, 298] on p "Plan Documents" at bounding box center [374, 307] width 386 height 18
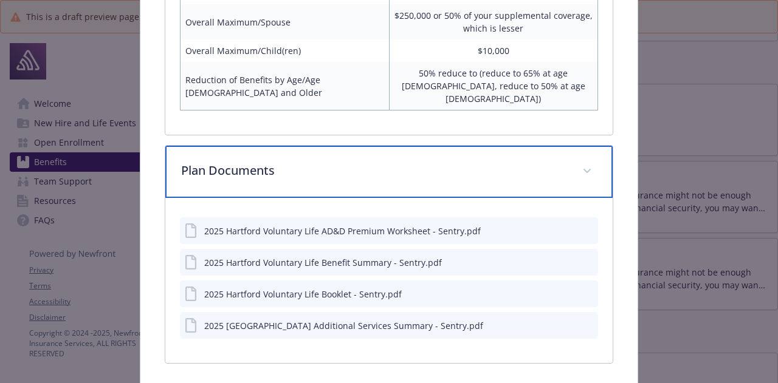
scroll to position [1957, 0]
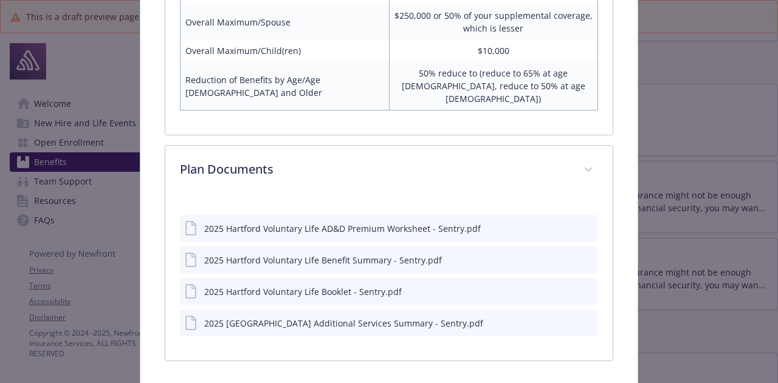
click at [581, 224] on icon "preview file" at bounding box center [586, 228] width 11 height 9
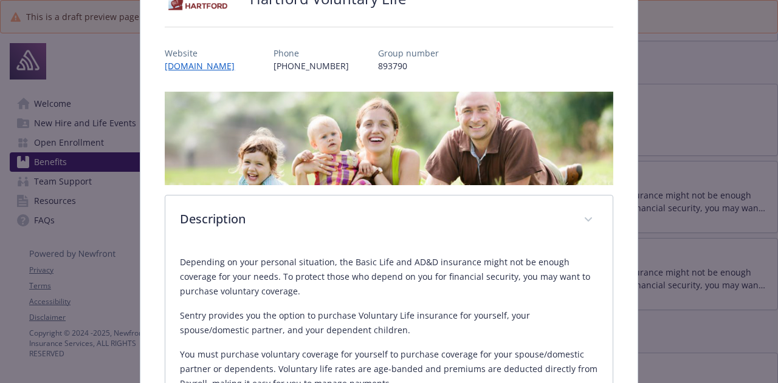
scroll to position [0, 0]
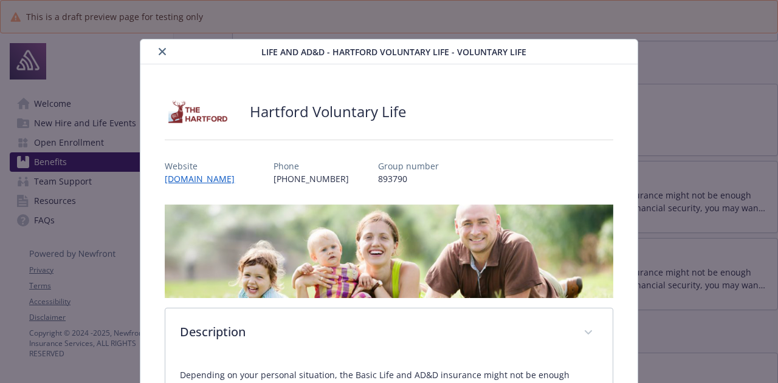
click at [163, 46] on button "close" at bounding box center [162, 51] width 15 height 15
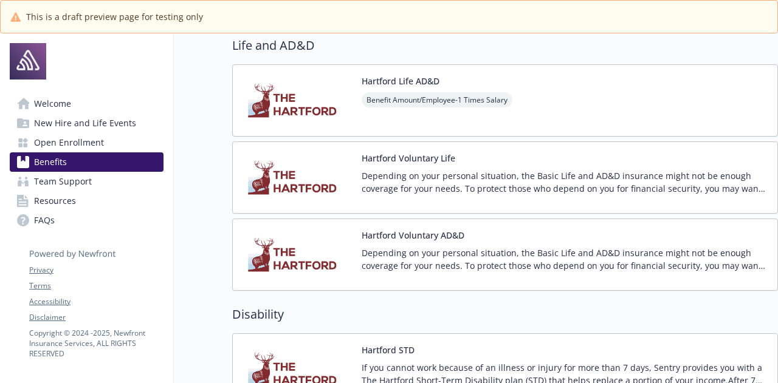
scroll to position [680, 0]
click at [388, 246] on p "Depending on your personal situation, the Basic Life and AD&D insurance might n…" at bounding box center [565, 259] width 406 height 26
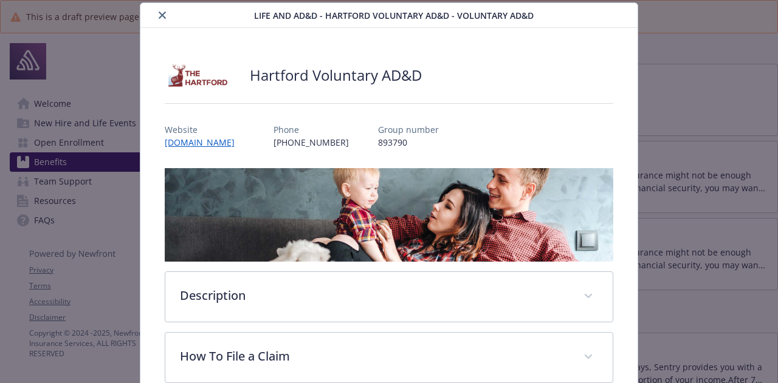
scroll to position [139, 0]
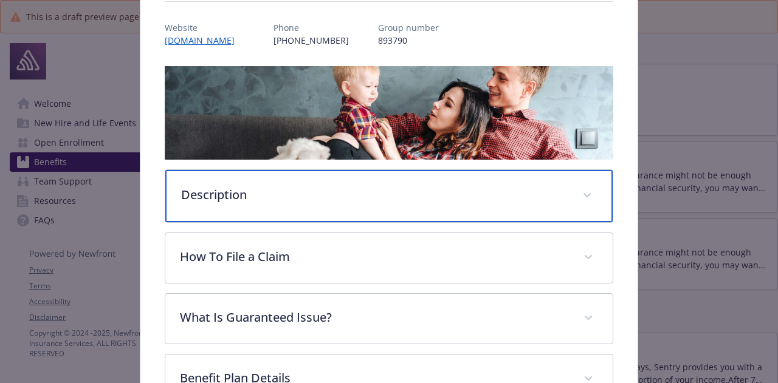
click at [270, 208] on div "Description" at bounding box center [388, 196] width 447 height 52
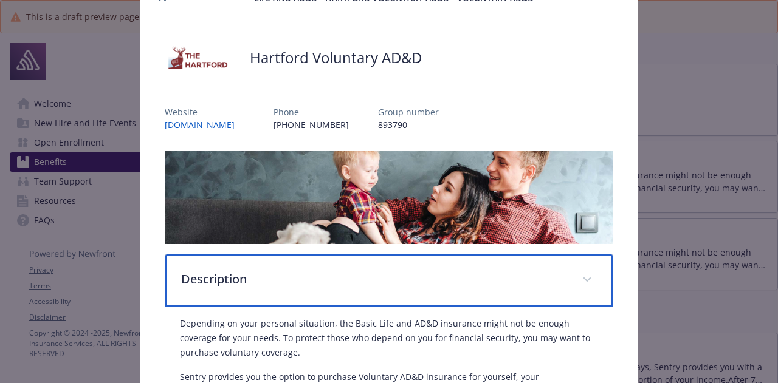
scroll to position [0, 0]
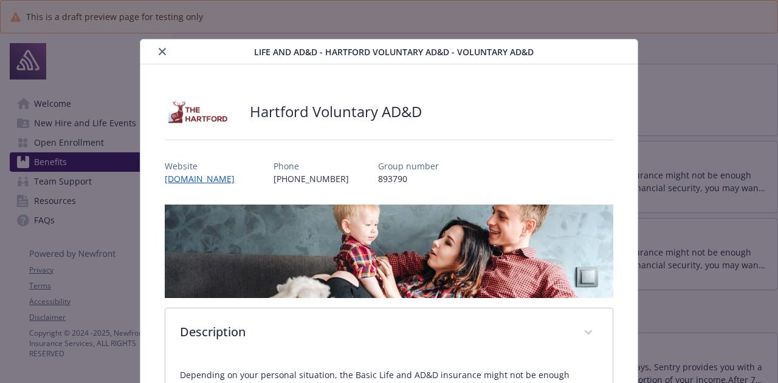
click at [159, 48] on icon "close" at bounding box center [162, 51] width 7 height 7
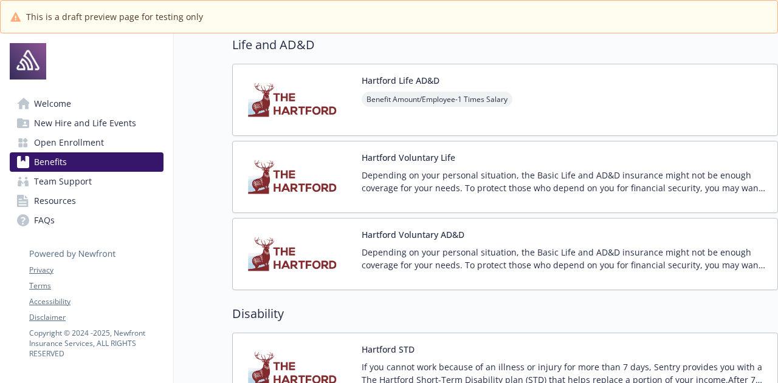
scroll to position [645, 0]
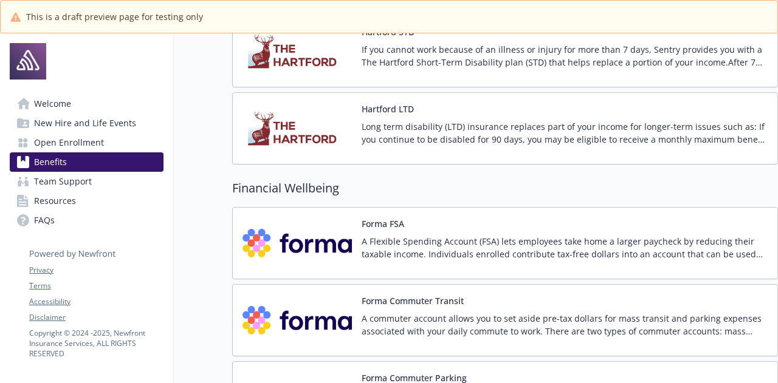
click at [371, 252] on p "A Flexible Spending Account (FSA) lets employees take home a larger paycheck by…" at bounding box center [565, 248] width 406 height 26
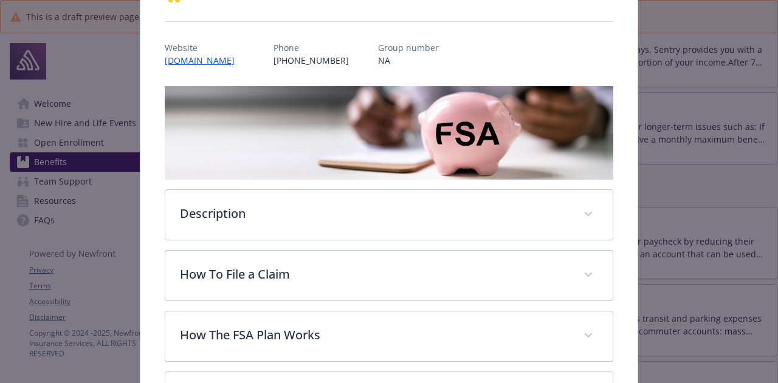
scroll to position [130, 0]
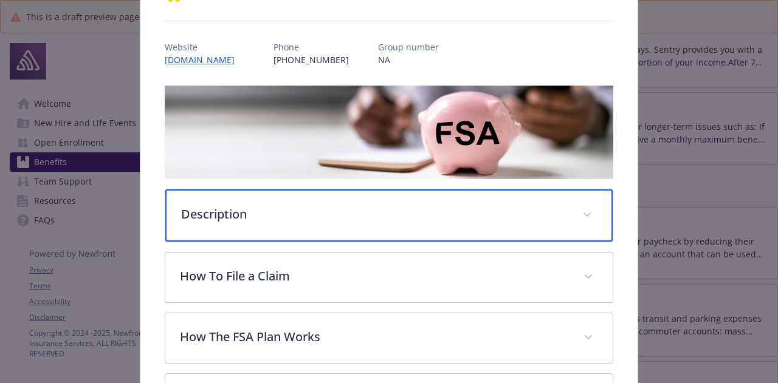
click at [311, 202] on div "Description" at bounding box center [388, 216] width 447 height 52
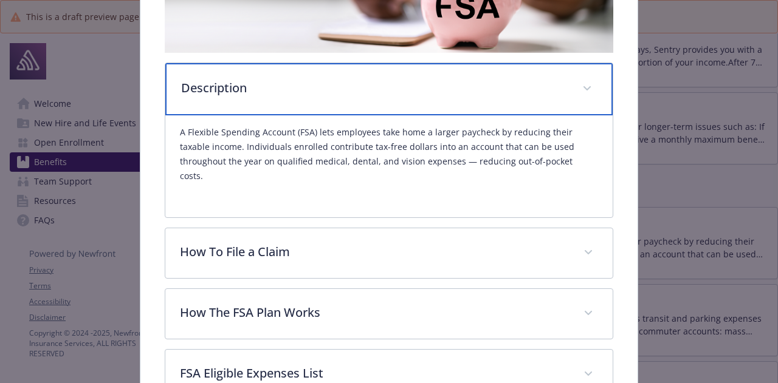
scroll to position [257, 0]
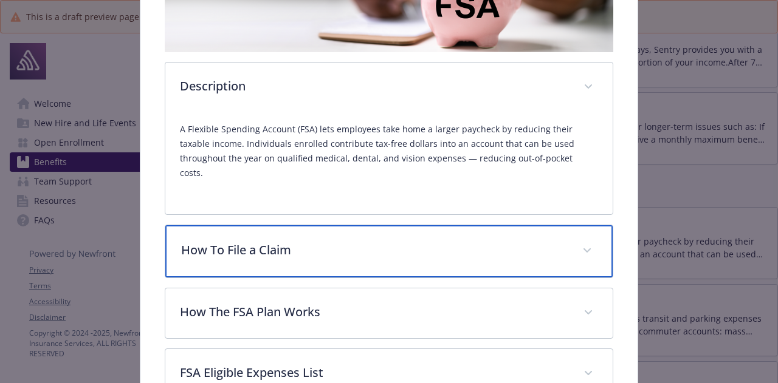
click at [333, 241] on p "How To File a Claim" at bounding box center [374, 250] width 386 height 18
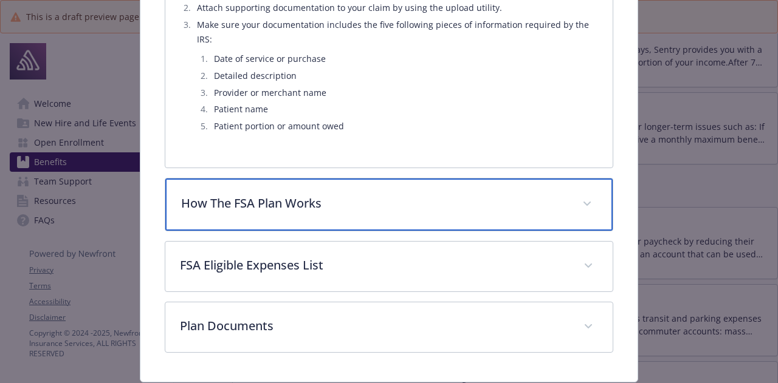
click at [298, 201] on div "How The FSA Plan Works" at bounding box center [388, 205] width 447 height 52
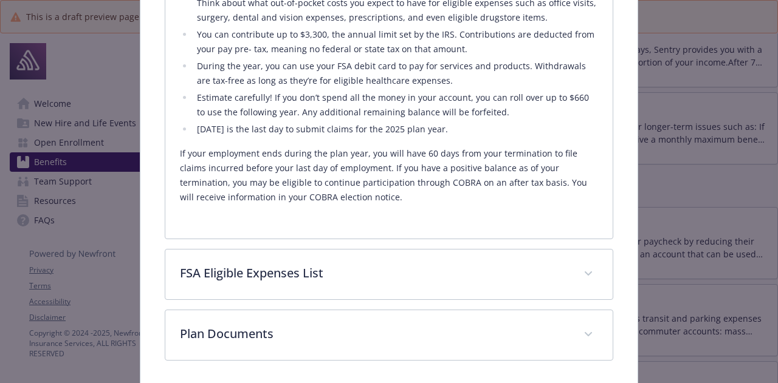
scroll to position [955, 0]
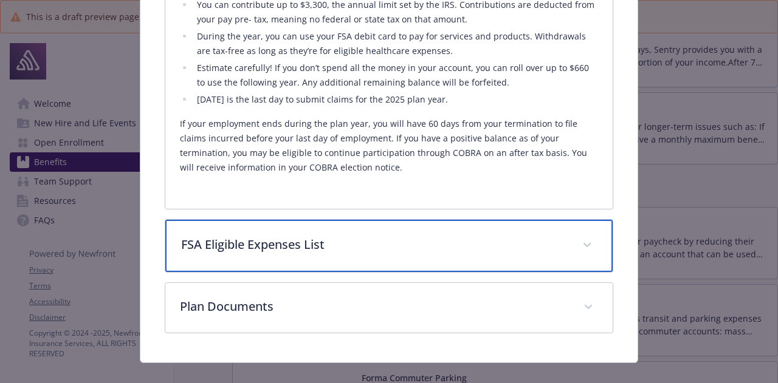
click at [323, 236] on p "FSA Eligible Expenses List" at bounding box center [374, 245] width 386 height 18
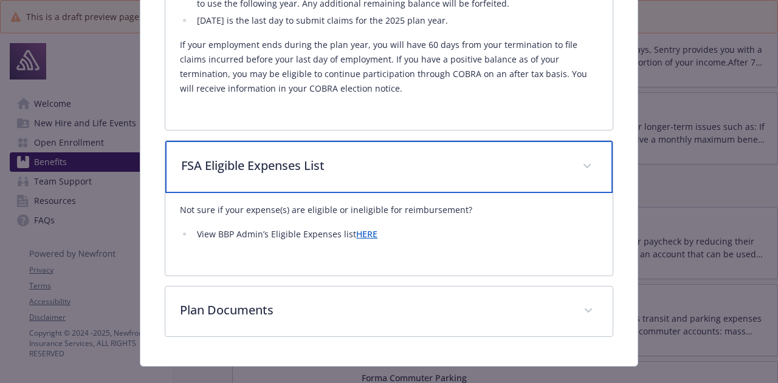
scroll to position [1035, 0]
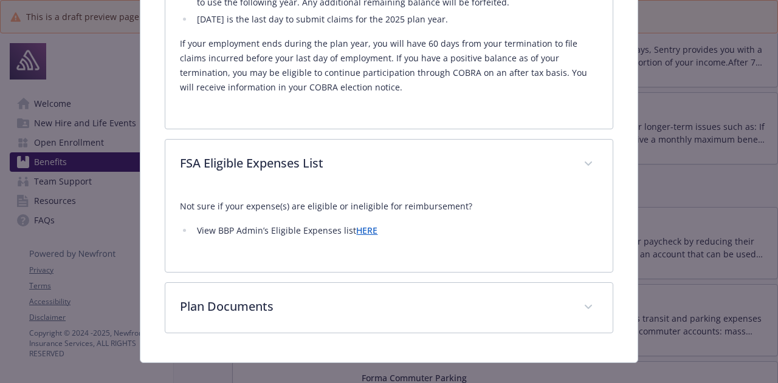
click at [361, 225] on link "HERE" at bounding box center [366, 231] width 21 height 12
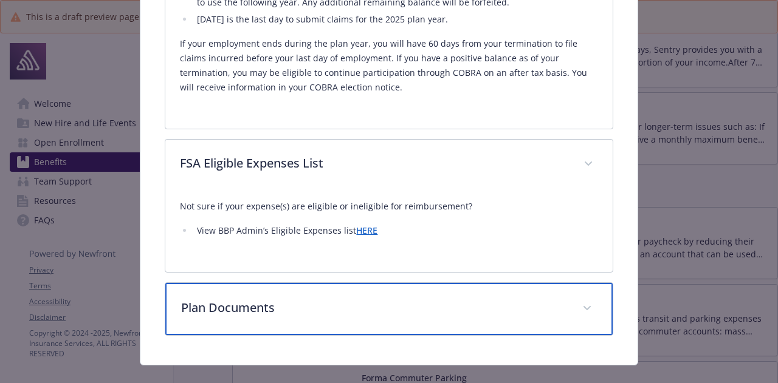
click at [316, 299] on p "Plan Documents" at bounding box center [374, 308] width 386 height 18
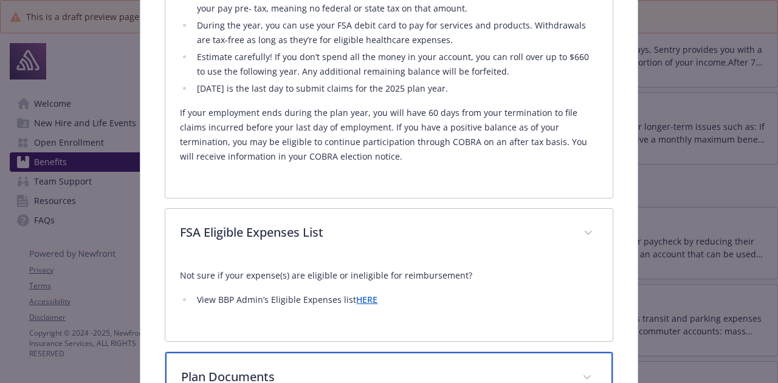
scroll to position [1109, 0]
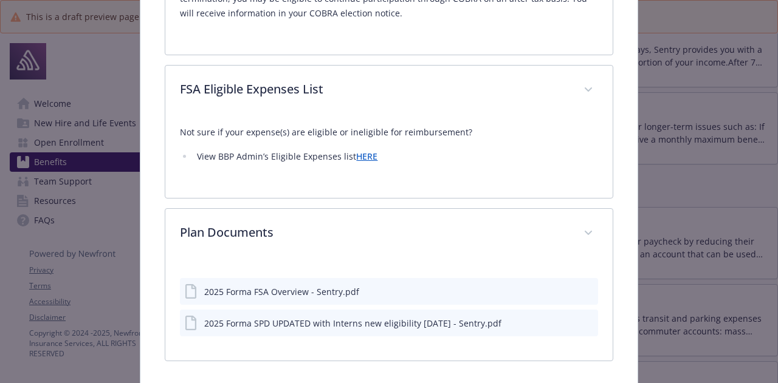
click at [256, 286] on div "2025 Forma FSA Overview - Sentry.pdf" at bounding box center [281, 292] width 155 height 13
click at [585, 286] on button "preview file" at bounding box center [586, 291] width 13 height 11
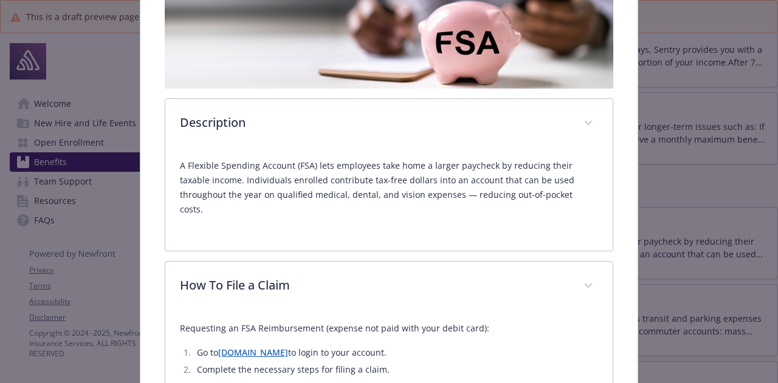
scroll to position [0, 0]
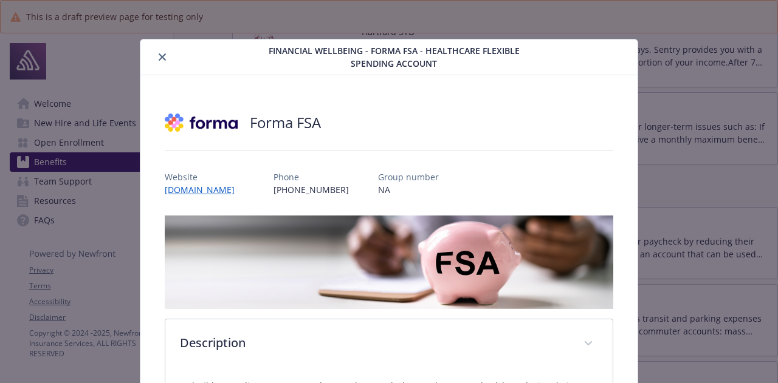
click at [160, 59] on icon "close" at bounding box center [162, 56] width 7 height 7
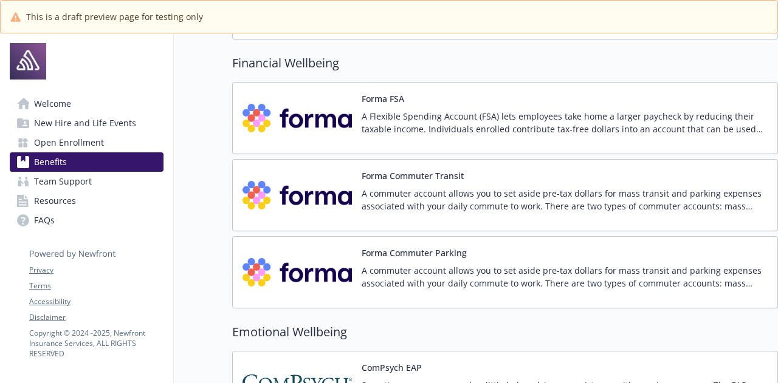
click at [429, 179] on div "Forma Commuter Transit A commuter account allows you to set aside pre-tax dolla…" at bounding box center [565, 196] width 406 height 52
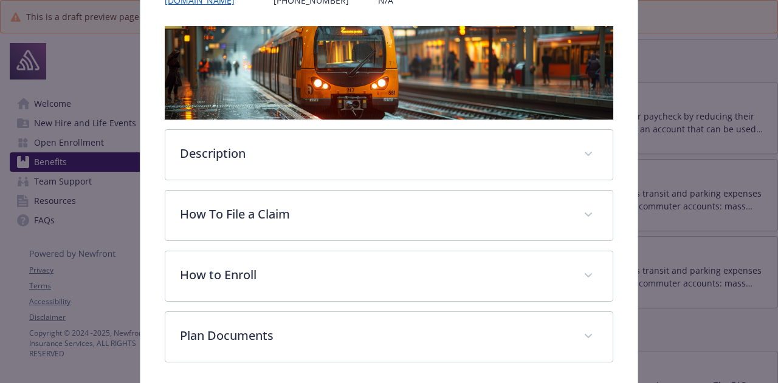
scroll to position [209, 0]
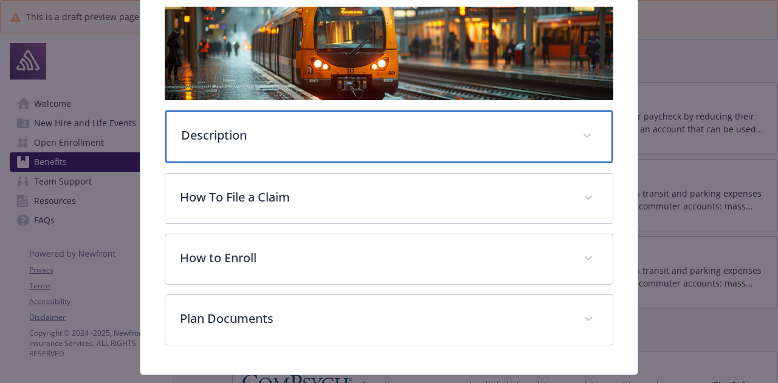
click at [294, 134] on p "Description" at bounding box center [374, 135] width 386 height 18
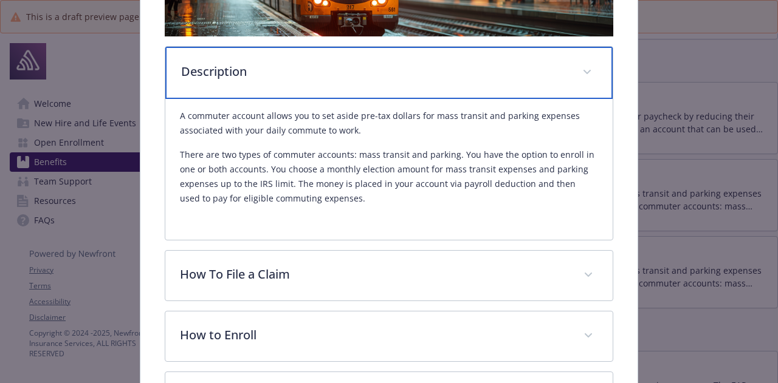
scroll to position [273, 0]
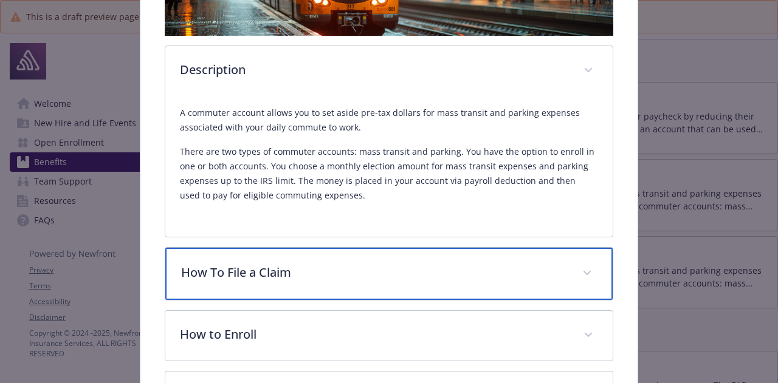
click at [317, 265] on p "How To File a Claim" at bounding box center [374, 273] width 386 height 18
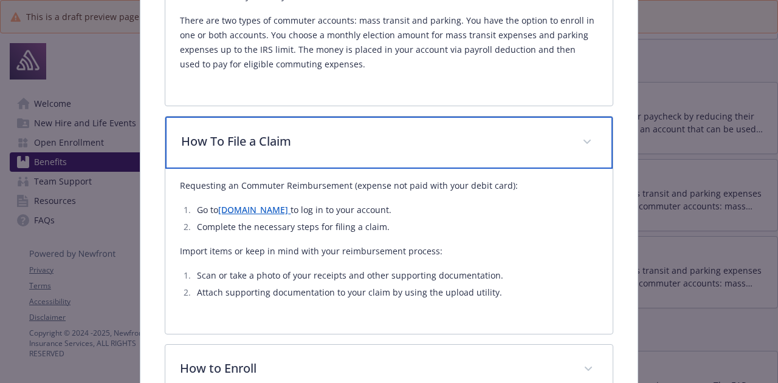
scroll to position [457, 0]
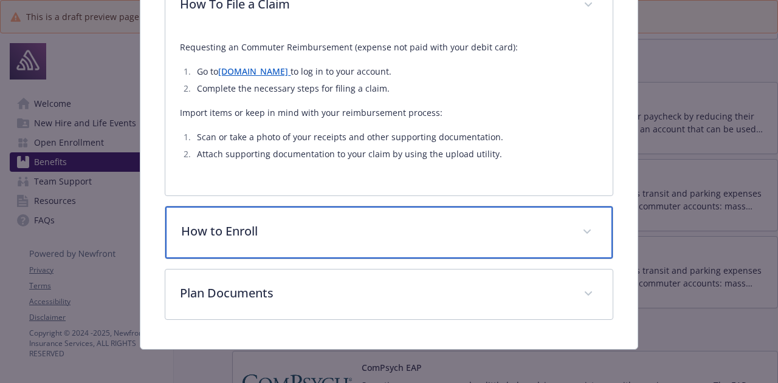
click at [312, 234] on p "How to Enroll" at bounding box center [374, 231] width 386 height 18
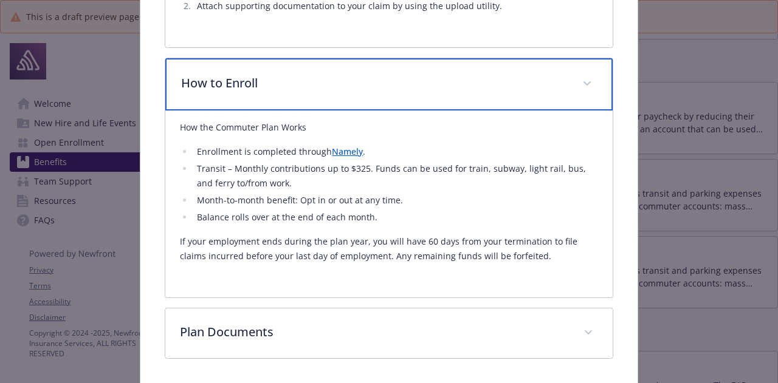
scroll to position [729, 0]
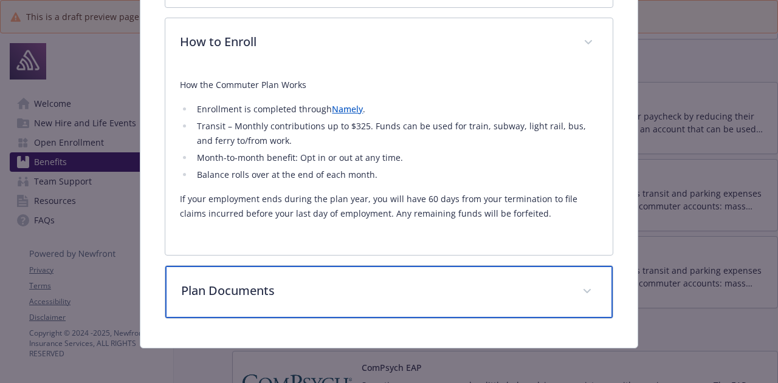
click at [295, 289] on p "Plan Documents" at bounding box center [374, 291] width 386 height 18
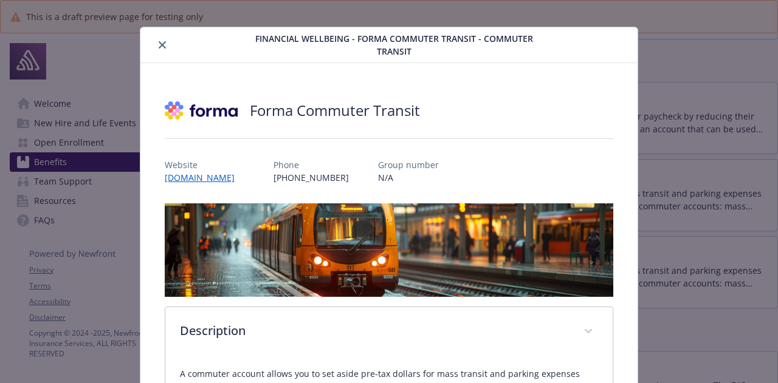
scroll to position [0, 0]
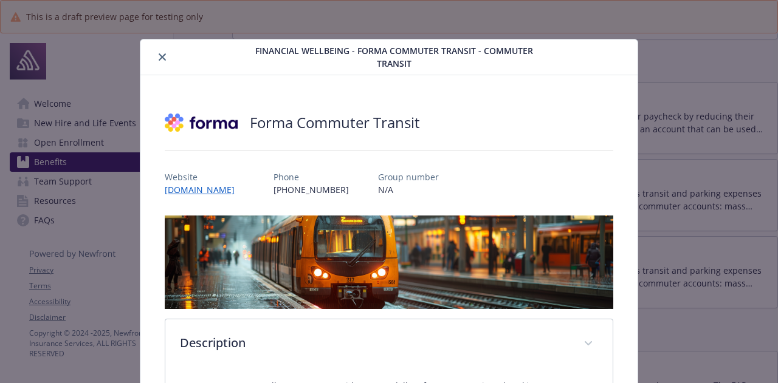
click at [162, 58] on icon "close" at bounding box center [162, 56] width 7 height 7
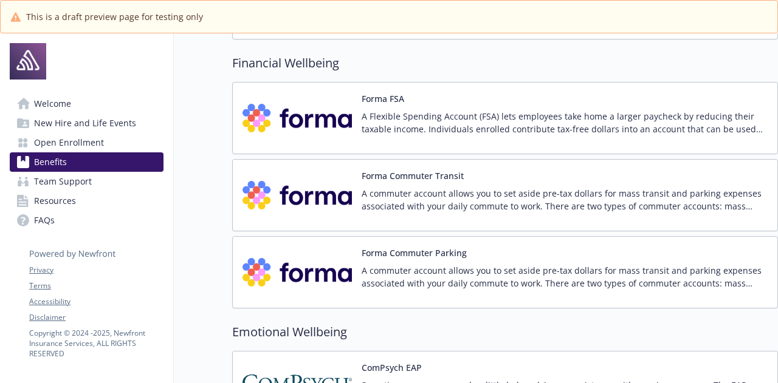
scroll to position [1252, 0]
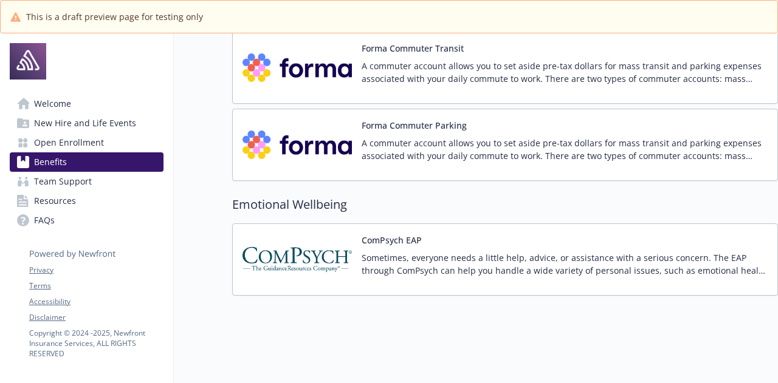
click at [412, 145] on p "A commuter account allows you to set aside pre-tax dollars for mass transit and…" at bounding box center [565, 150] width 406 height 26
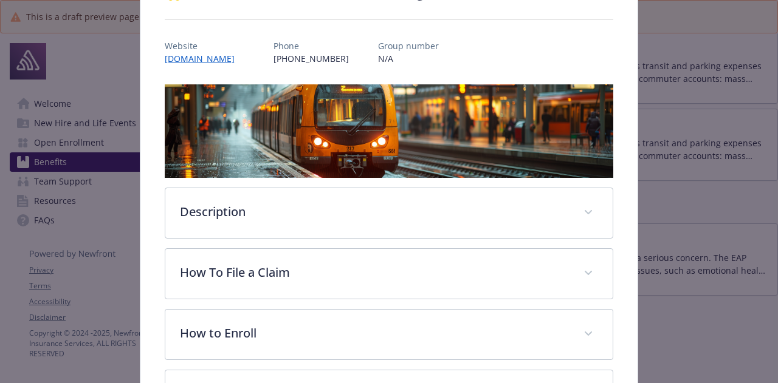
scroll to position [140, 0]
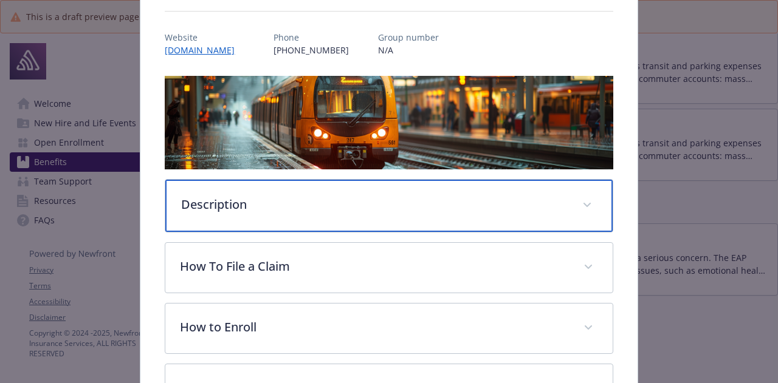
click at [320, 211] on div "Description" at bounding box center [388, 206] width 447 height 52
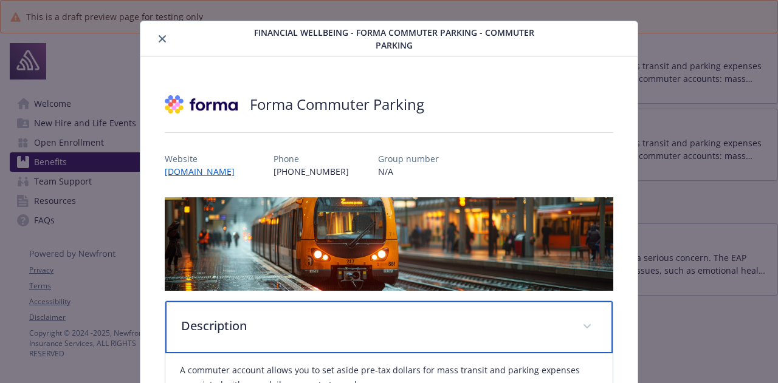
scroll to position [0, 0]
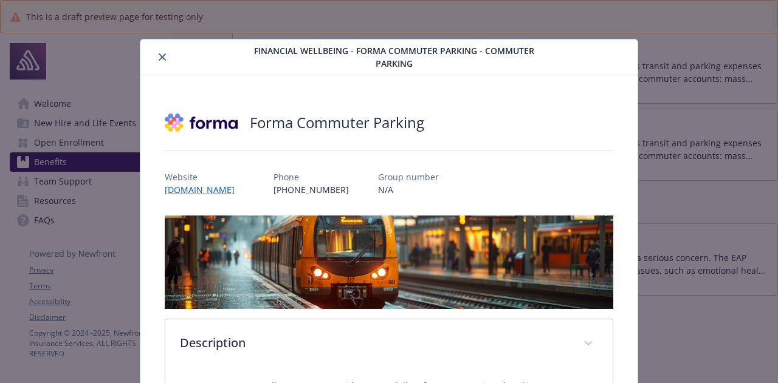
click at [163, 57] on icon "close" at bounding box center [162, 56] width 7 height 7
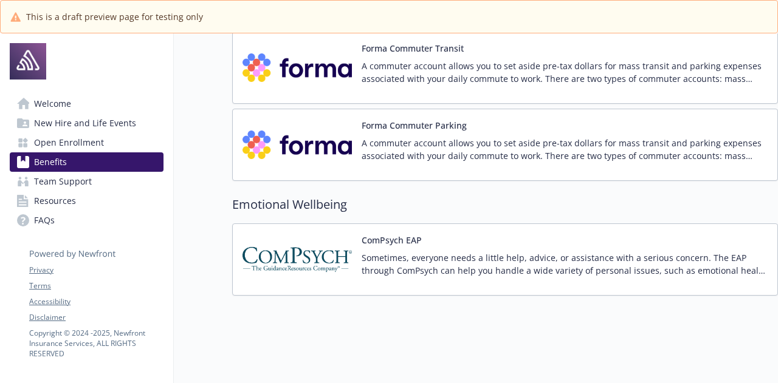
click at [438, 240] on div "ComPsych EAP Sometimes, everyone needs a little help, advice, or assistance wit…" at bounding box center [565, 260] width 406 height 52
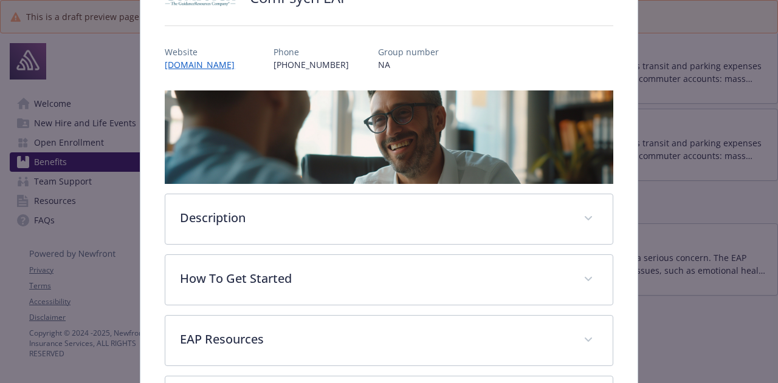
scroll to position [133, 0]
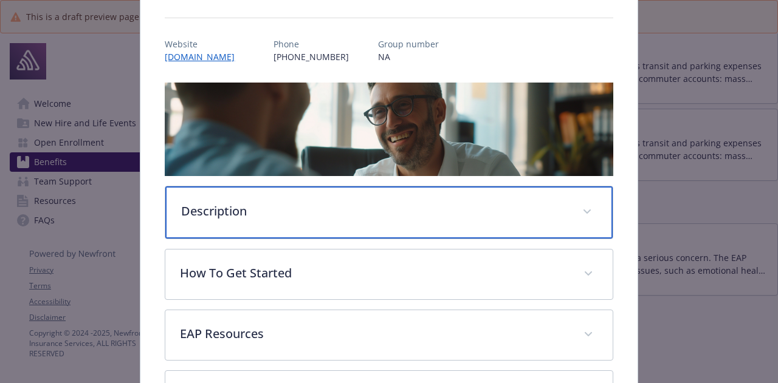
click at [286, 212] on p "Description" at bounding box center [374, 211] width 386 height 18
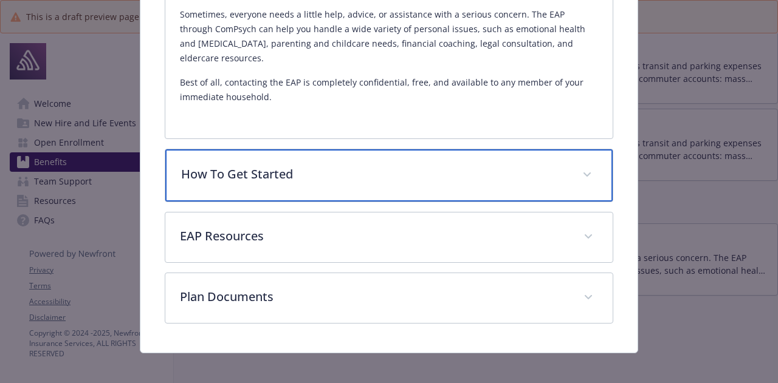
scroll to position [369, 0]
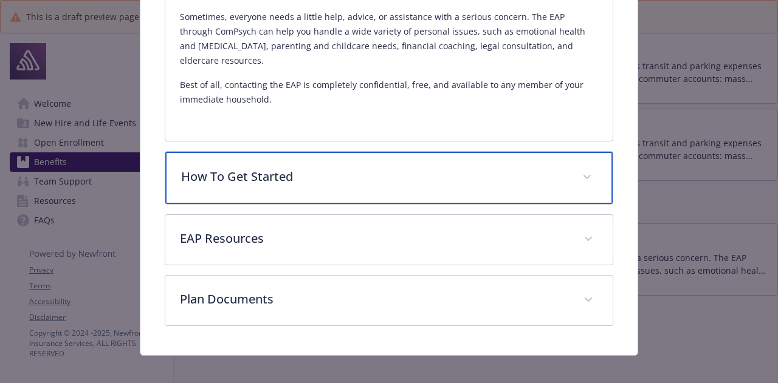
click at [317, 172] on p "How To Get Started" at bounding box center [374, 177] width 386 height 18
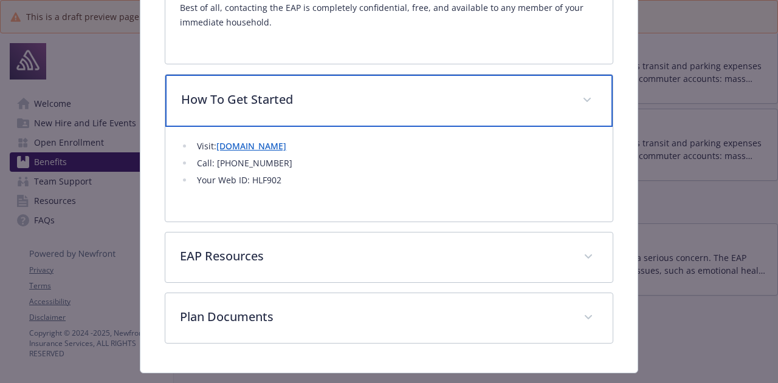
scroll to position [447, 0]
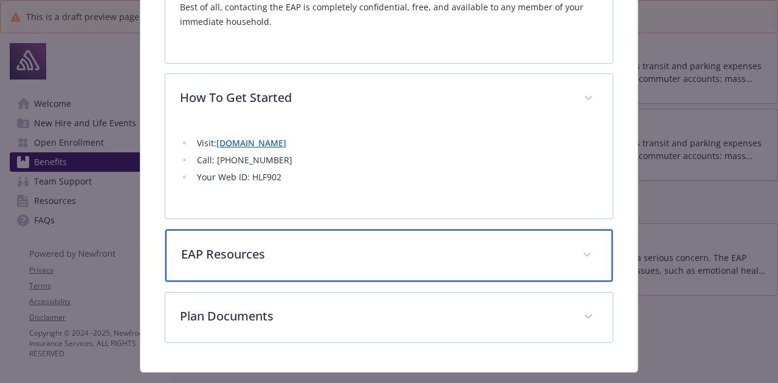
click at [272, 262] on div "EAP Resources" at bounding box center [388, 256] width 447 height 52
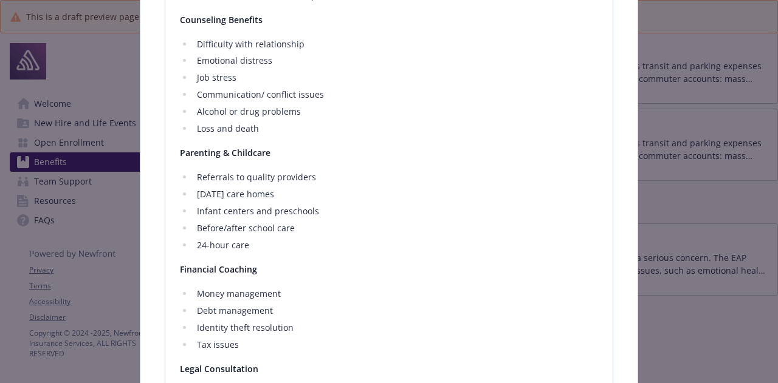
scroll to position [809, 0]
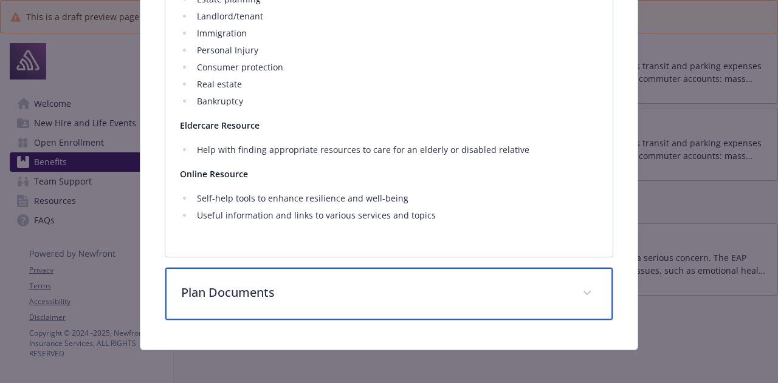
click at [289, 294] on p "Plan Documents" at bounding box center [374, 293] width 386 height 18
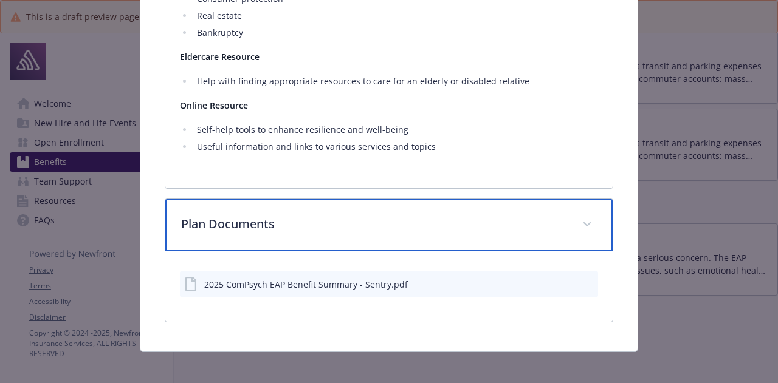
scroll to position [1304, 0]
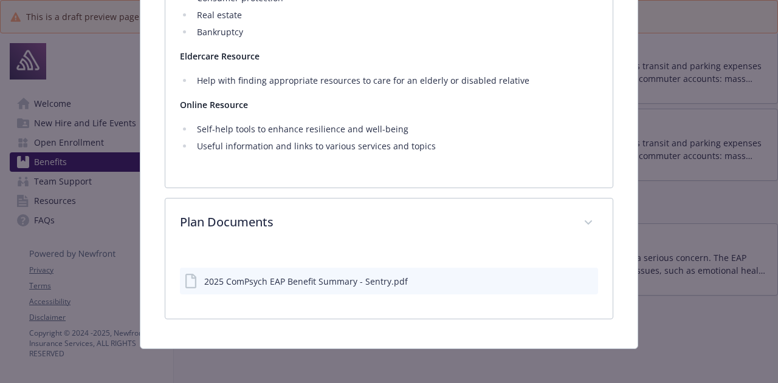
click at [292, 281] on div "2025 ComPsych EAP Benefit Summary - Sentry.pdf" at bounding box center [306, 281] width 204 height 13
click at [581, 277] on icon "preview file" at bounding box center [586, 281] width 11 height 9
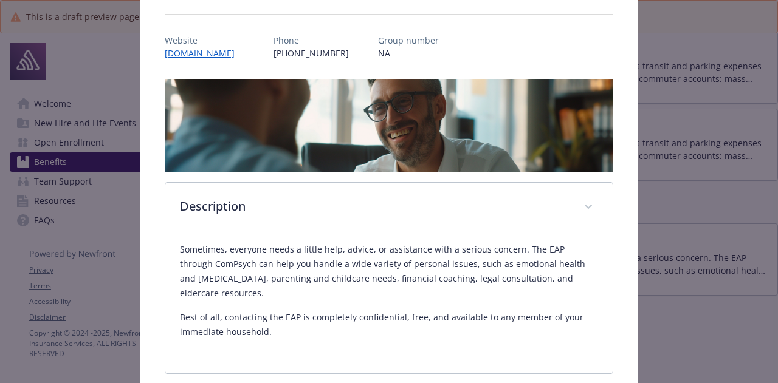
scroll to position [0, 0]
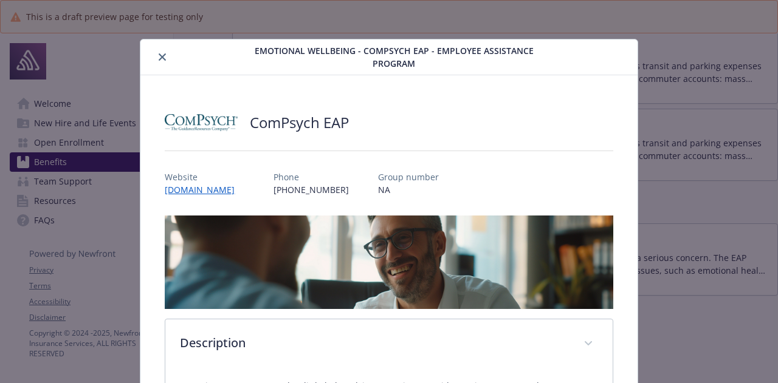
click at [159, 62] on button "close" at bounding box center [162, 57] width 15 height 15
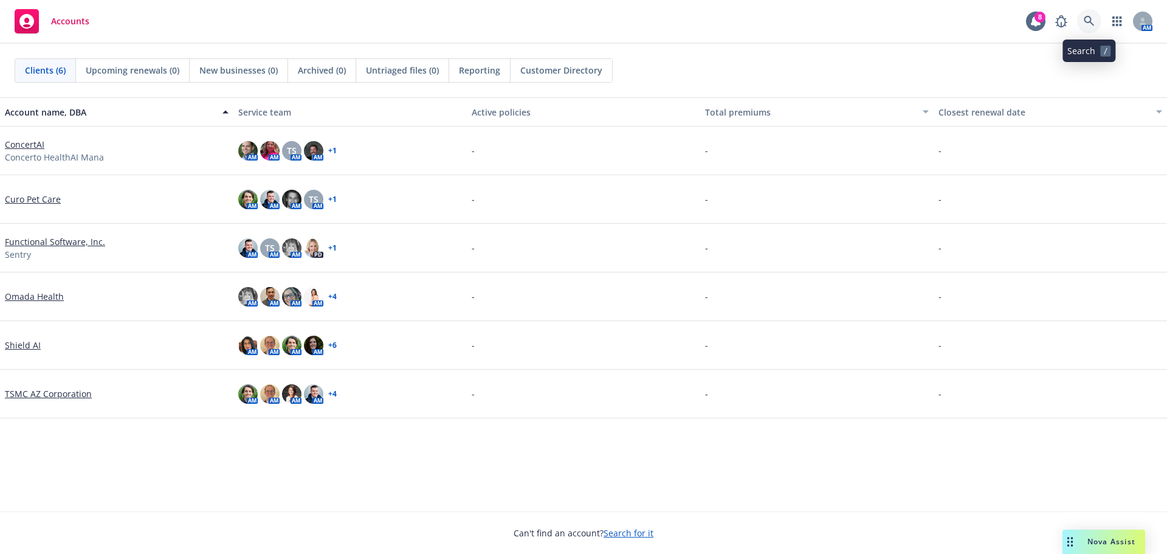
click at [1087, 13] on link at bounding box center [1089, 21] width 24 height 24
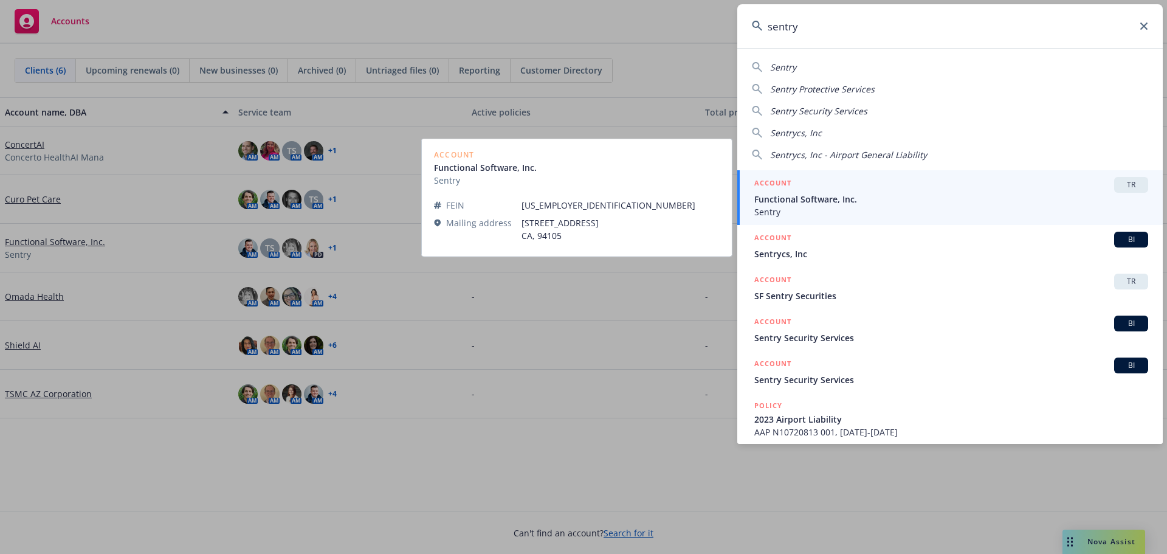
type input "sentry"
click at [814, 205] on span "Sentry" at bounding box center [951, 211] width 394 height 13
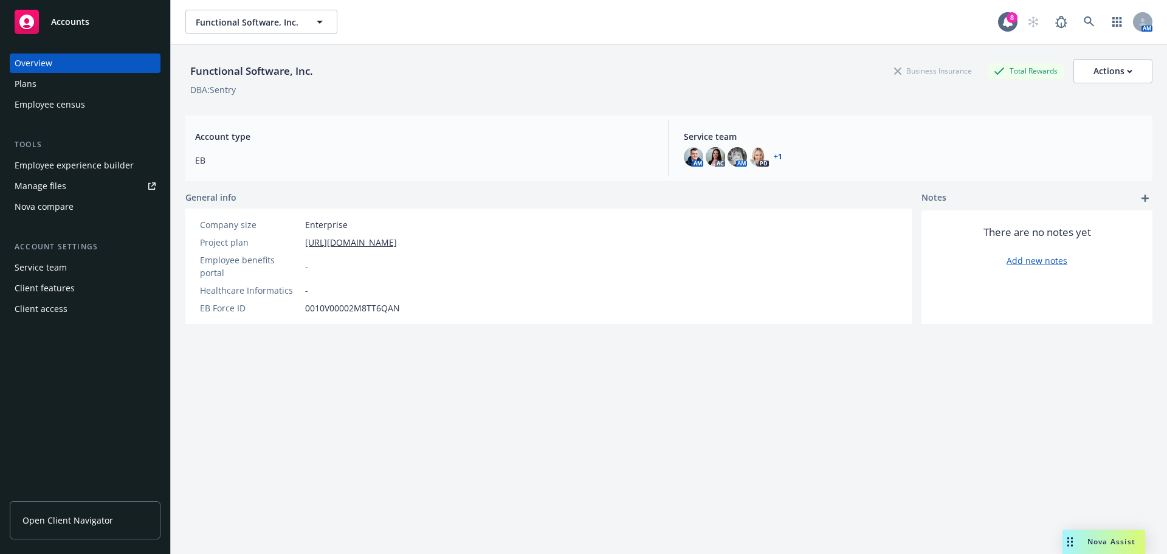
drag, startPoint x: 781, startPoint y: 154, endPoint x: 775, endPoint y: 153, distance: 6.1
click at [780, 154] on div "AM AC AM PD + 1" at bounding box center [913, 156] width 459 height 19
click at [775, 153] on link "+ 1" at bounding box center [778, 156] width 9 height 7
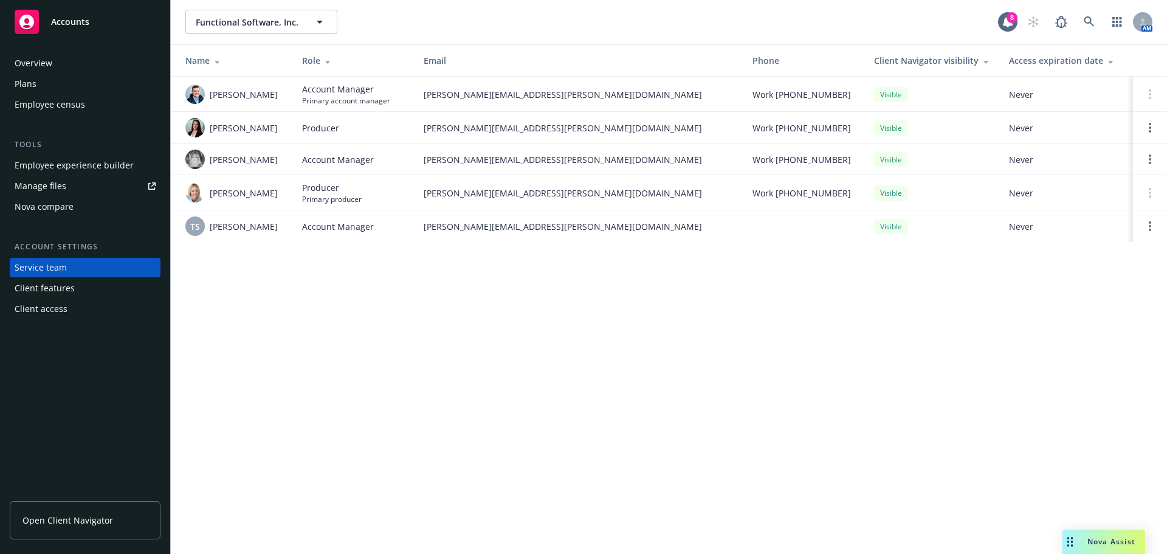
click at [29, 83] on div "Plans" at bounding box center [26, 83] width 22 height 19
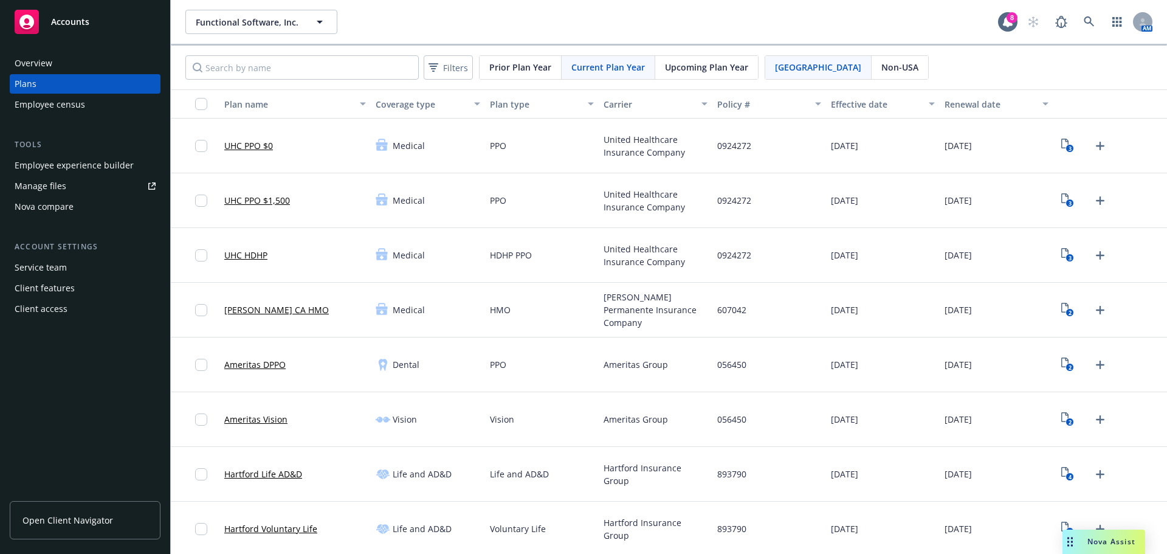
click at [250, 145] on link "UHC PPO $0" at bounding box center [248, 145] width 49 height 13
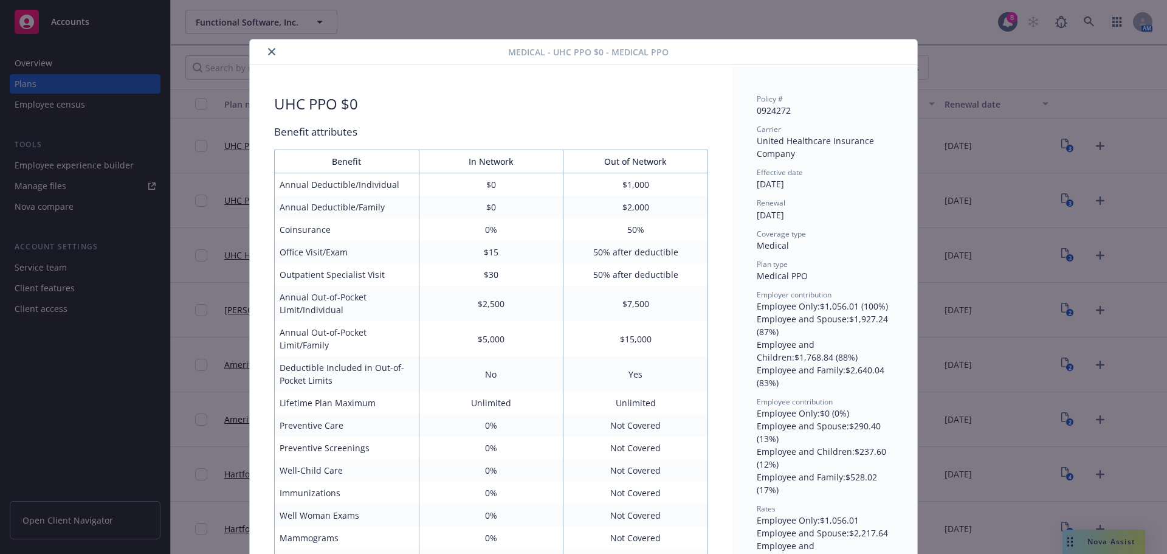
click at [264, 52] on button "close" at bounding box center [271, 51] width 15 height 15
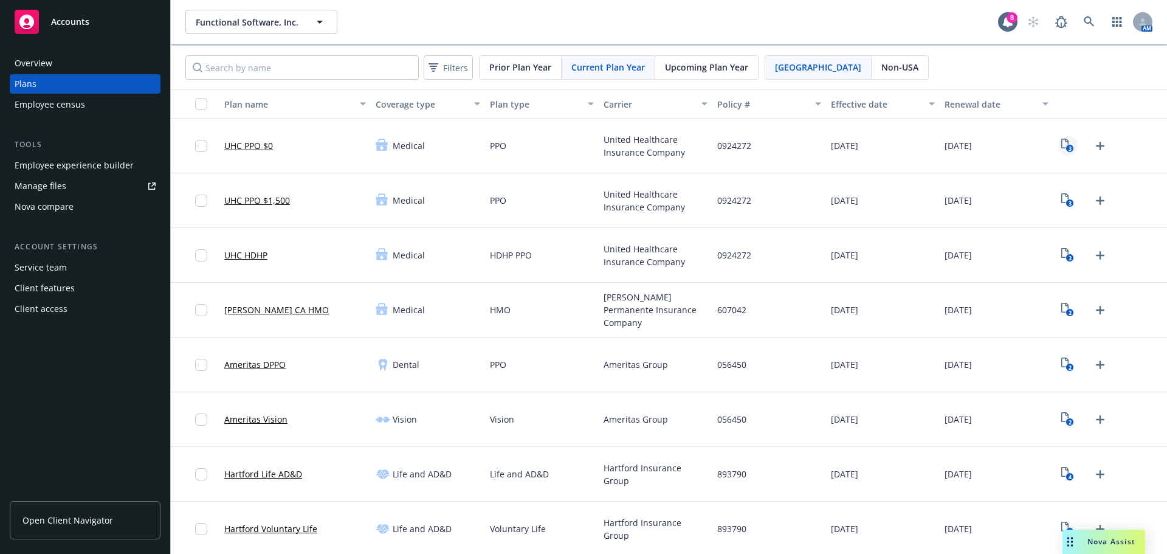
click at [1061, 143] on icon "3" at bounding box center [1067, 146] width 13 height 14
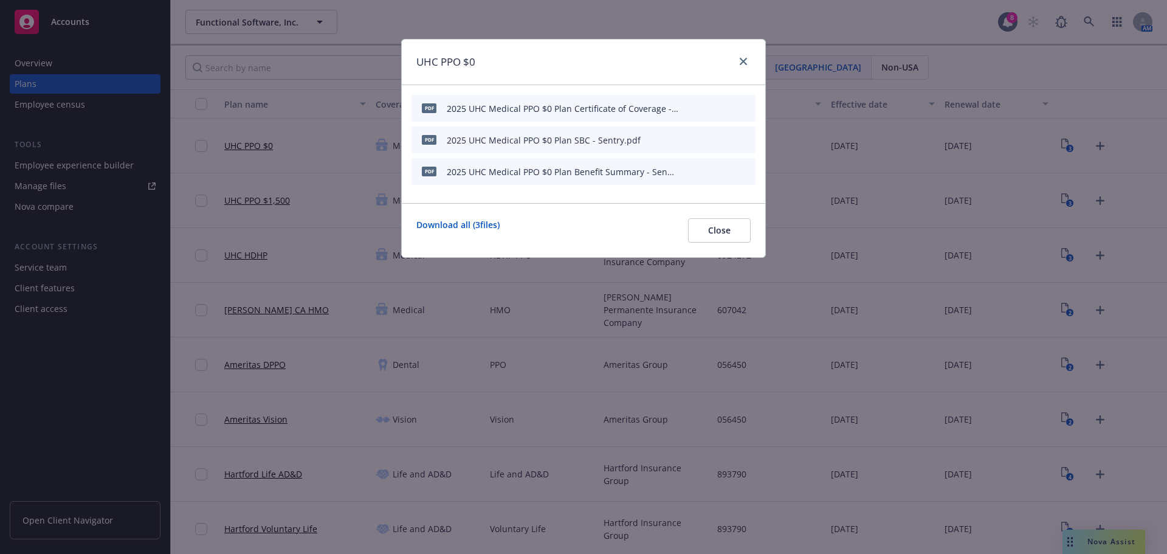
click at [721, 169] on icon "preview file" at bounding box center [724, 171] width 11 height 9
click at [741, 60] on icon "close" at bounding box center [743, 61] width 7 height 7
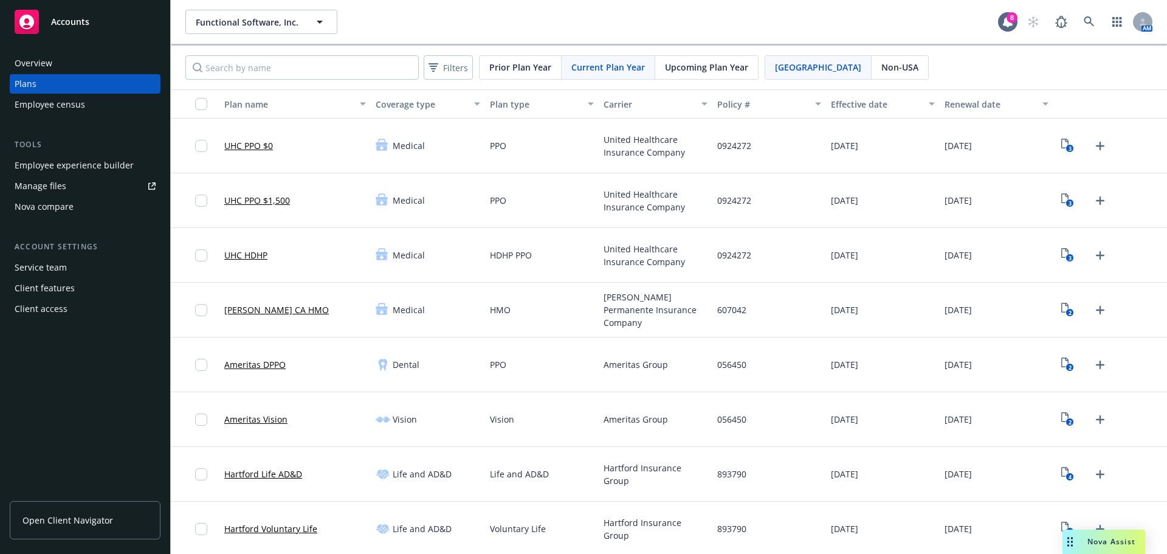
click at [253, 202] on link "UHC PPO $1,500" at bounding box center [257, 200] width 66 height 13
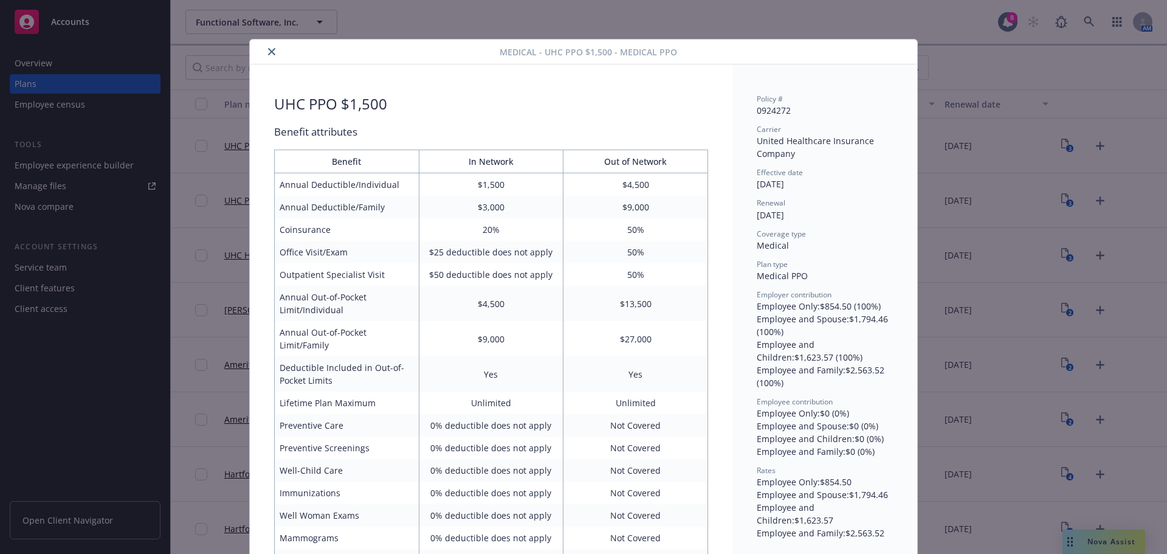
click at [269, 51] on icon "close" at bounding box center [271, 51] width 7 height 7
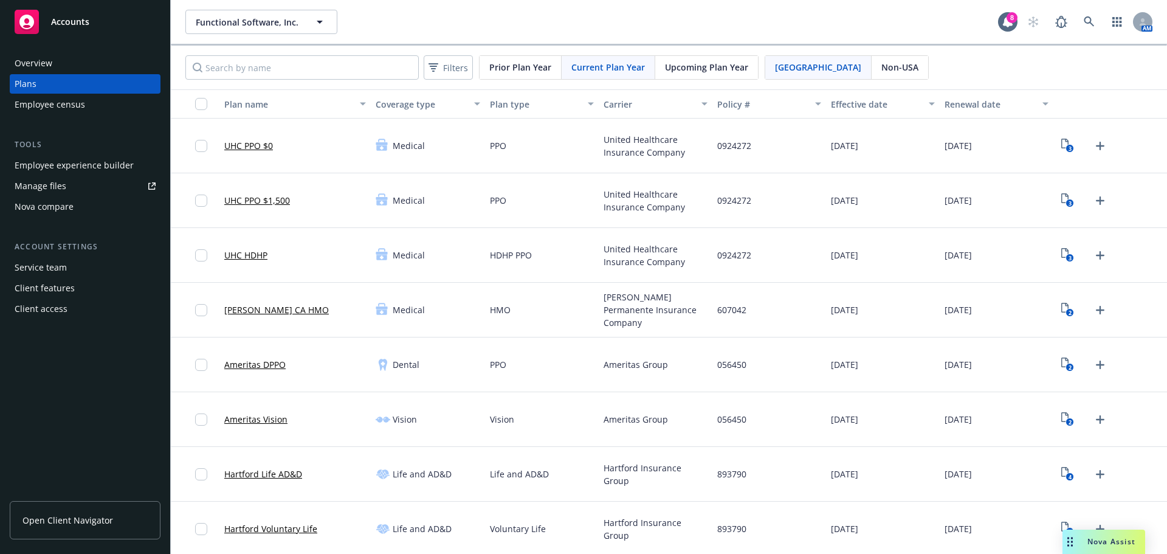
click at [242, 255] on link "UHC HDHP" at bounding box center [245, 255] width 43 height 13
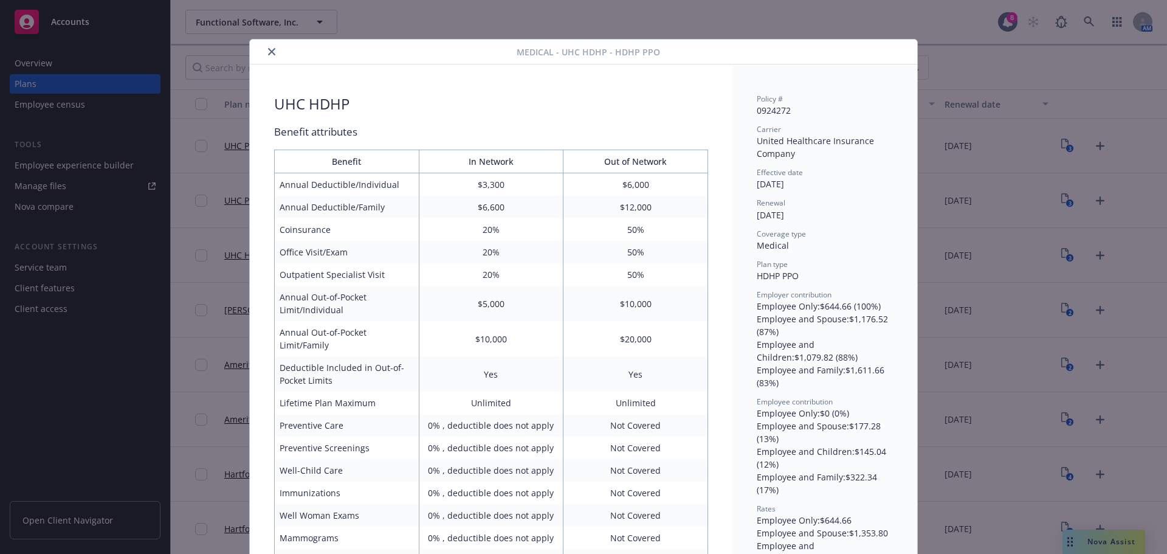
click at [264, 55] on button "close" at bounding box center [271, 51] width 15 height 15
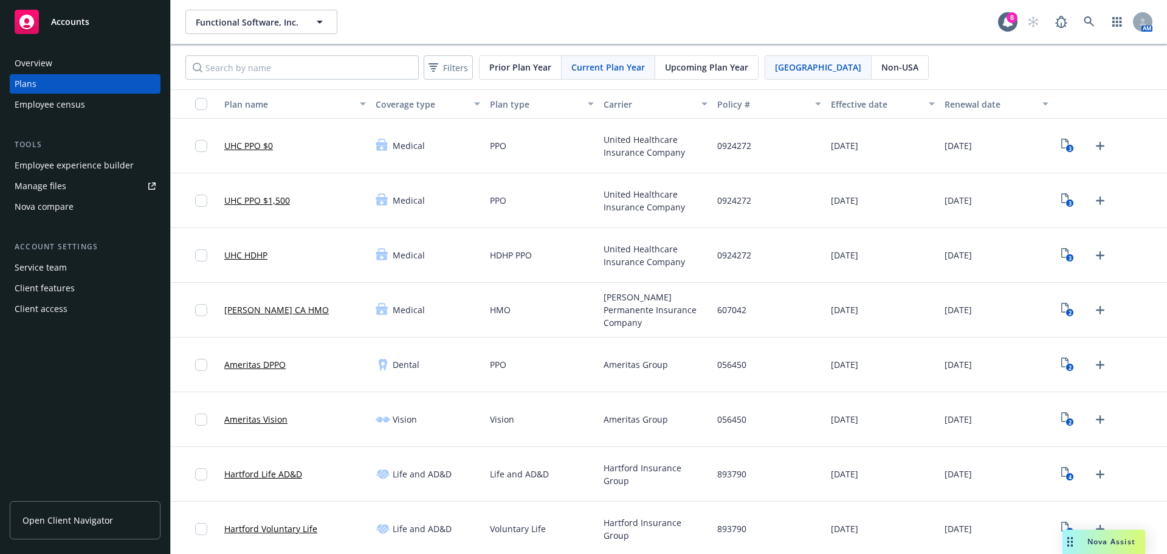
click at [249, 313] on link "[PERSON_NAME] CA HMO" at bounding box center [276, 309] width 105 height 13
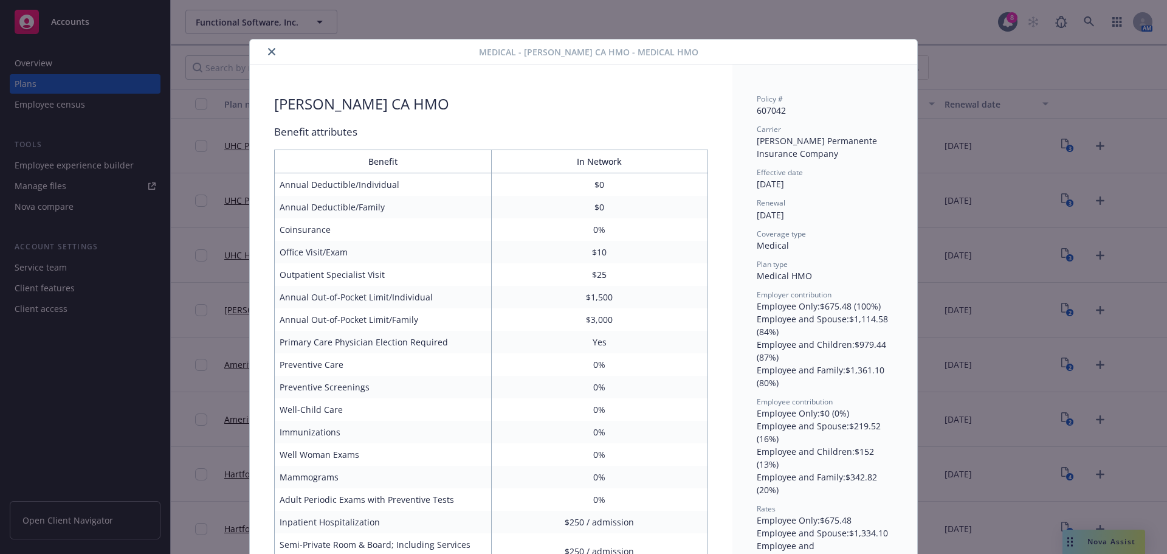
click at [270, 53] on icon "close" at bounding box center [271, 51] width 7 height 7
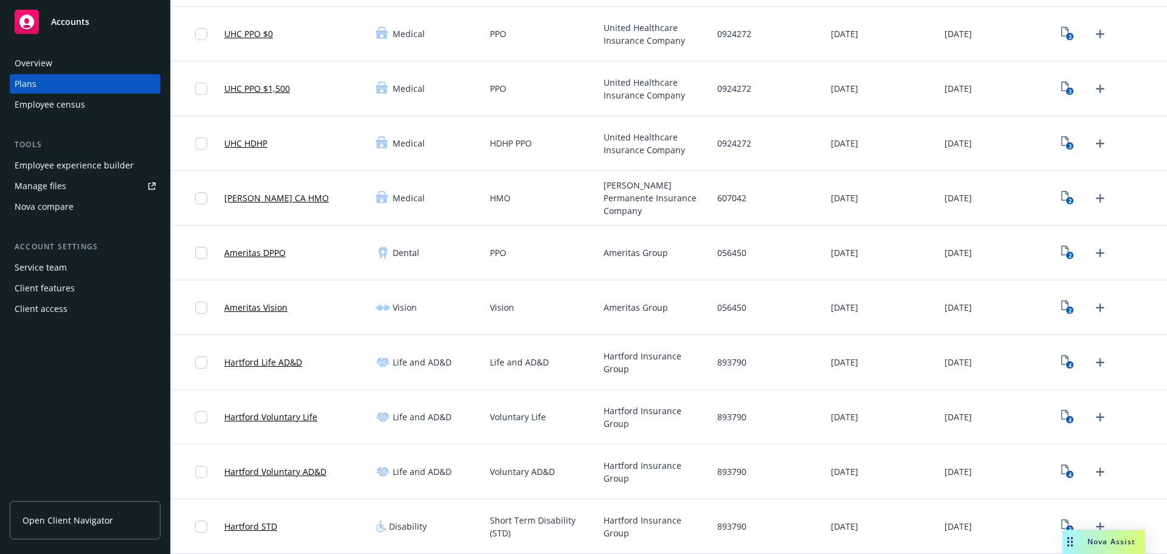
scroll to position [122, 0]
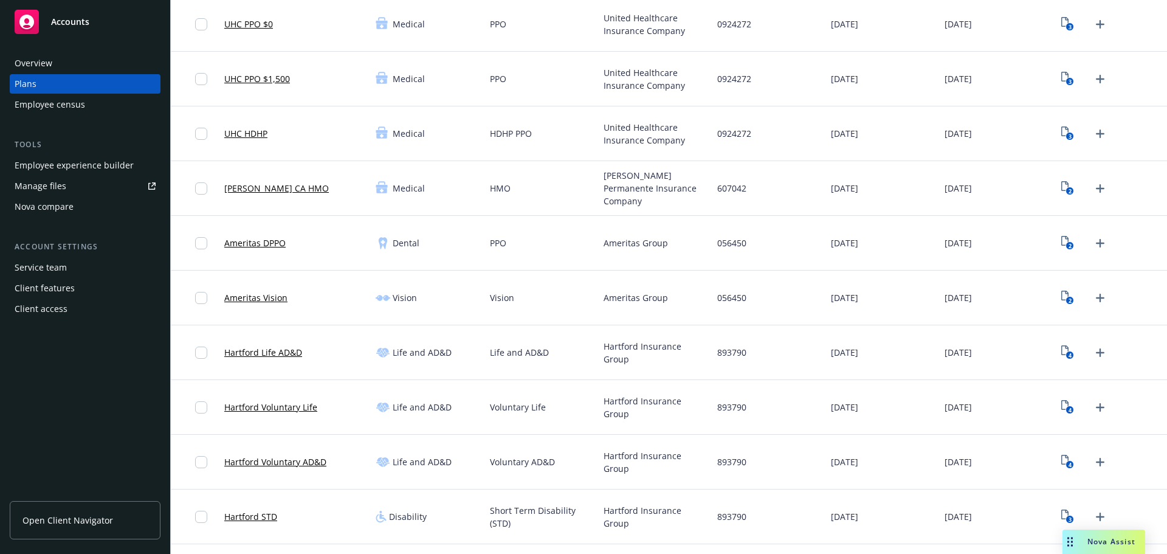
click at [260, 244] on link "Ameritas DPPO" at bounding box center [254, 242] width 61 height 13
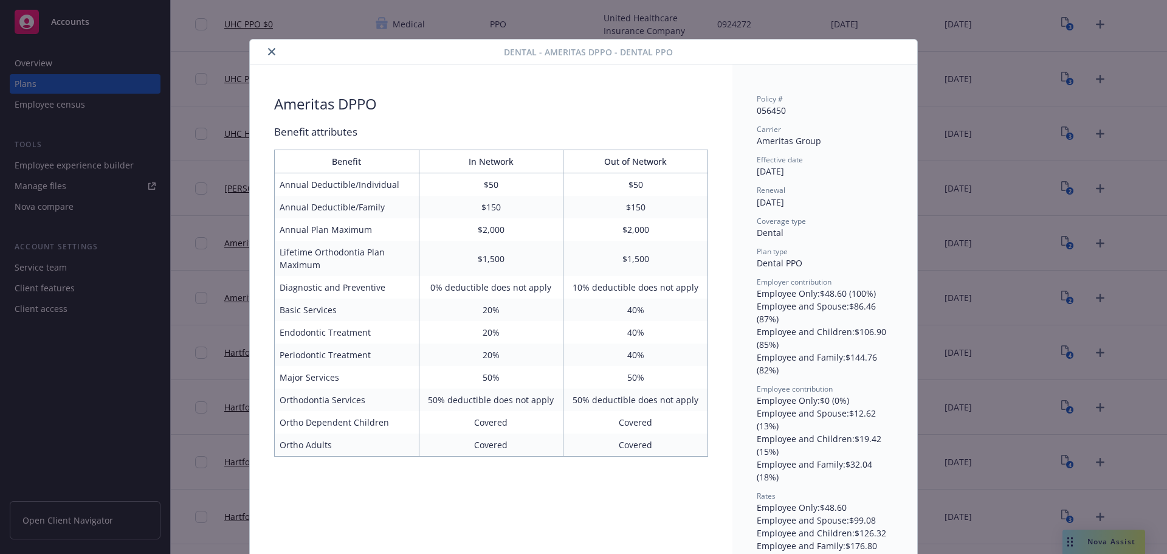
scroll to position [24, 0]
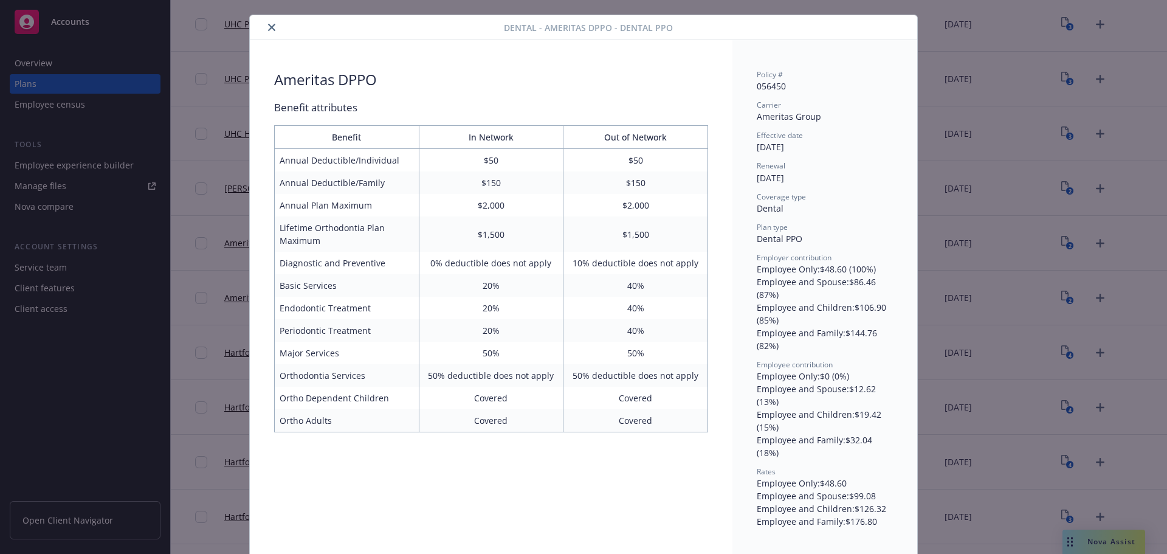
click at [269, 26] on icon "close" at bounding box center [271, 27] width 7 height 7
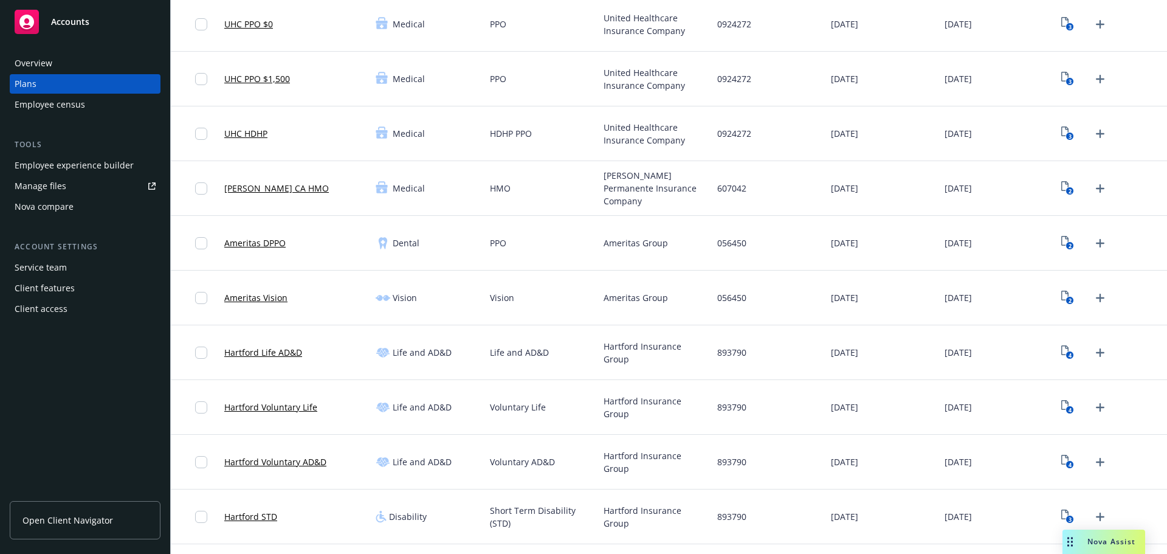
click at [254, 240] on link "Ameritas DPPO" at bounding box center [254, 242] width 61 height 13
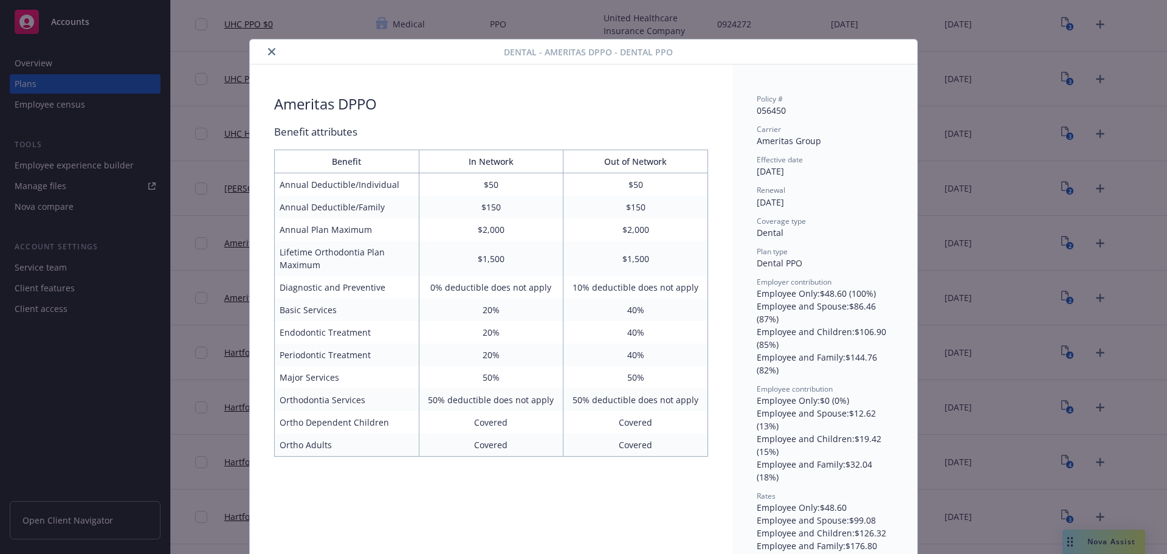
scroll to position [24, 0]
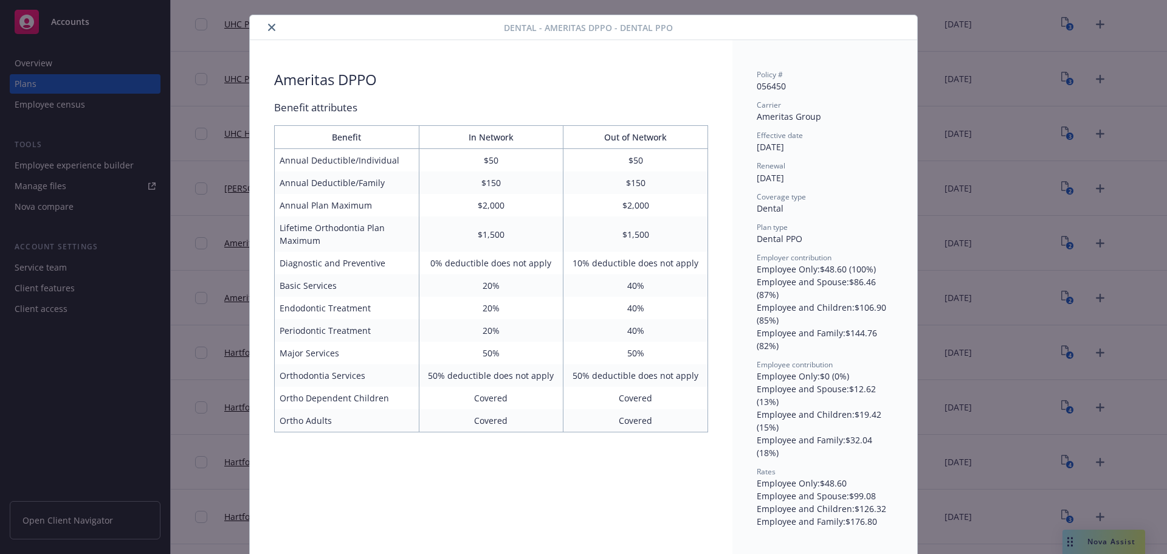
click at [268, 26] on icon "close" at bounding box center [271, 27] width 7 height 7
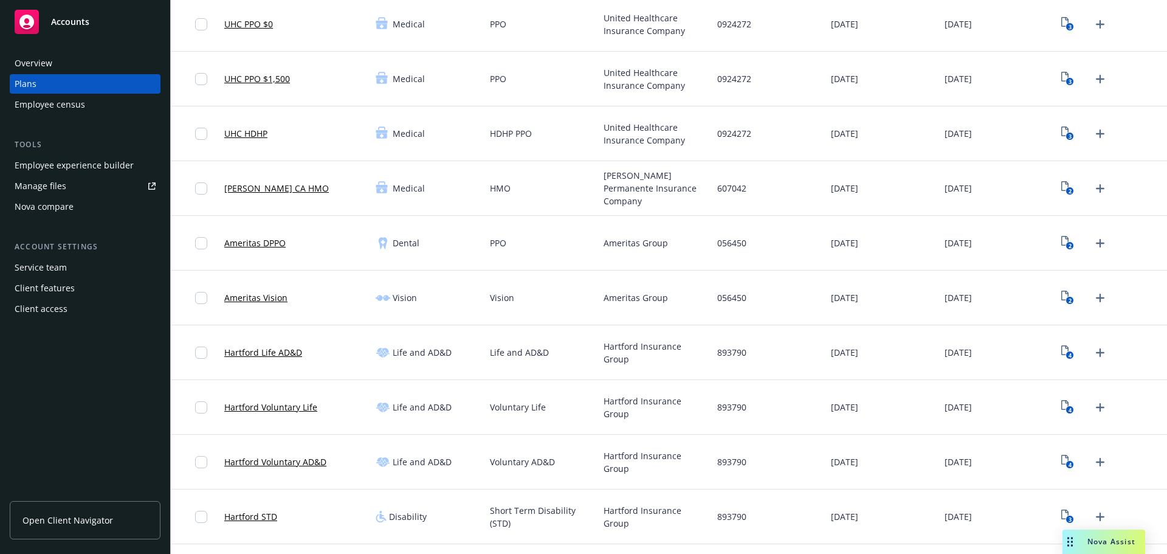
click at [248, 298] on link "Ameritas Vision" at bounding box center [255, 297] width 63 height 13
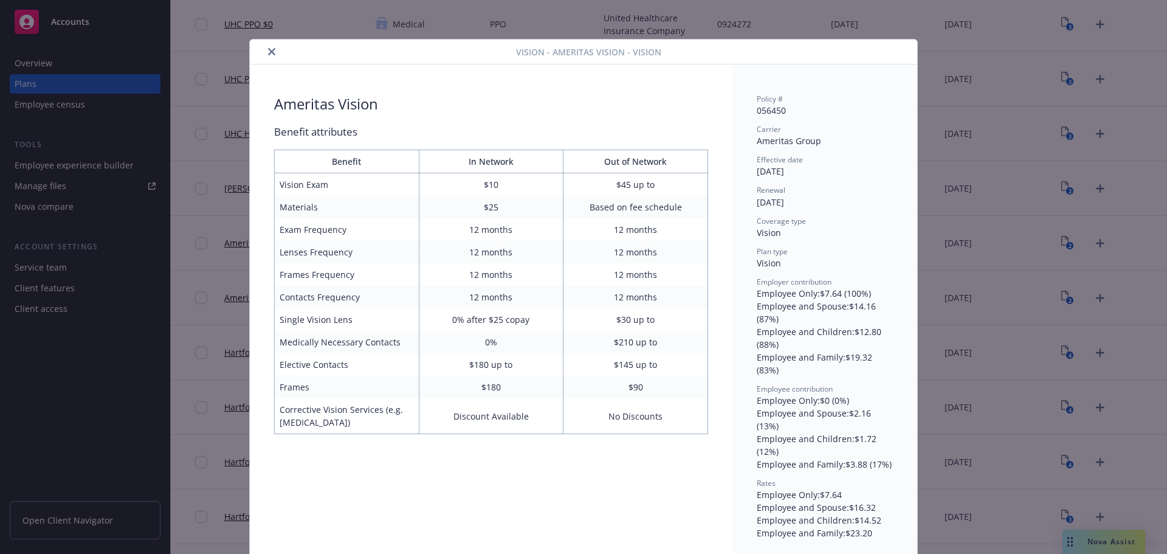
click at [269, 53] on icon "close" at bounding box center [271, 51] width 7 height 7
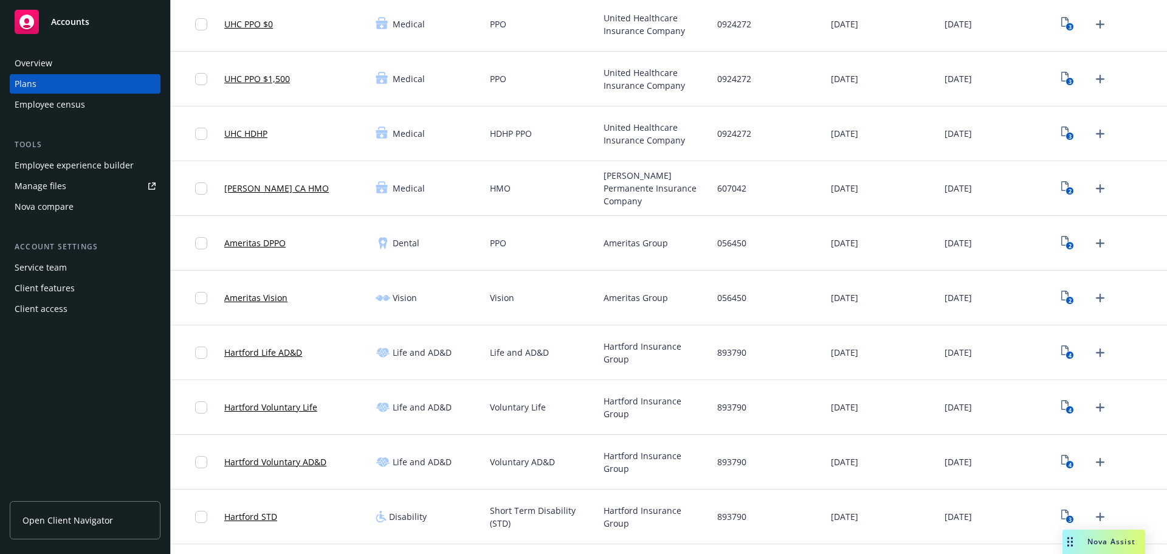
click at [274, 354] on link "Hartford Life AD&D" at bounding box center [263, 352] width 78 height 13
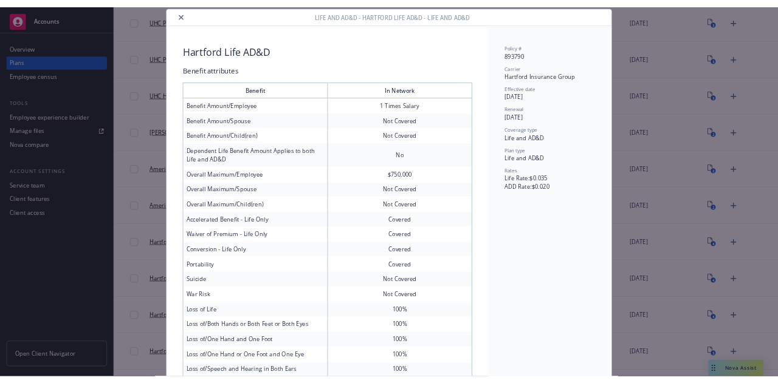
scroll to position [36, 0]
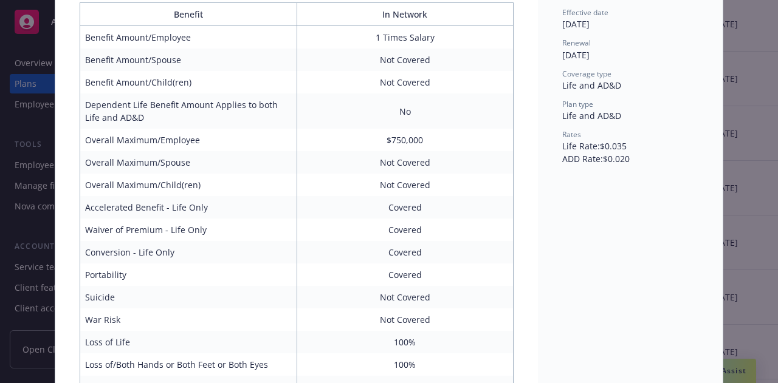
scroll to position [0, 0]
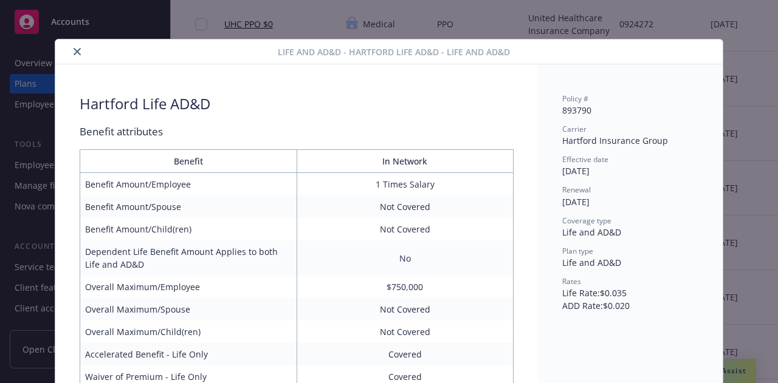
click at [74, 53] on icon "close" at bounding box center [77, 51] width 7 height 7
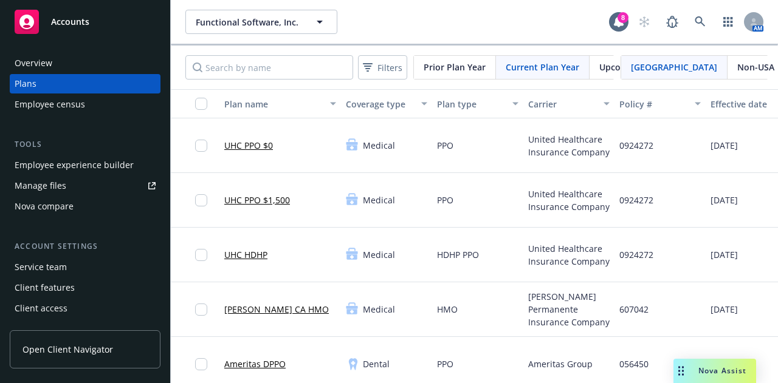
scroll to position [122, 0]
